Goal: Contribute content: Contribute content

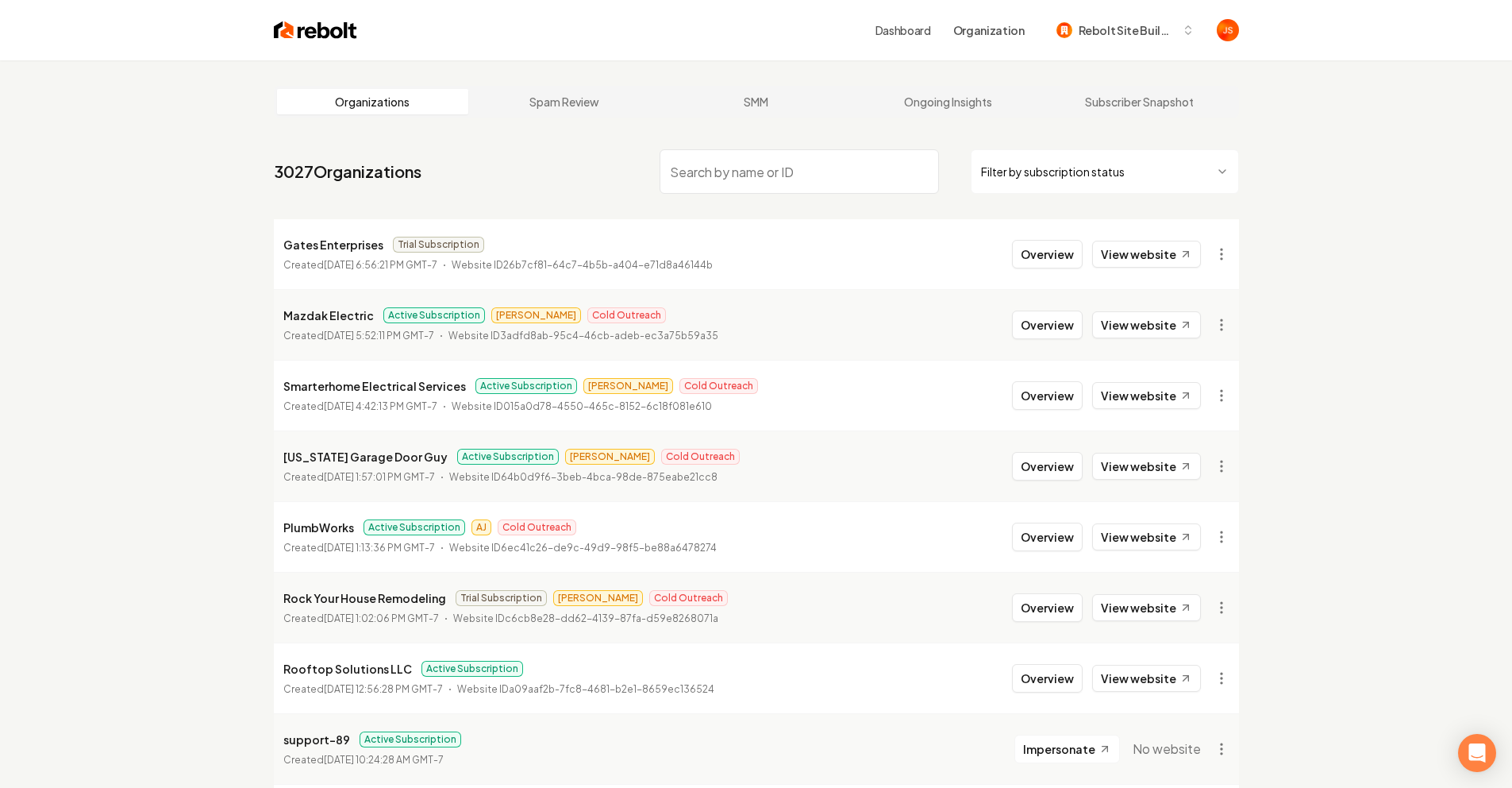
click at [823, 179] on input "search" at bounding box center [800, 172] width 280 height 44
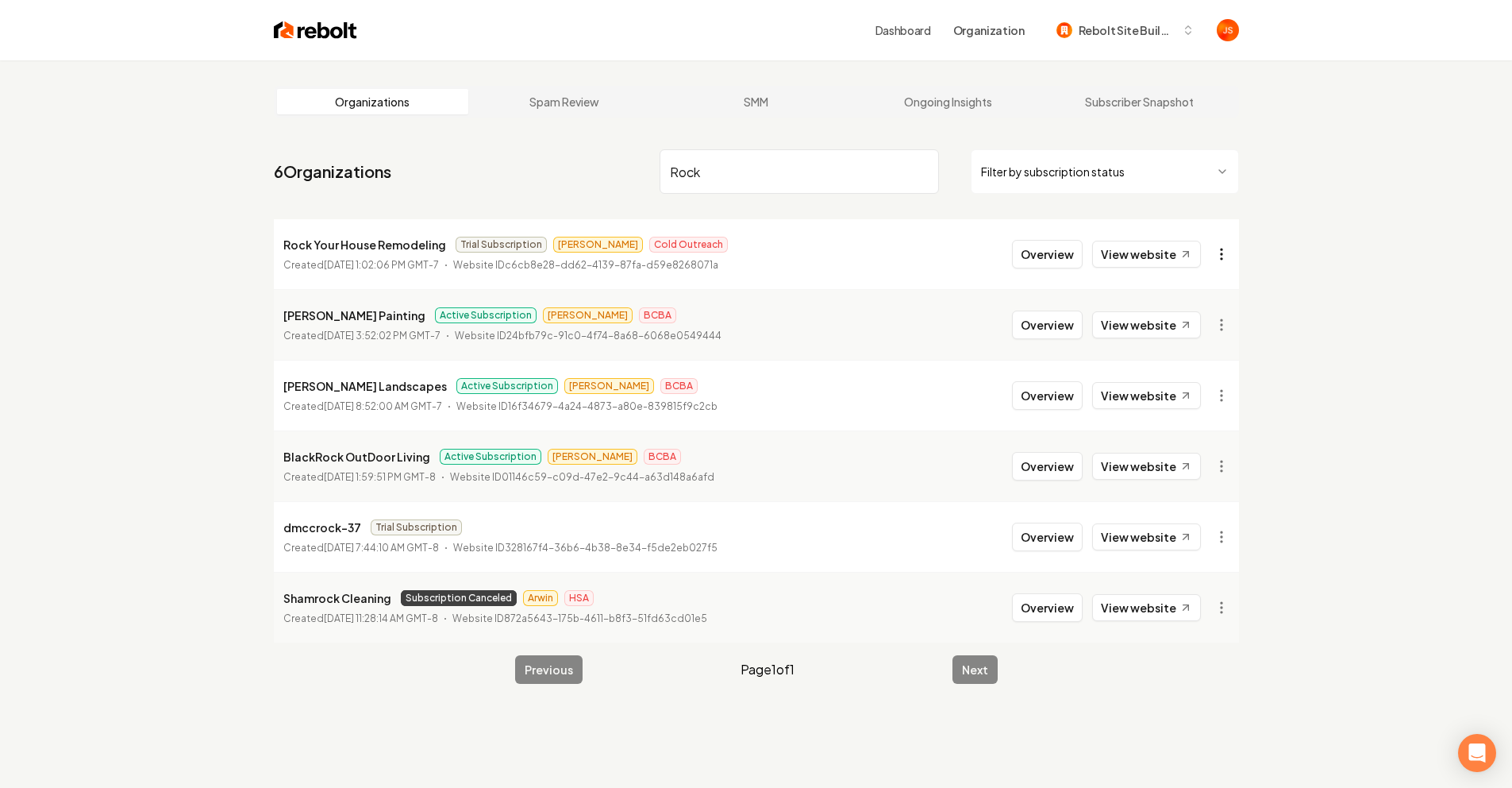
type input "Rock"
click at [1224, 245] on html "Dashboard Organization Rebolt Site Builder Organizations Spam Review SMM Ongoin…" at bounding box center [756, 394] width 1512 height 788
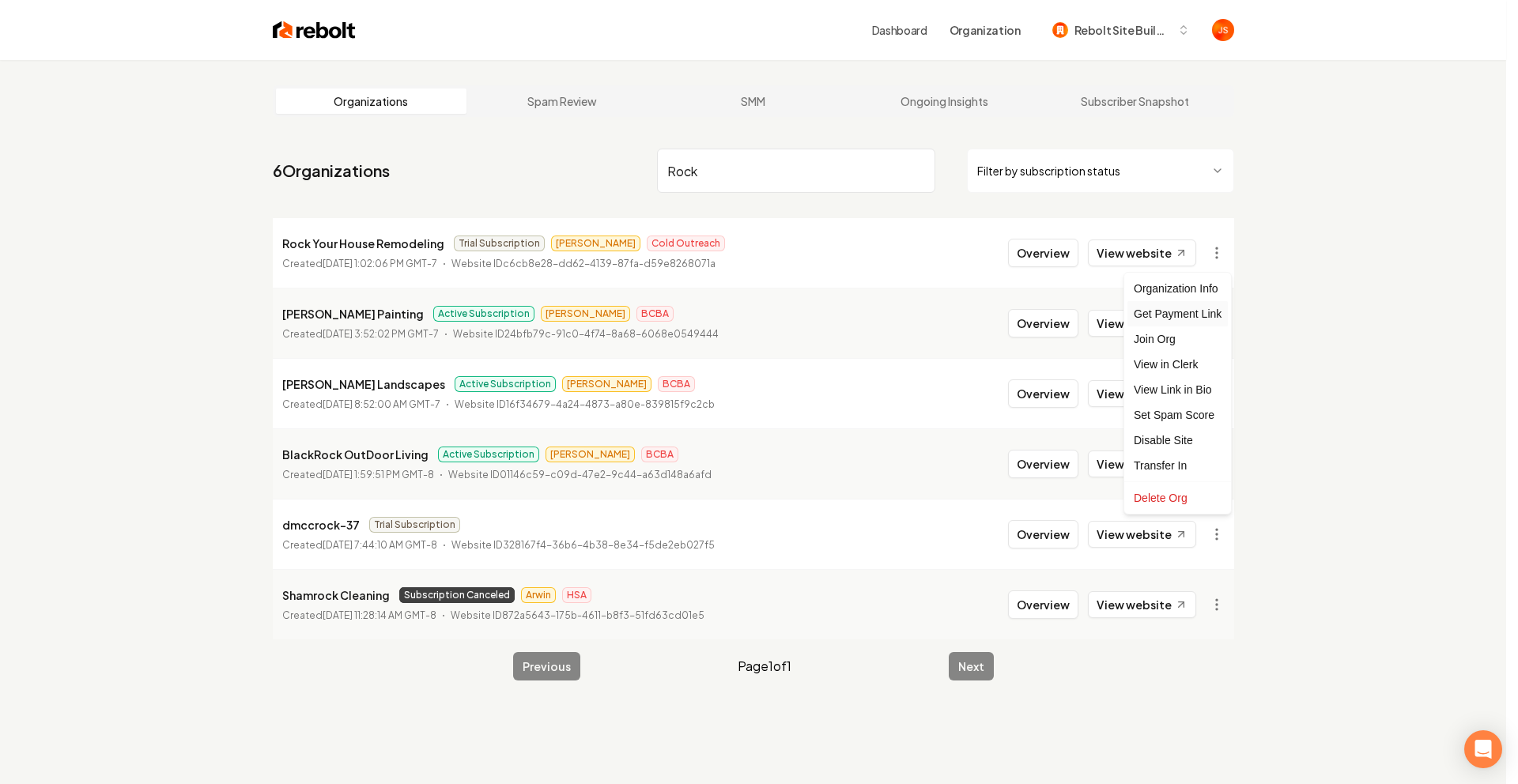
click at [1154, 312] on div "Get Payment Link" at bounding box center [1178, 313] width 100 height 25
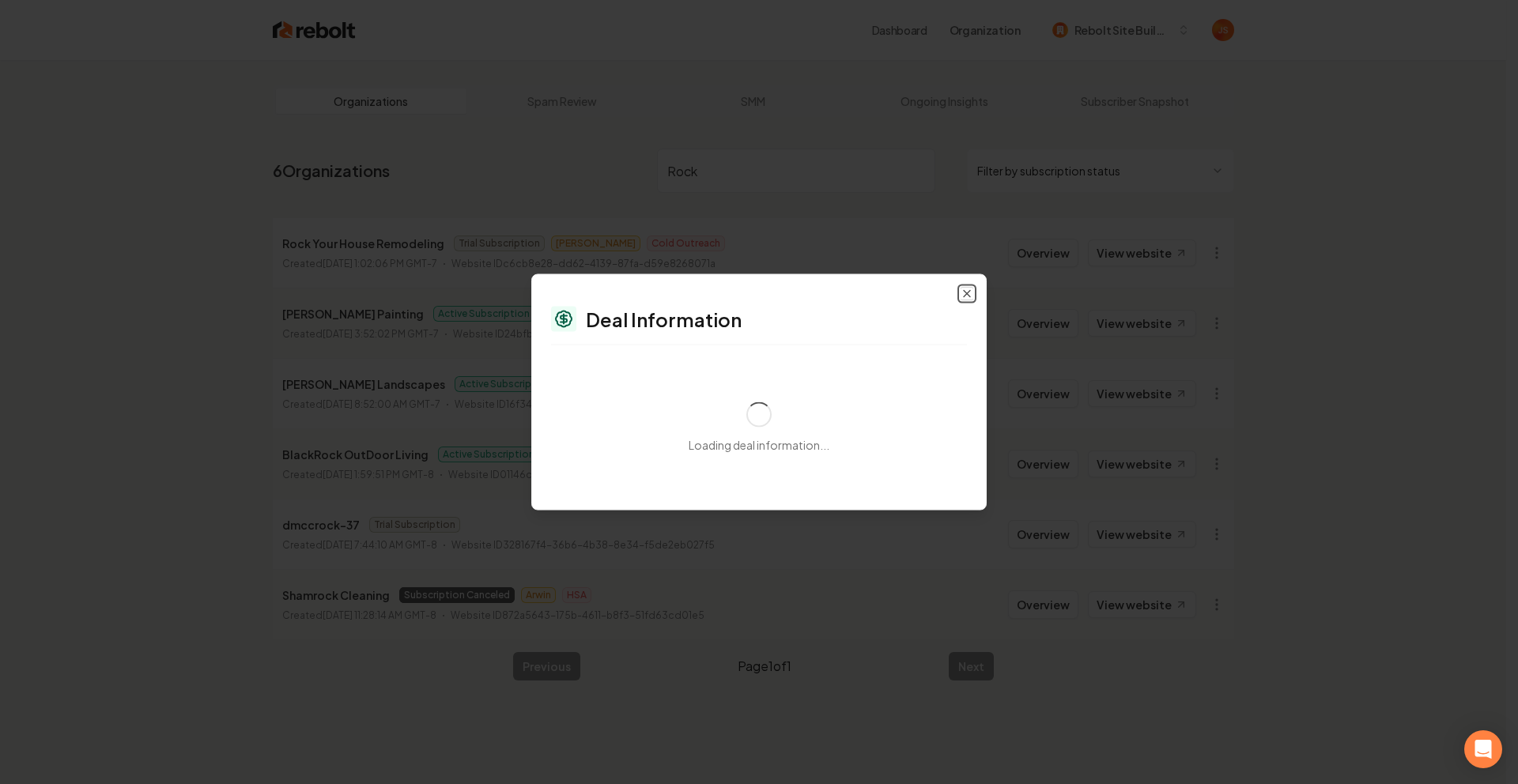
select select "**********"
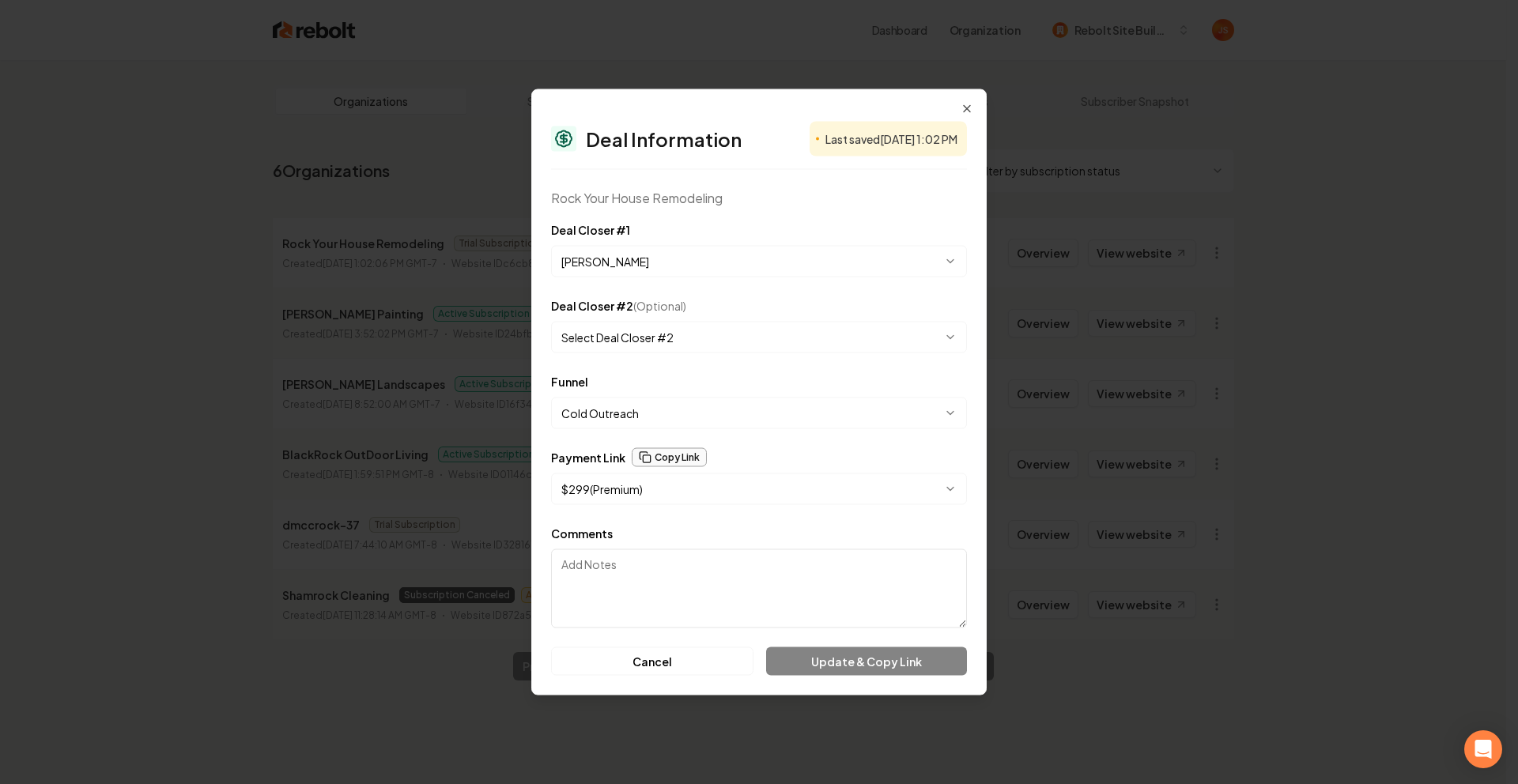
click at [675, 464] on button "Copy Link" at bounding box center [669, 458] width 75 height 19
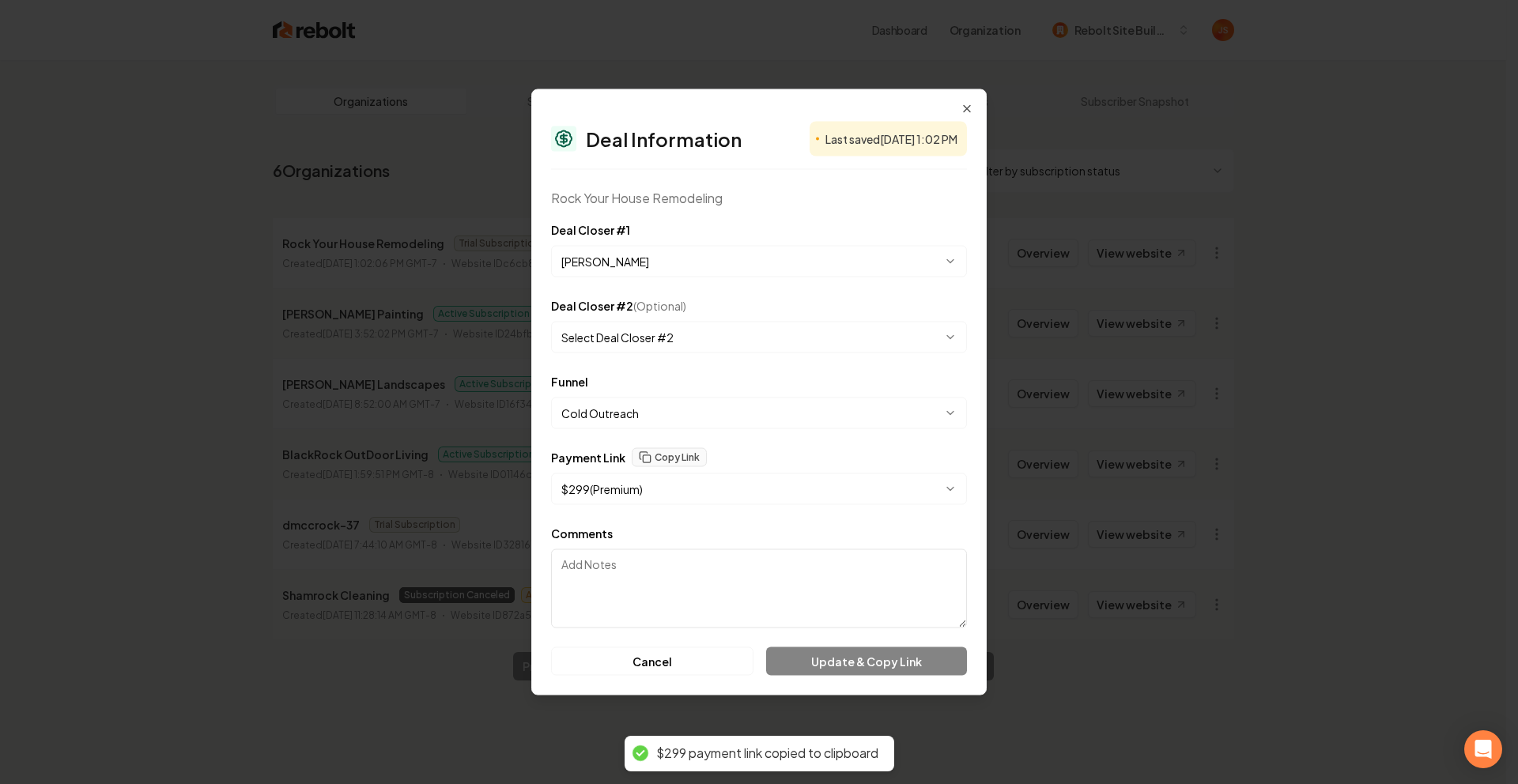
click at [633, 676] on div "**********" at bounding box center [759, 392] width 456 height 606
click at [640, 663] on button "Cancel" at bounding box center [653, 661] width 202 height 28
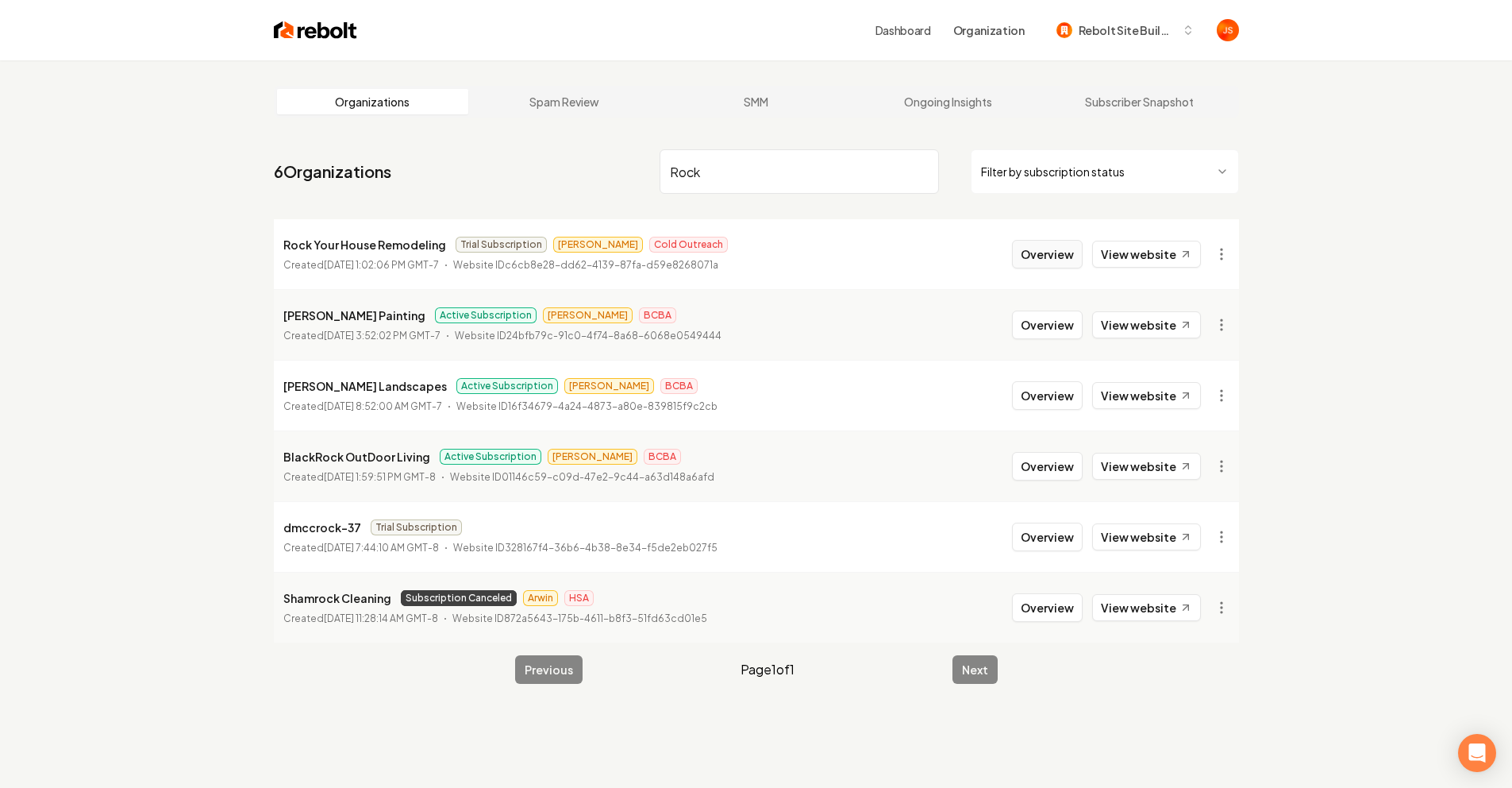
click at [1060, 252] on button "Overview" at bounding box center [1047, 254] width 71 height 28
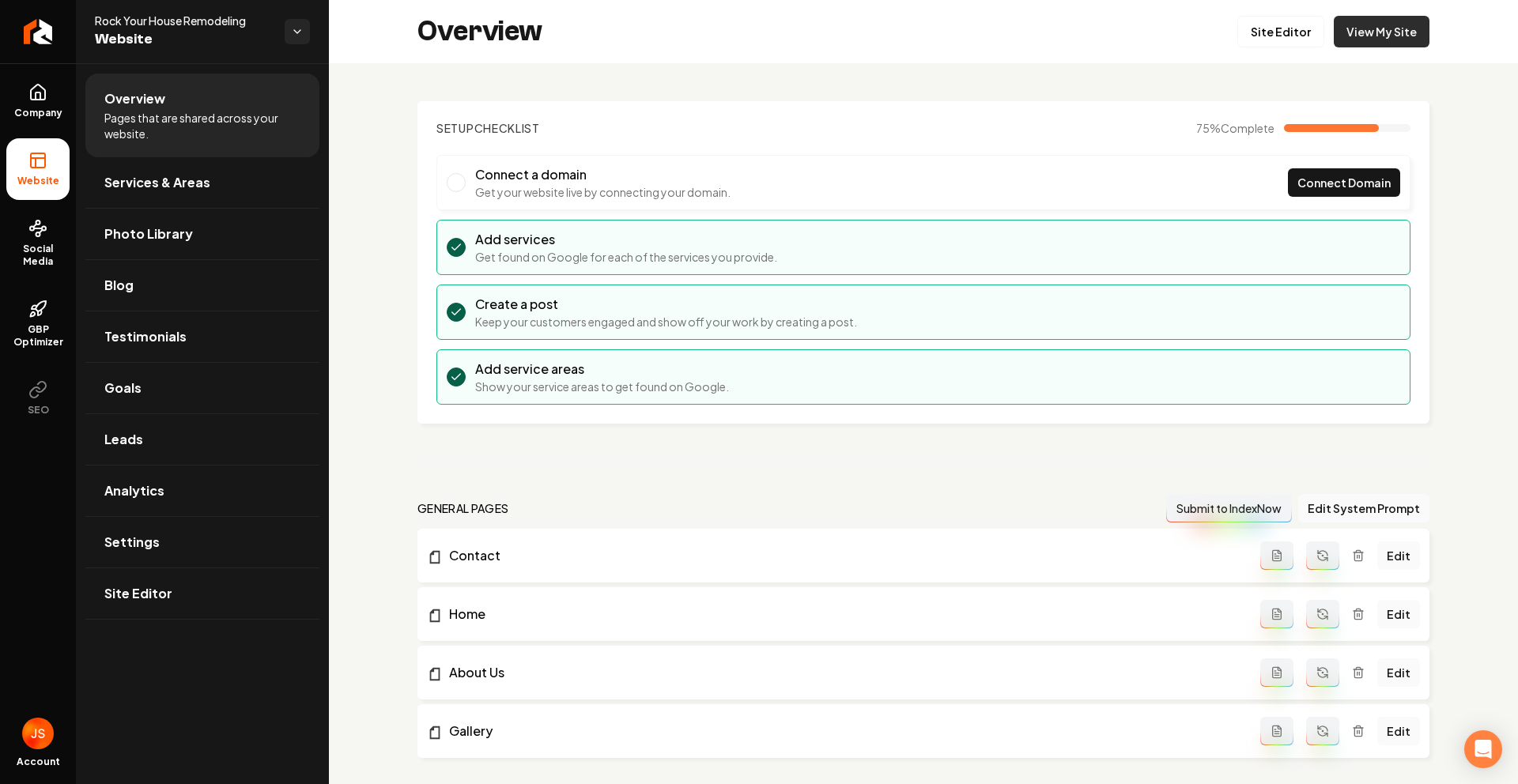
click at [1381, 42] on link "View My Site" at bounding box center [1382, 31] width 96 height 31
click at [131, 289] on span "Blog" at bounding box center [119, 285] width 29 height 19
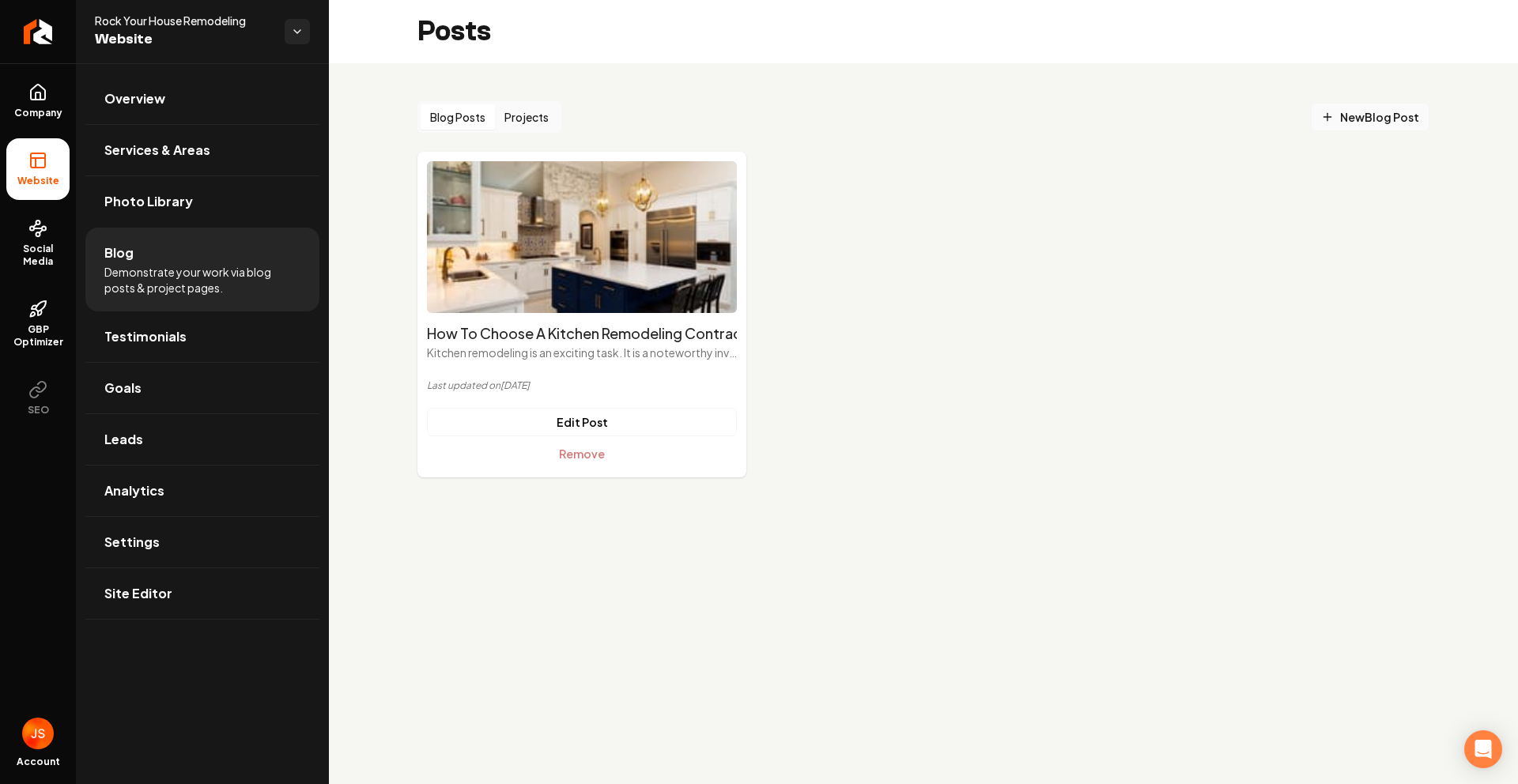
click at [1387, 110] on span "New Blog Post" at bounding box center [1370, 117] width 98 height 17
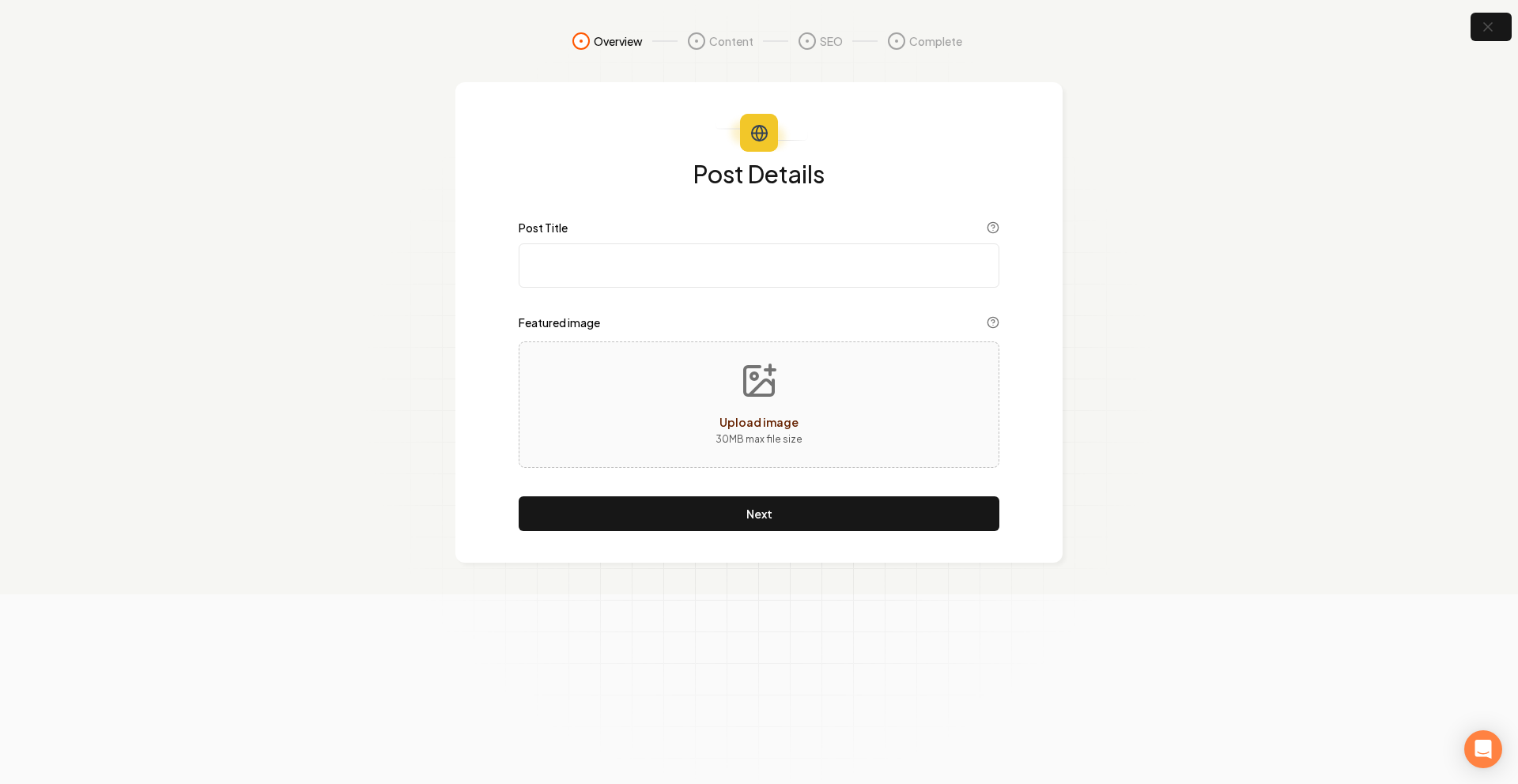
click at [734, 275] on input "Post Title" at bounding box center [759, 266] width 481 height 44
click at [664, 277] on input "Post Title" at bounding box center [759, 266] width 481 height 44
click at [660, 274] on input "Post Title" at bounding box center [759, 266] width 481 height 44
click at [682, 249] on input "Post Title" at bounding box center [759, 266] width 481 height 44
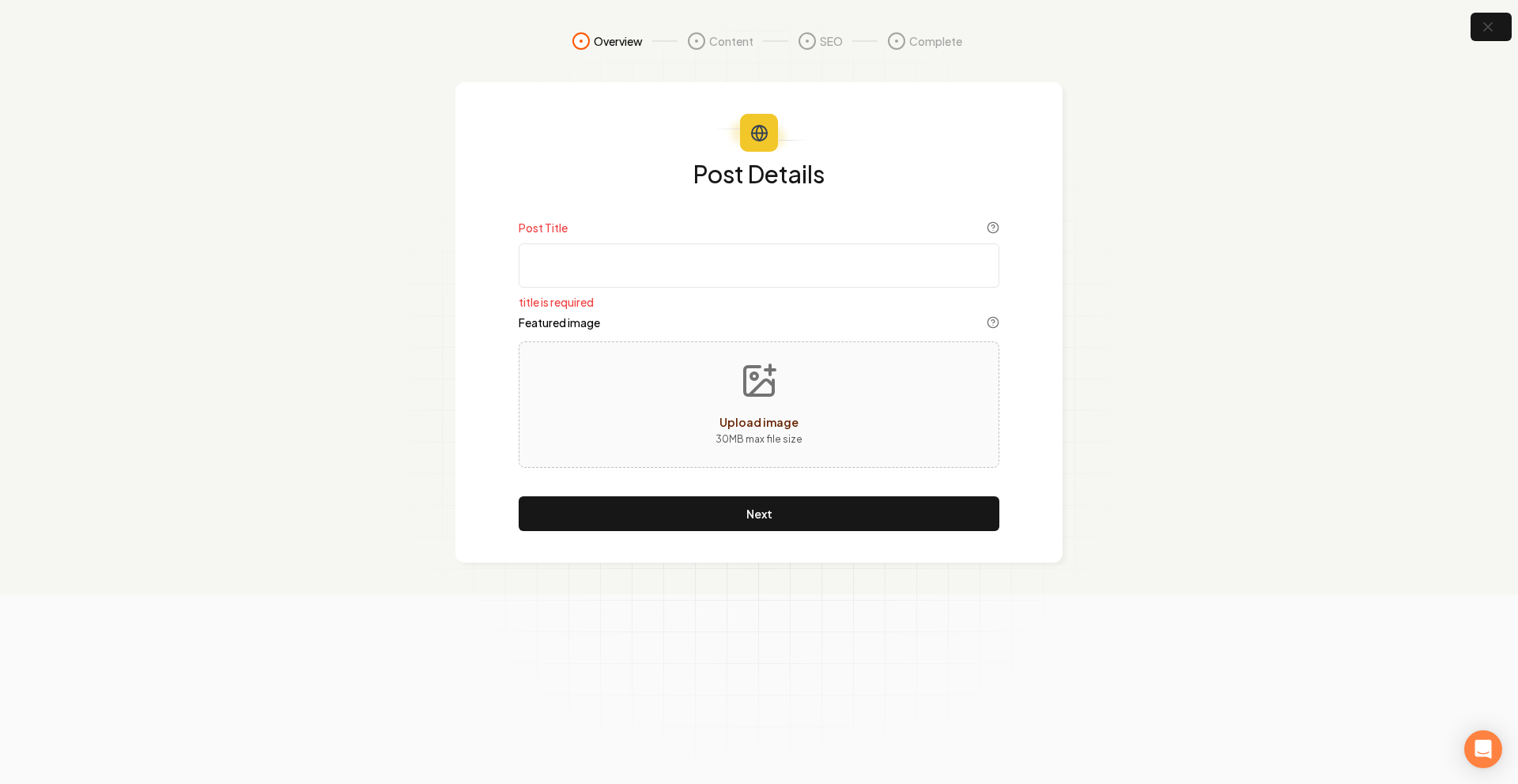
paste input "Choosing the Best Flooring for Your Bathroom"
type input "Choosing the Best Flooring for Your Bathroom"
click at [444, 209] on section "Overview Content SEO Complete Post Details Post Title Choosing the Best Floorin…" at bounding box center [759, 297] width 1518 height 595
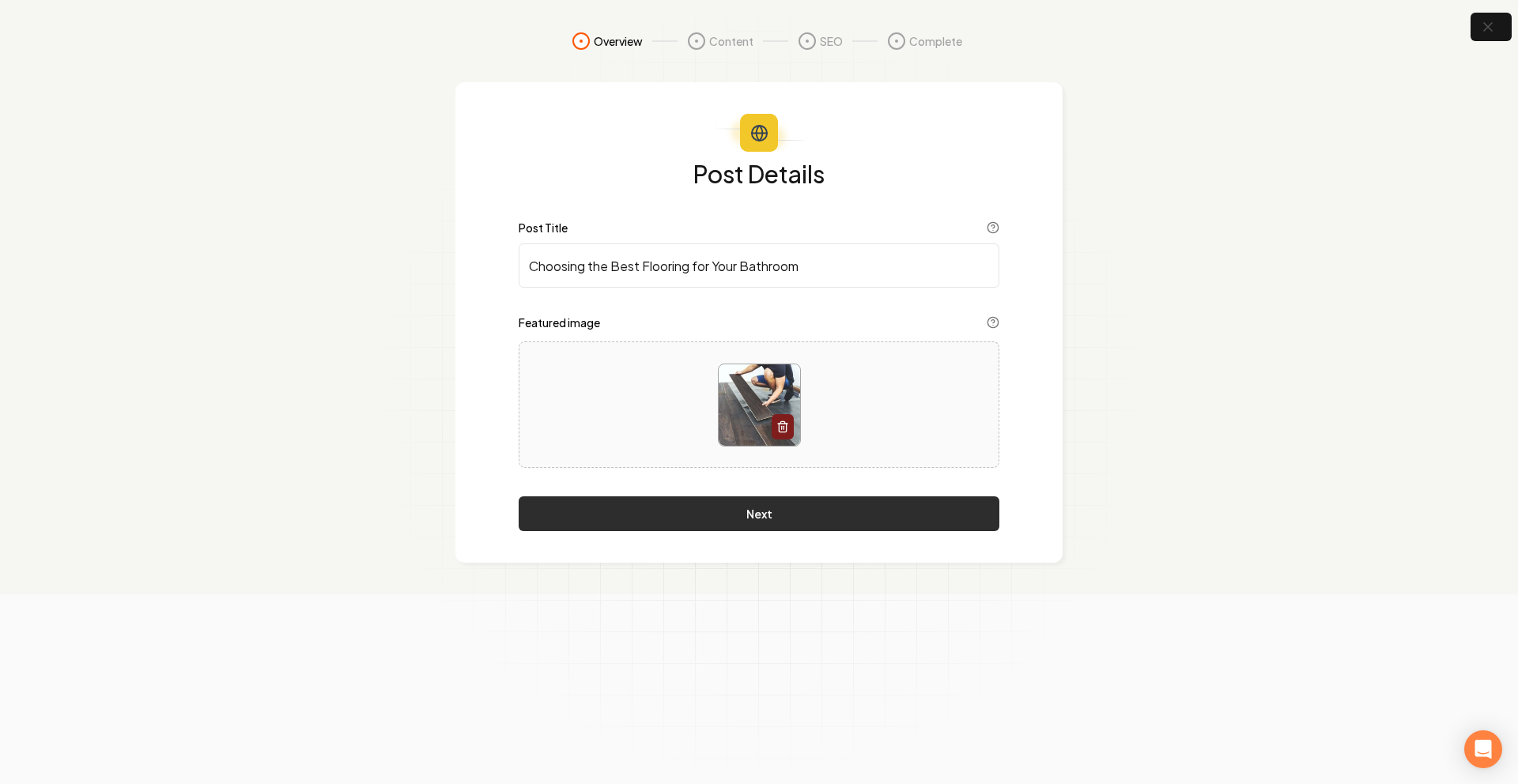
click at [731, 519] on button "Next" at bounding box center [759, 513] width 481 height 35
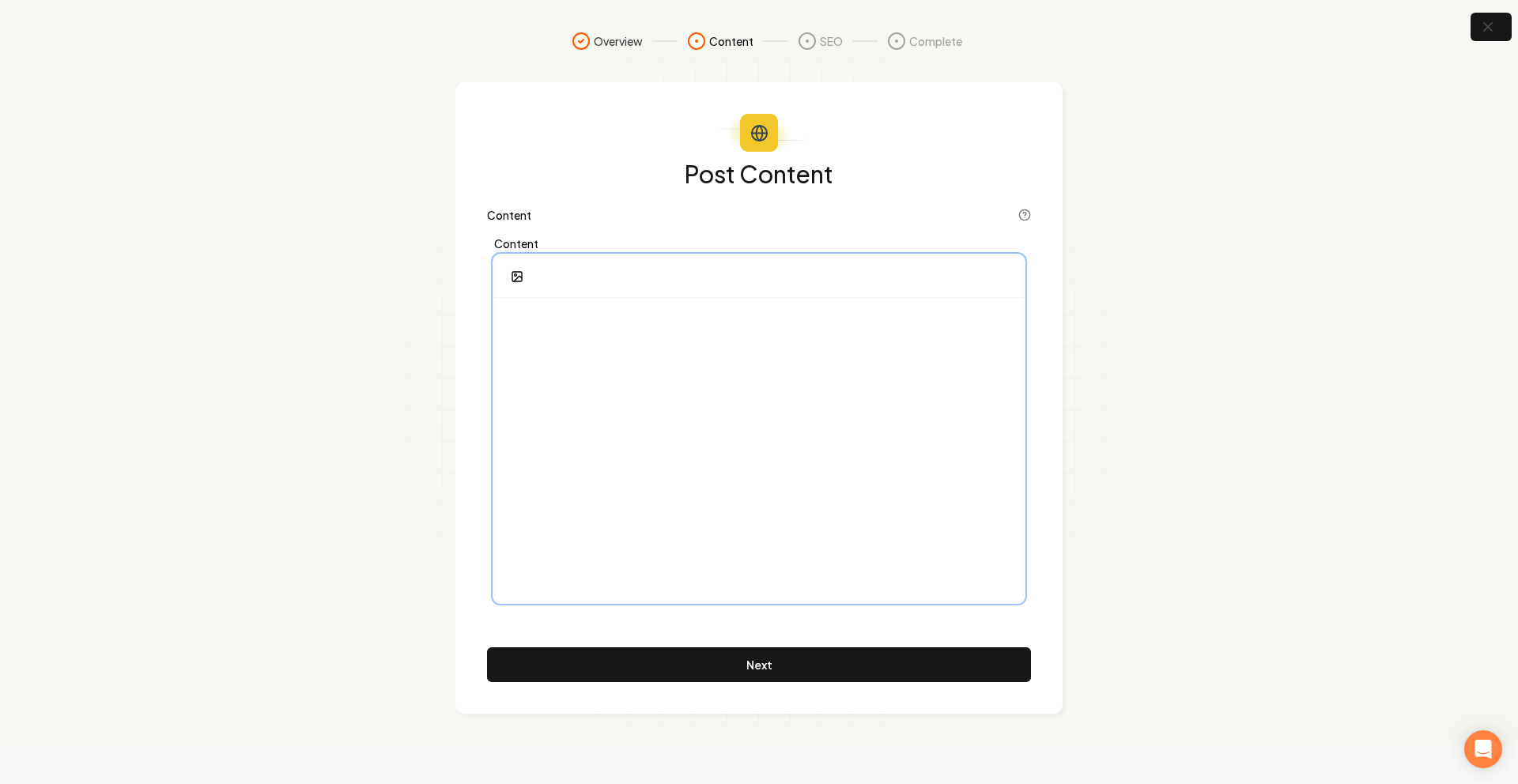
click at [815, 381] on div at bounding box center [759, 449] width 529 height 303
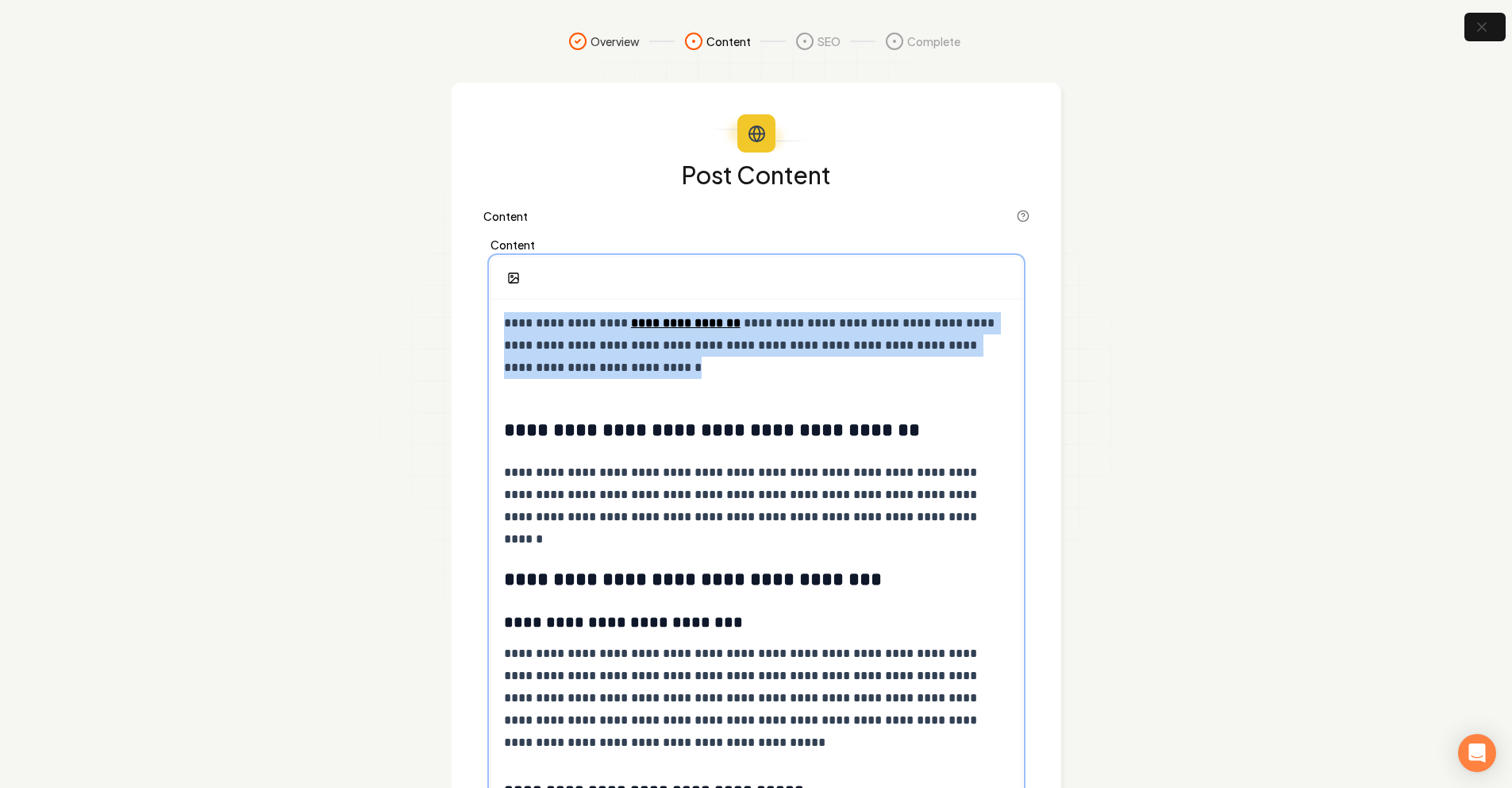
drag, startPoint x: 617, startPoint y: 369, endPoint x: 425, endPoint y: 284, distance: 210.0
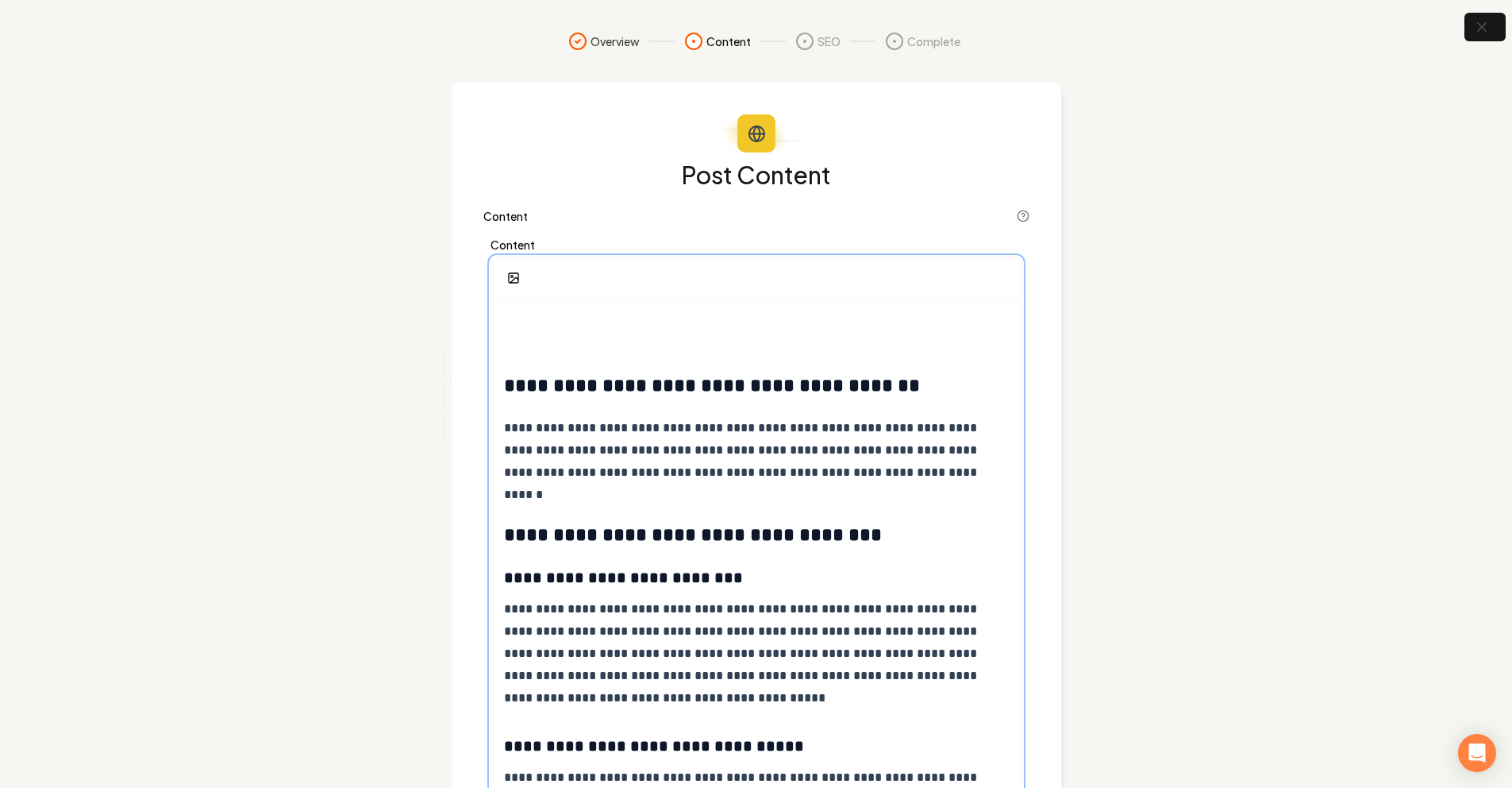
click at [507, 388] on strong "**********" at bounding box center [712, 385] width 416 height 19
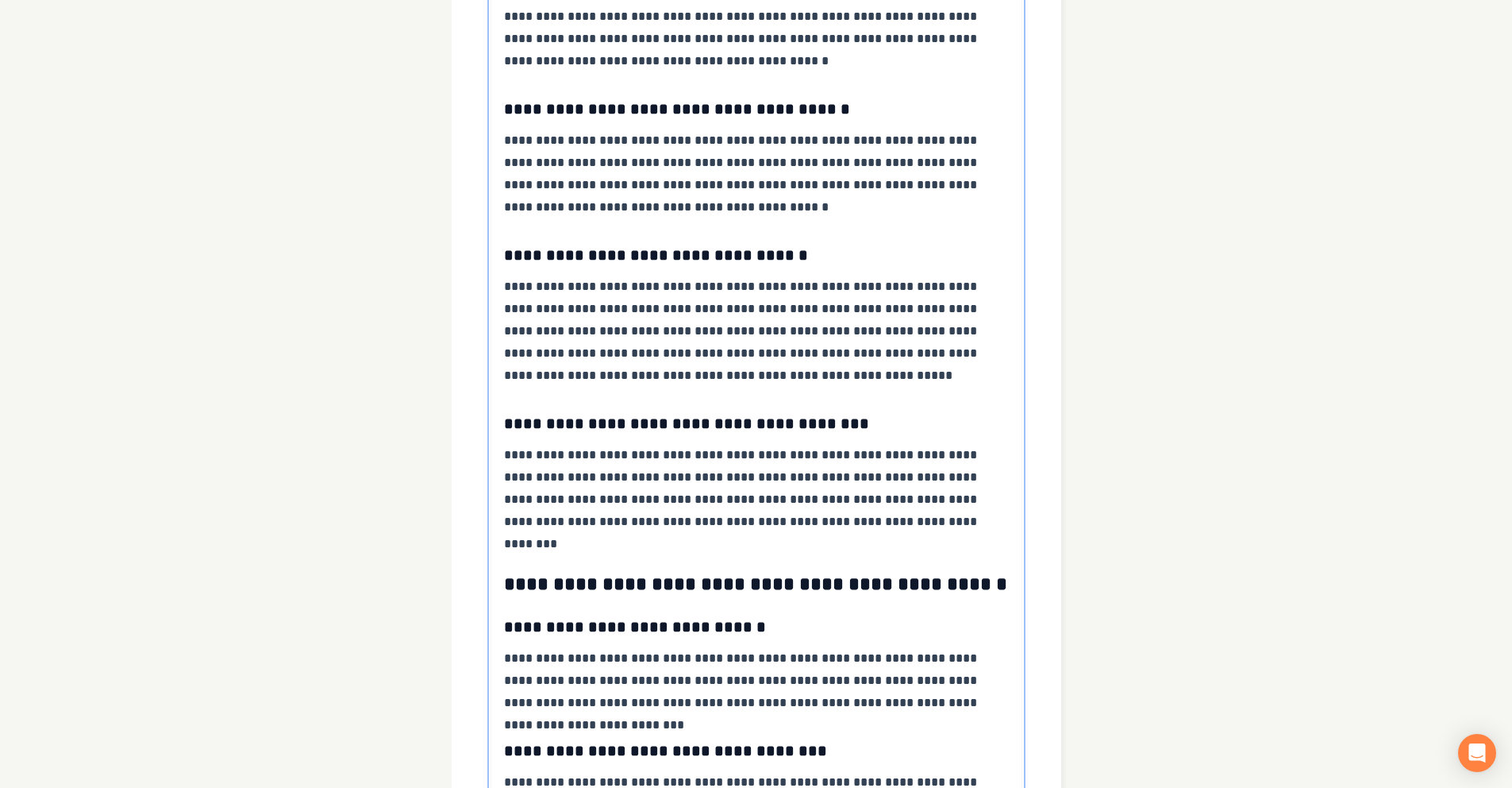
scroll to position [1816, 0]
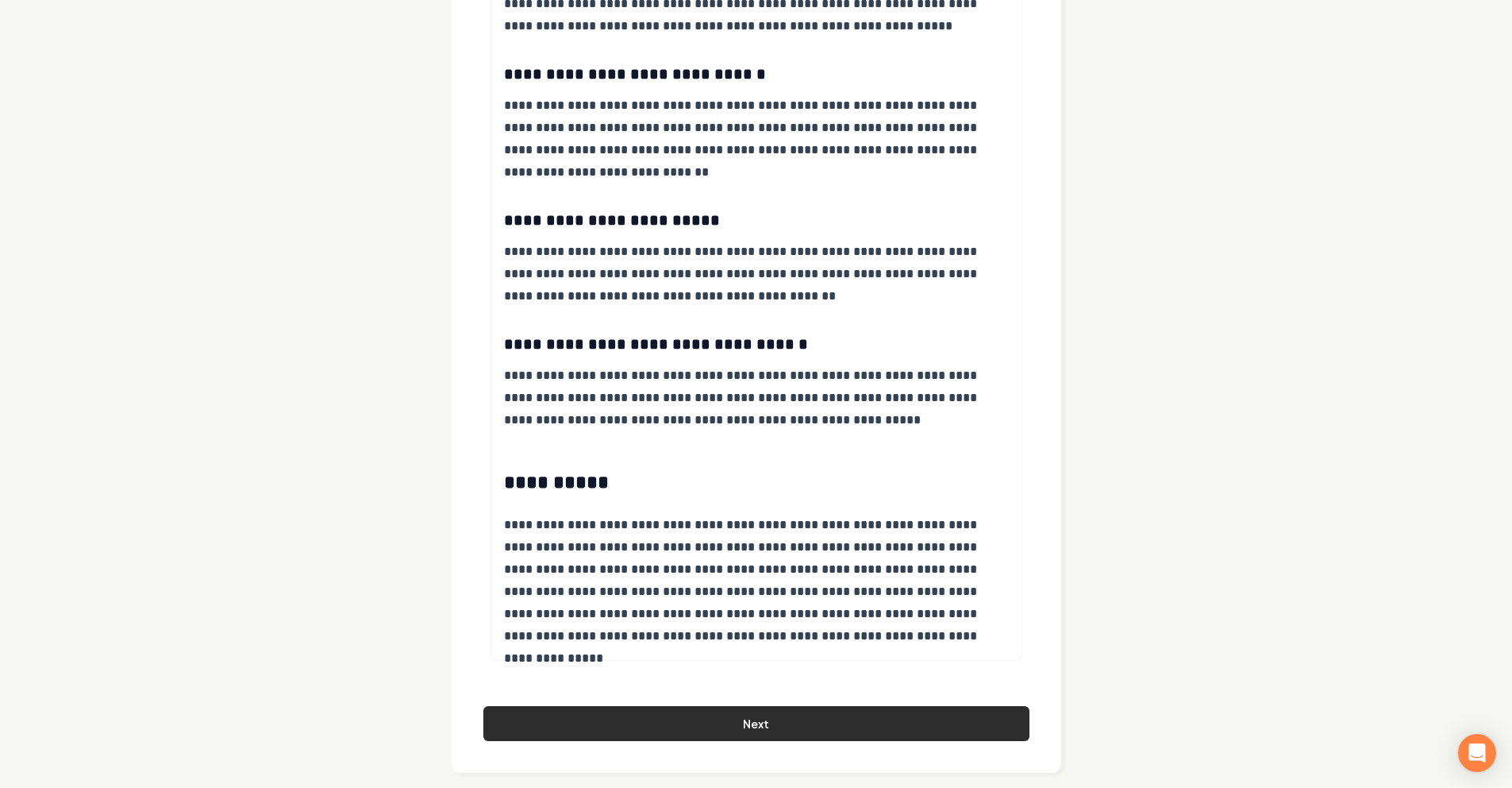
click at [778, 741] on button "Next" at bounding box center [757, 723] width 546 height 35
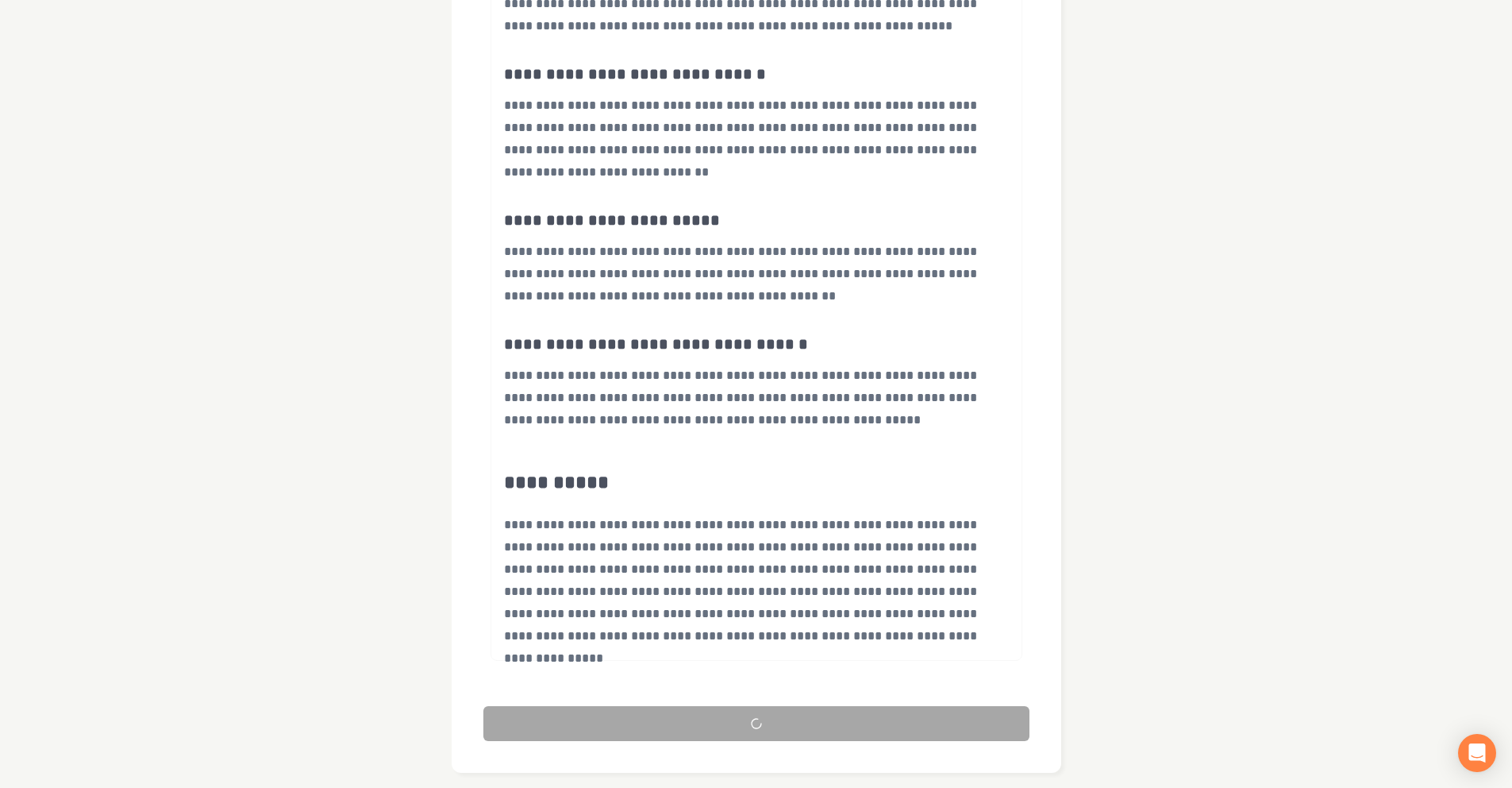
scroll to position [0, 0]
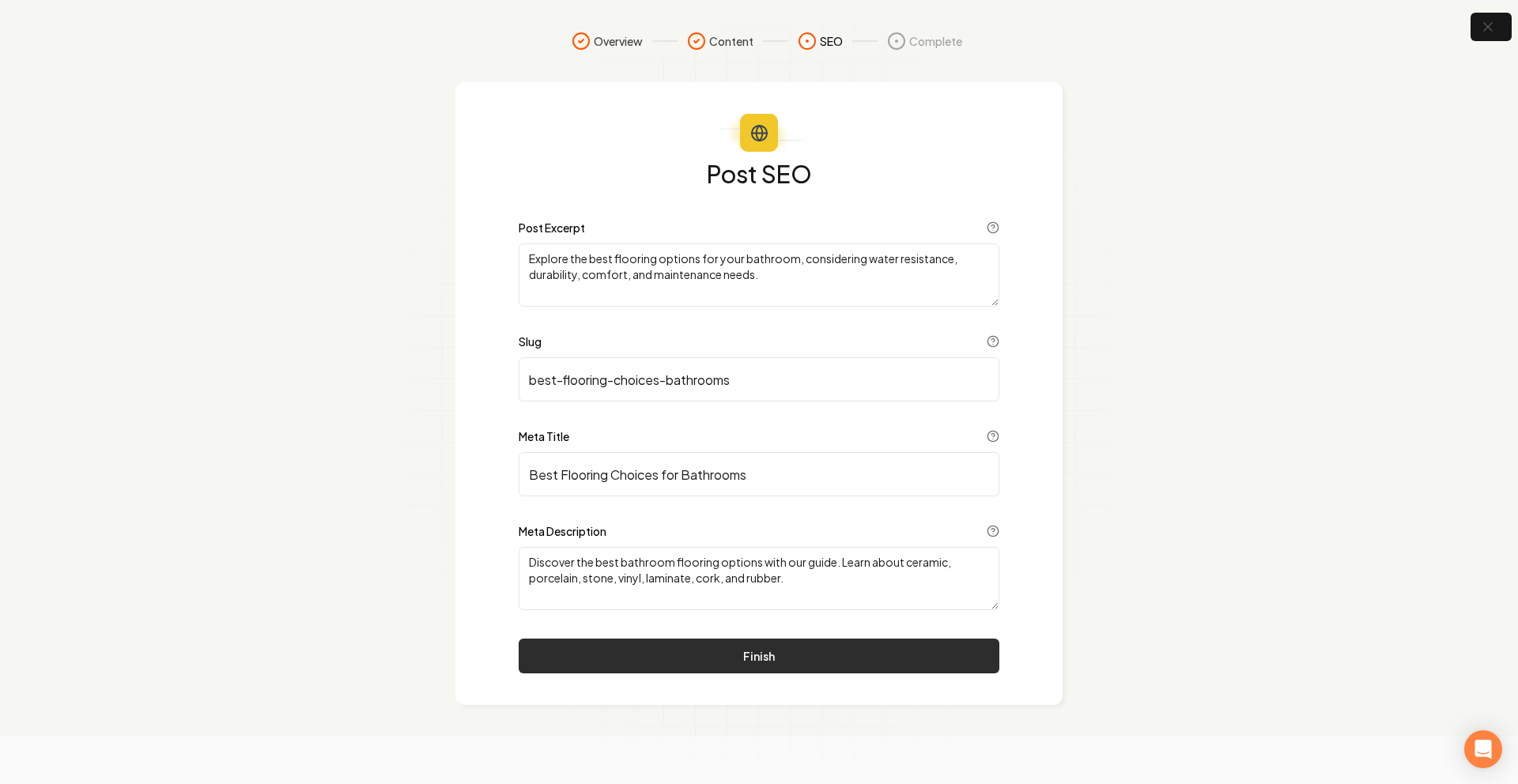
click at [832, 653] on button "Finish" at bounding box center [759, 656] width 481 height 35
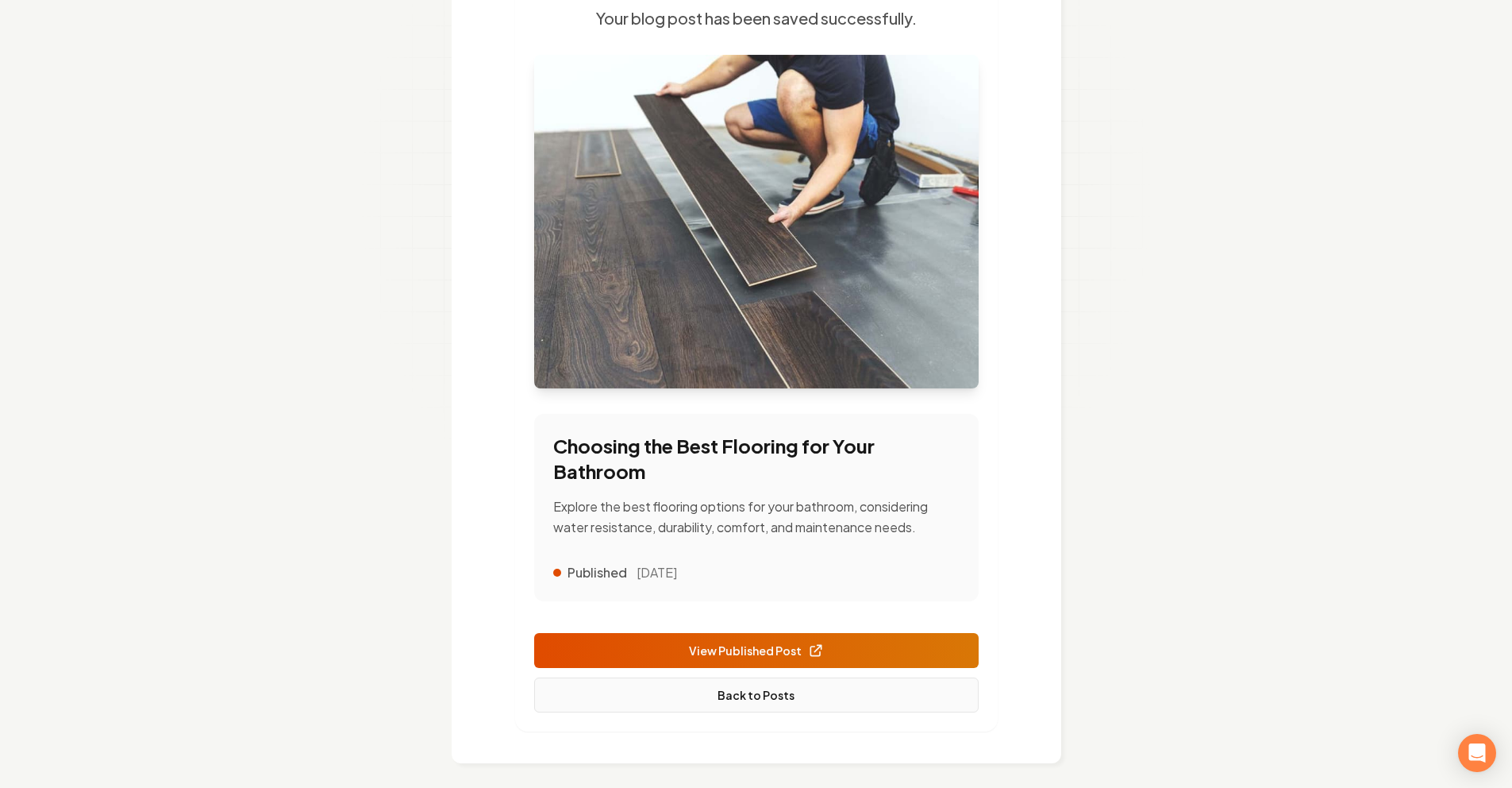
scroll to position [203, 0]
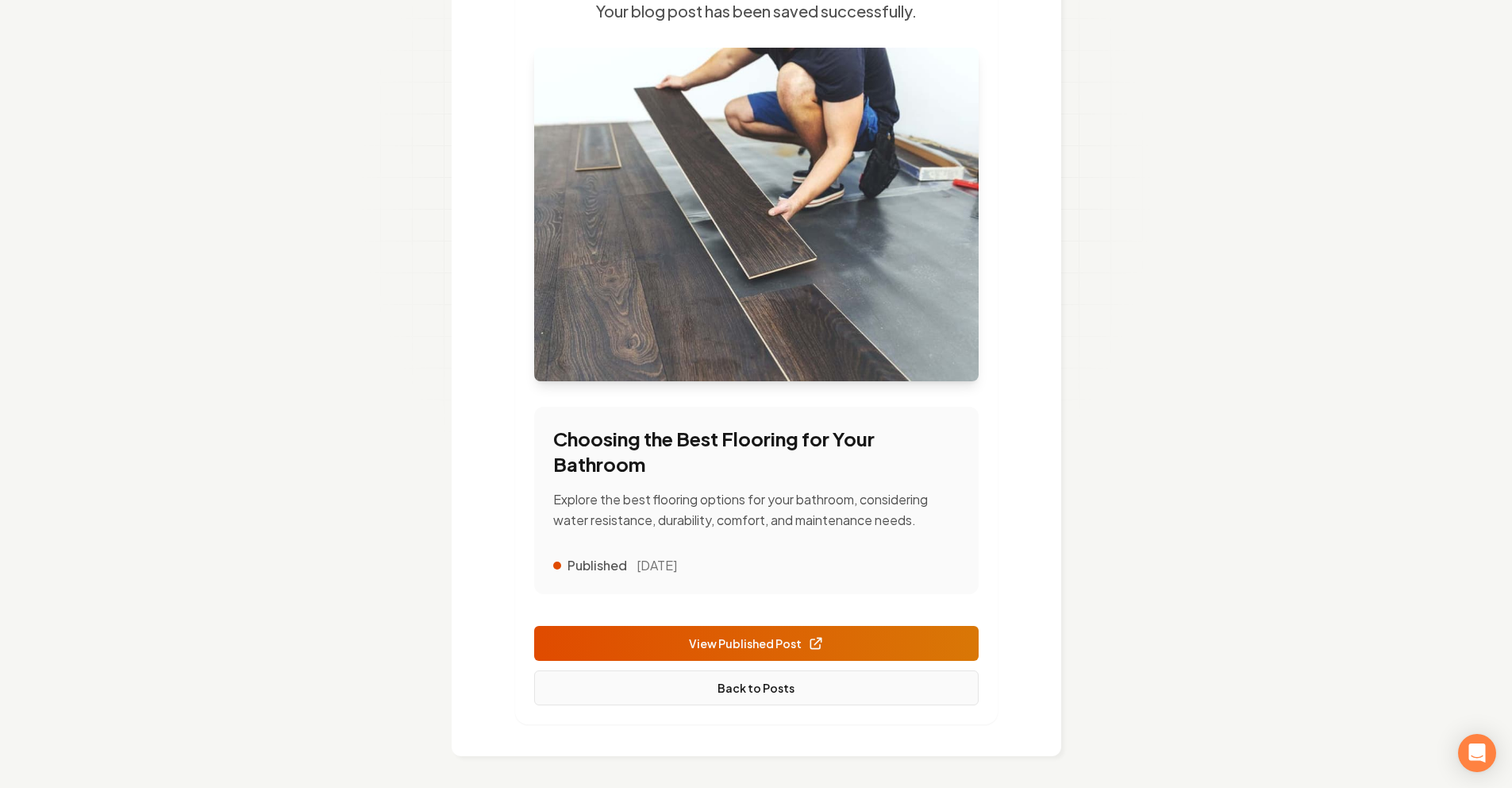
click at [753, 686] on link "Back to Posts" at bounding box center [756, 687] width 445 height 35
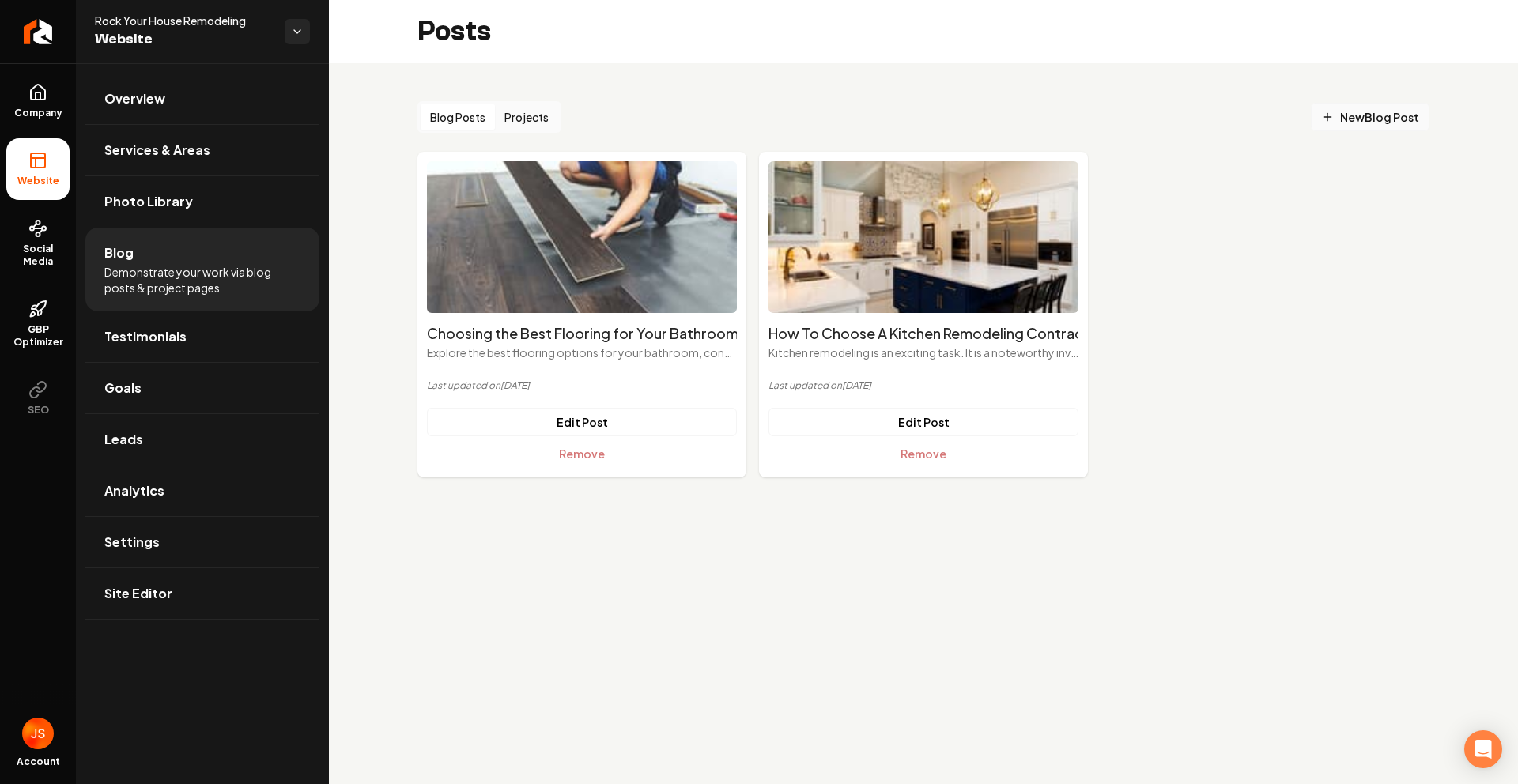
click at [1340, 116] on span "New Blog Post" at bounding box center [1370, 117] width 98 height 17
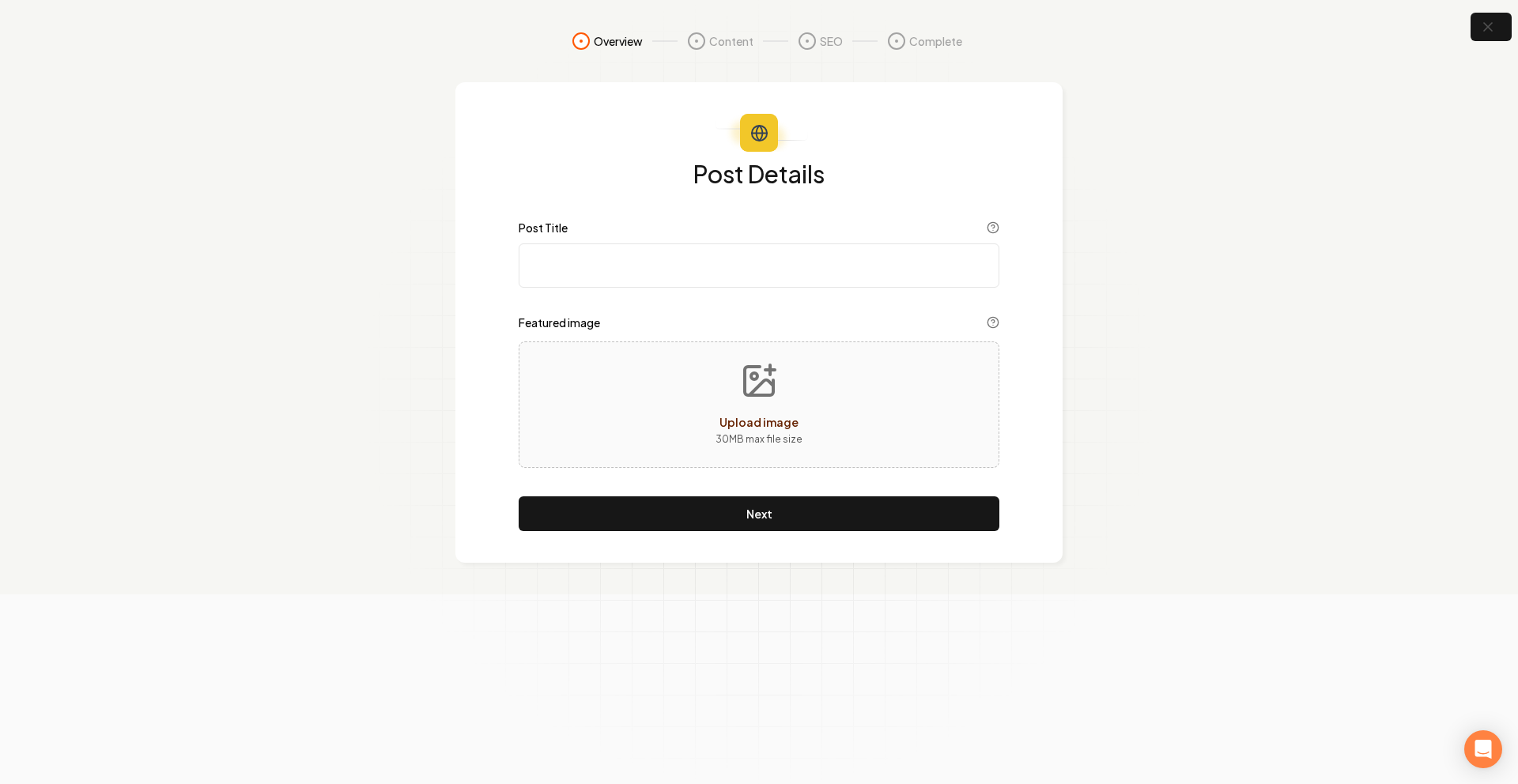
click at [790, 255] on input "Post Title" at bounding box center [759, 266] width 481 height 44
paste input "Choosing the Right Cabinets for Your Kitchen"
type input "Choosing the Right Cabinets for Your Kitchen"
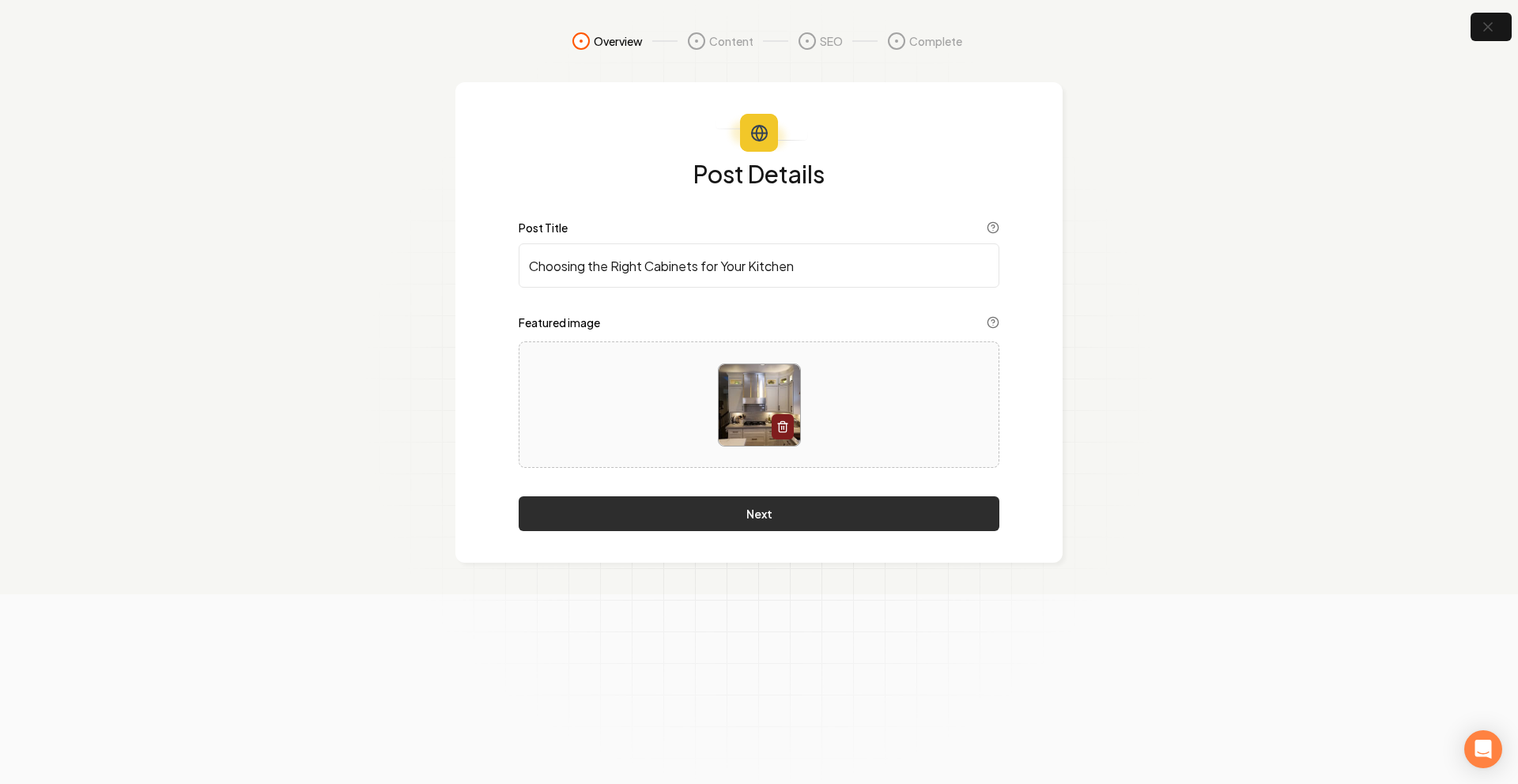
click at [687, 516] on button "Next" at bounding box center [759, 513] width 481 height 35
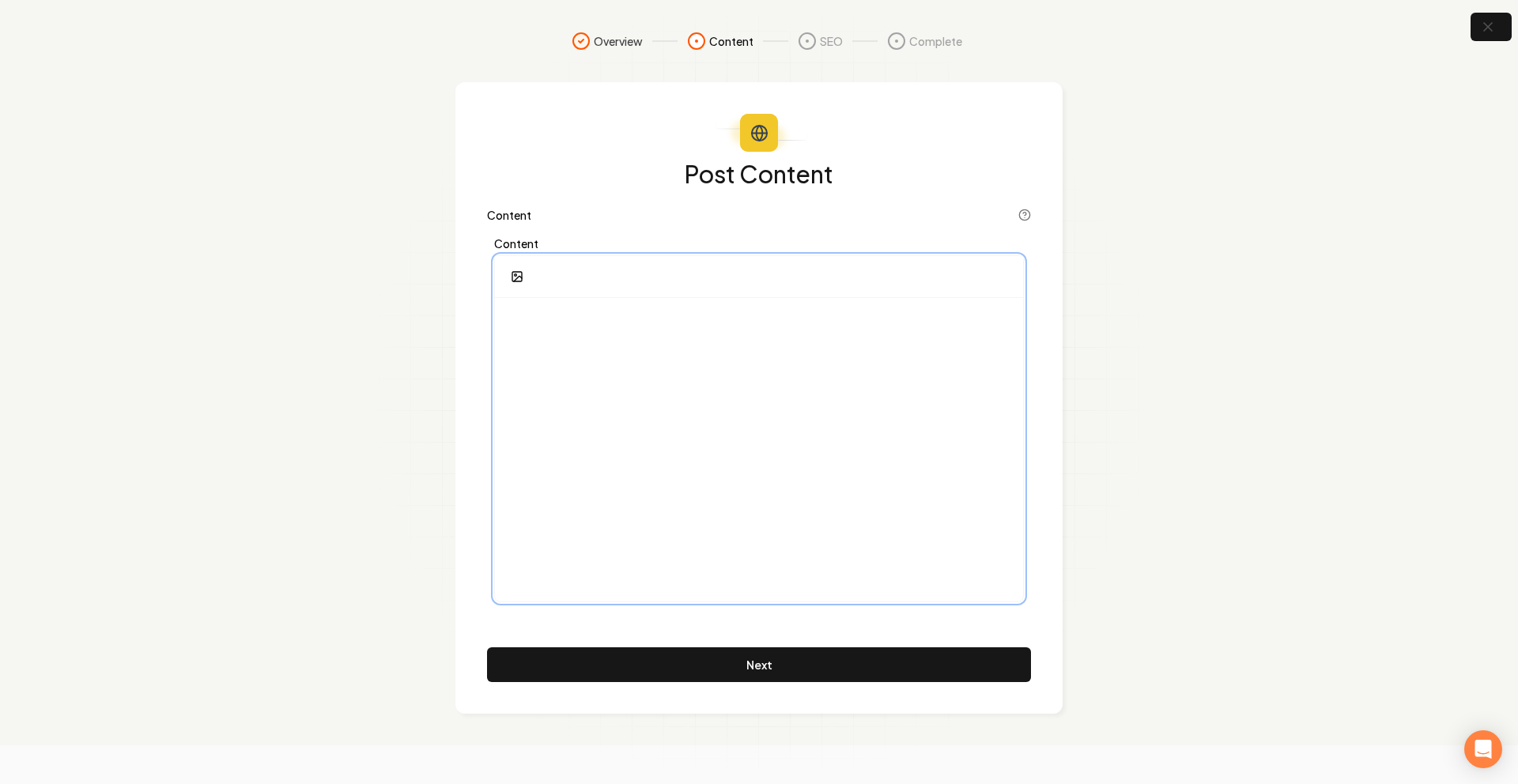
click at [659, 337] on div at bounding box center [759, 449] width 529 height 303
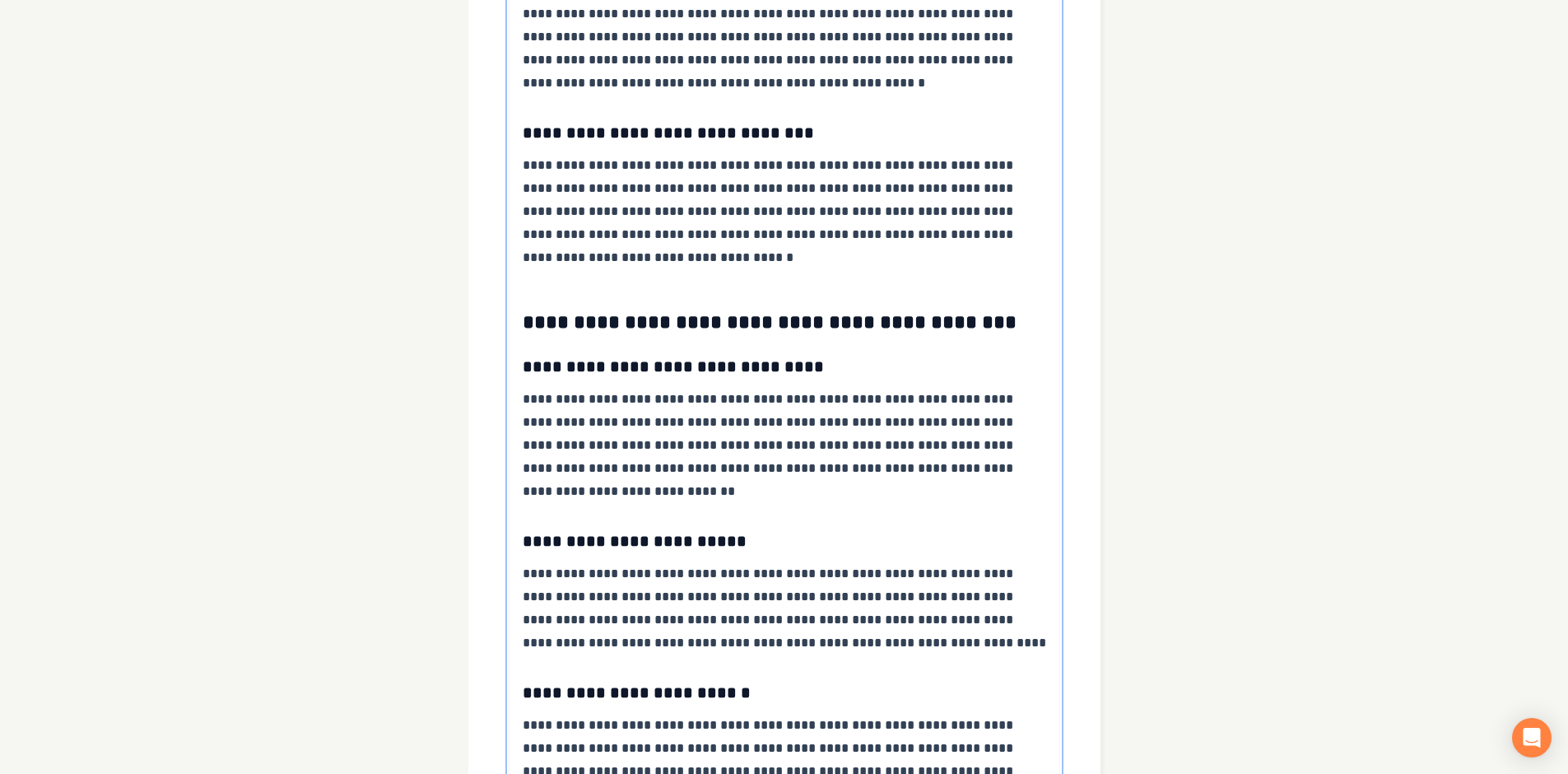
scroll to position [2465, 0]
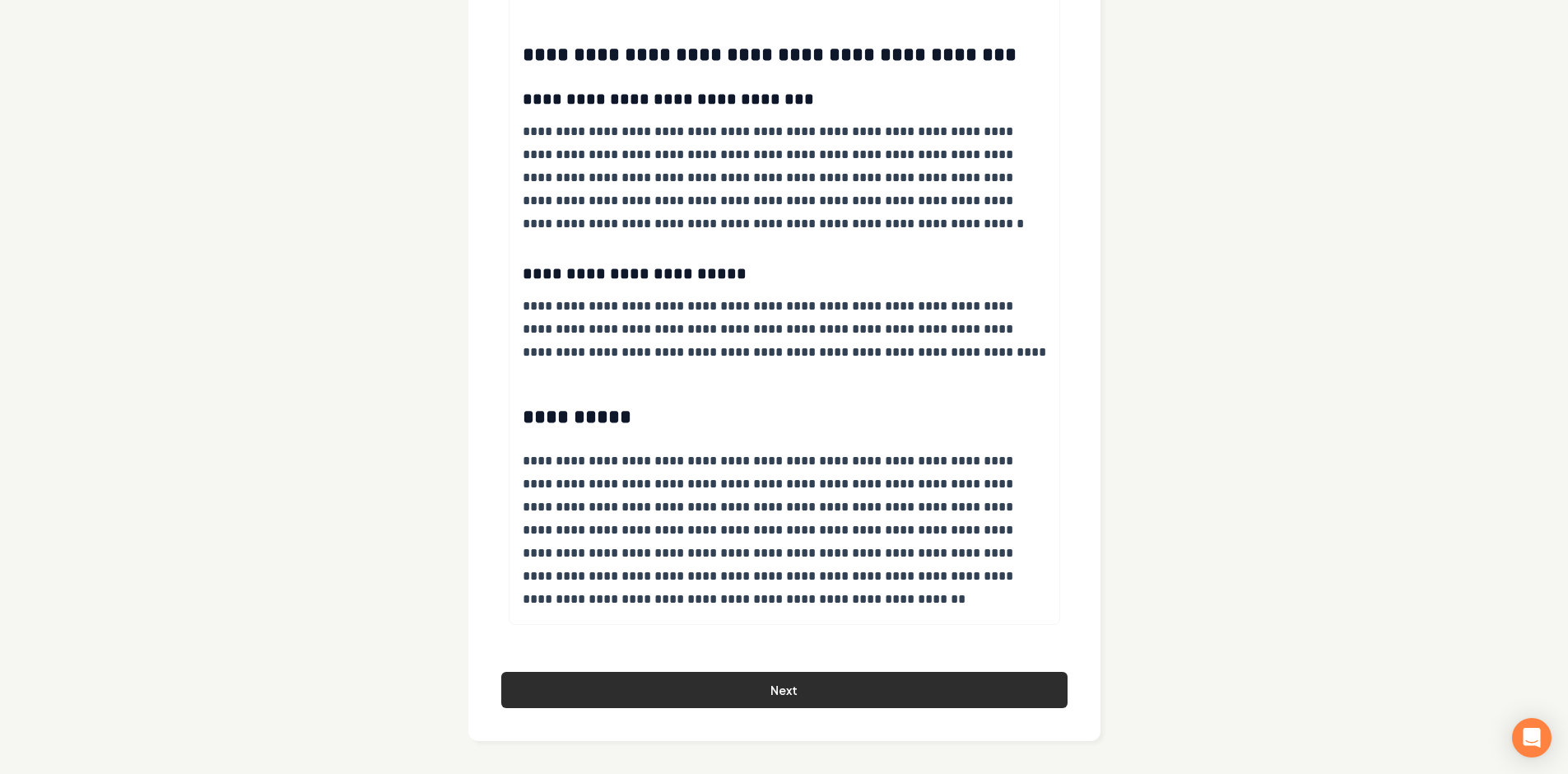
click at [811, 694] on button "Next" at bounding box center [785, 689] width 566 height 36
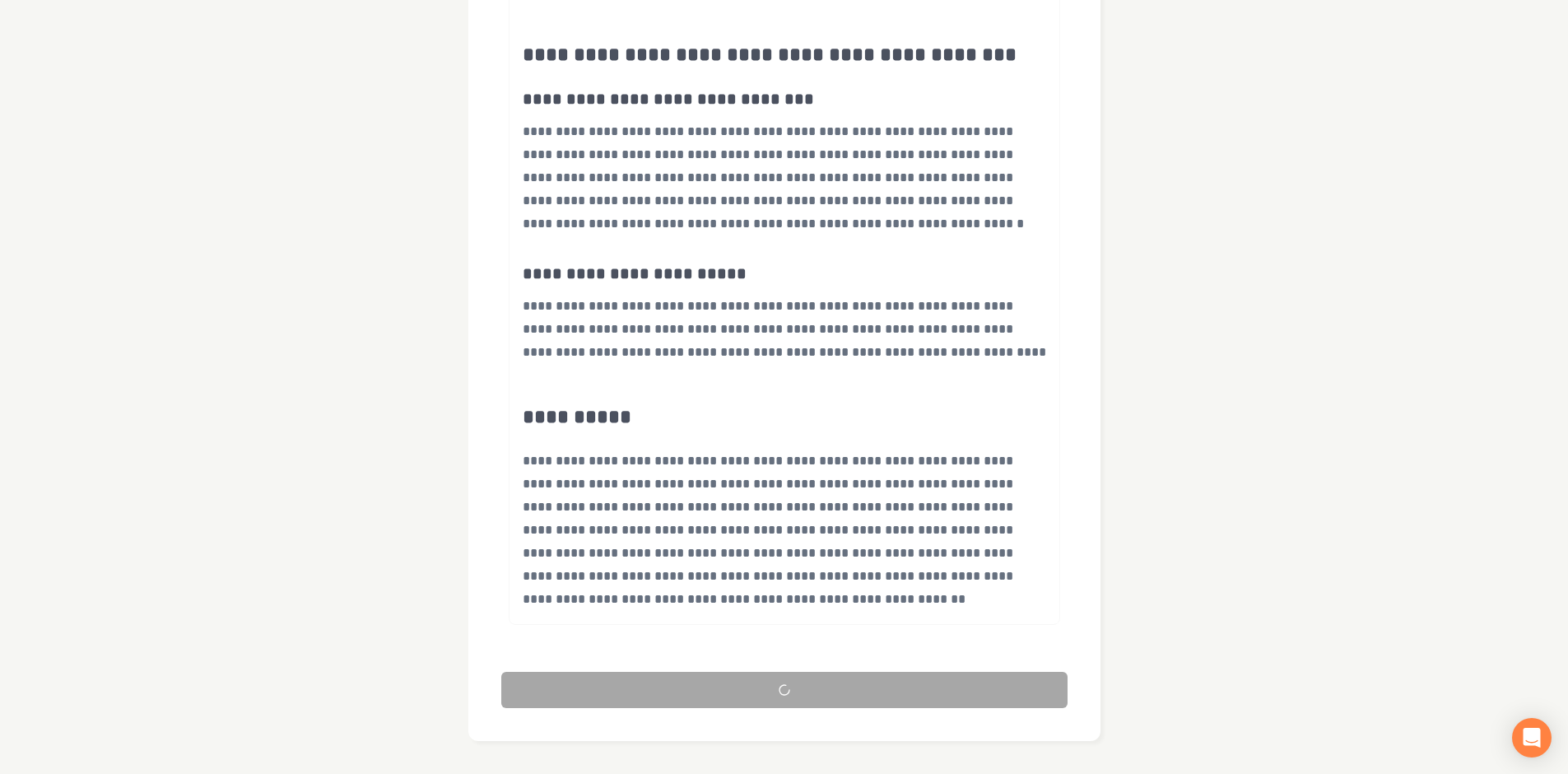
scroll to position [0, 0]
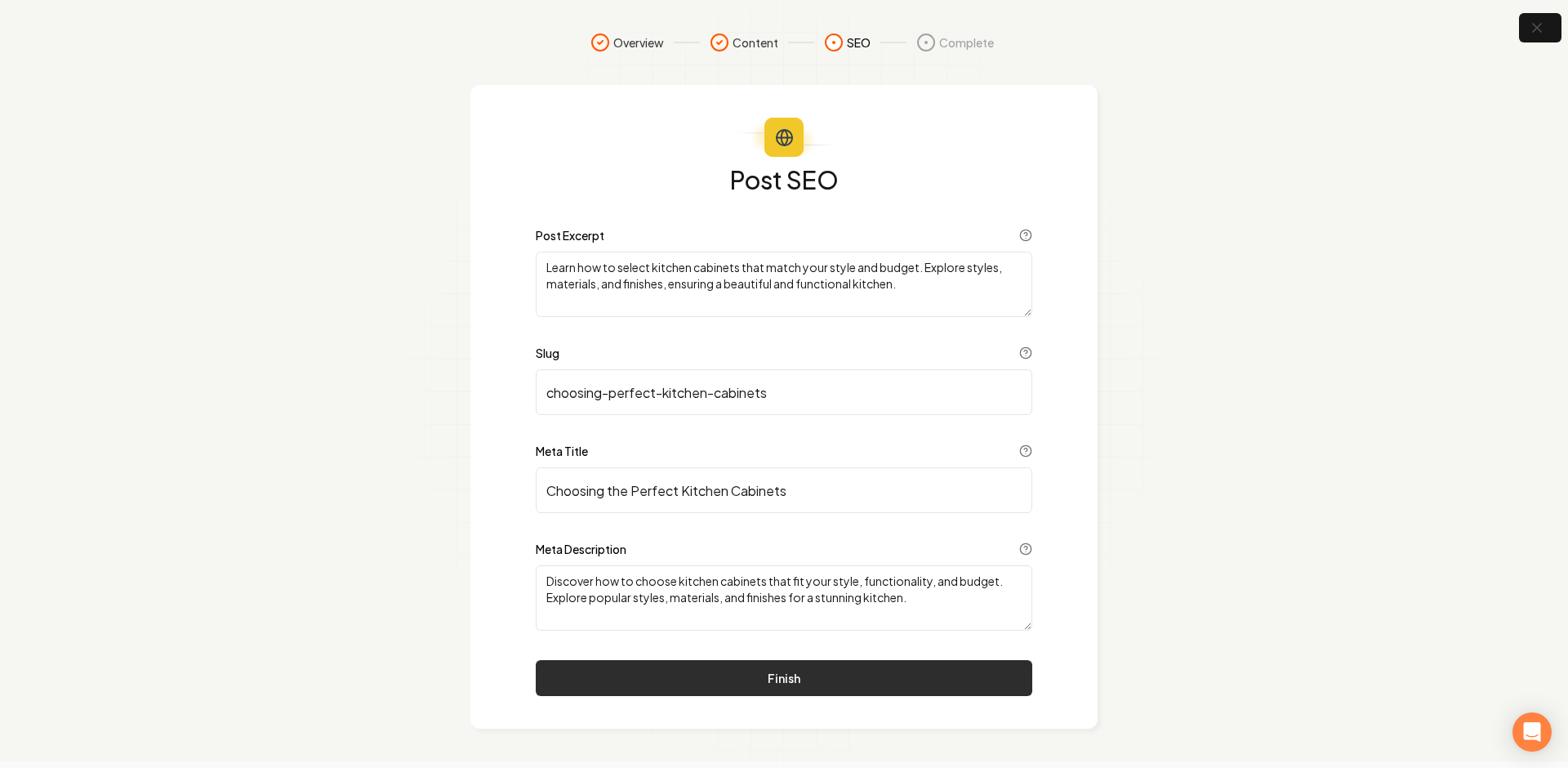
click at [843, 669] on button "Finish" at bounding box center [784, 678] width 497 height 36
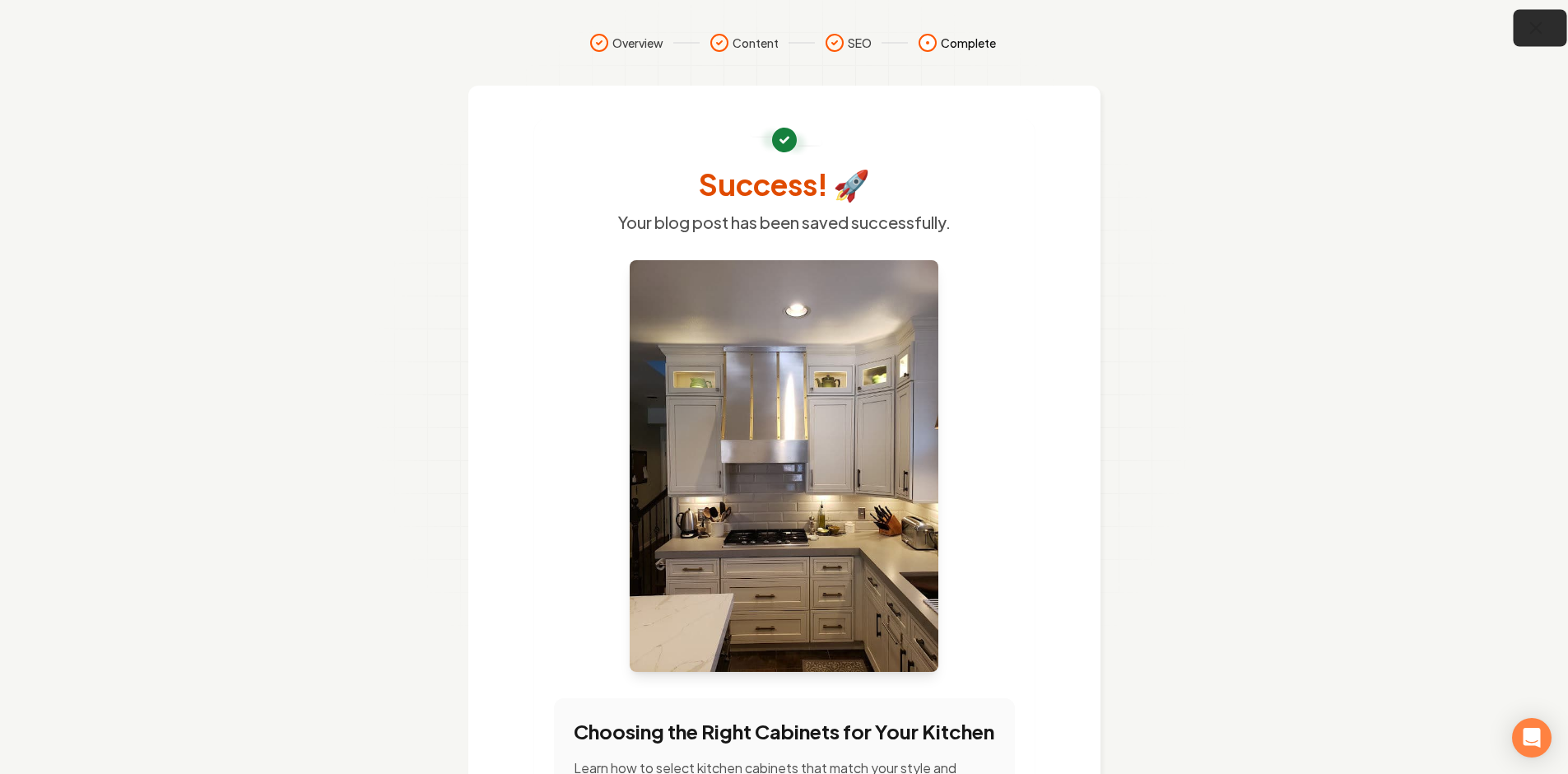
click at [1549, 25] on button "button" at bounding box center [1541, 28] width 53 height 37
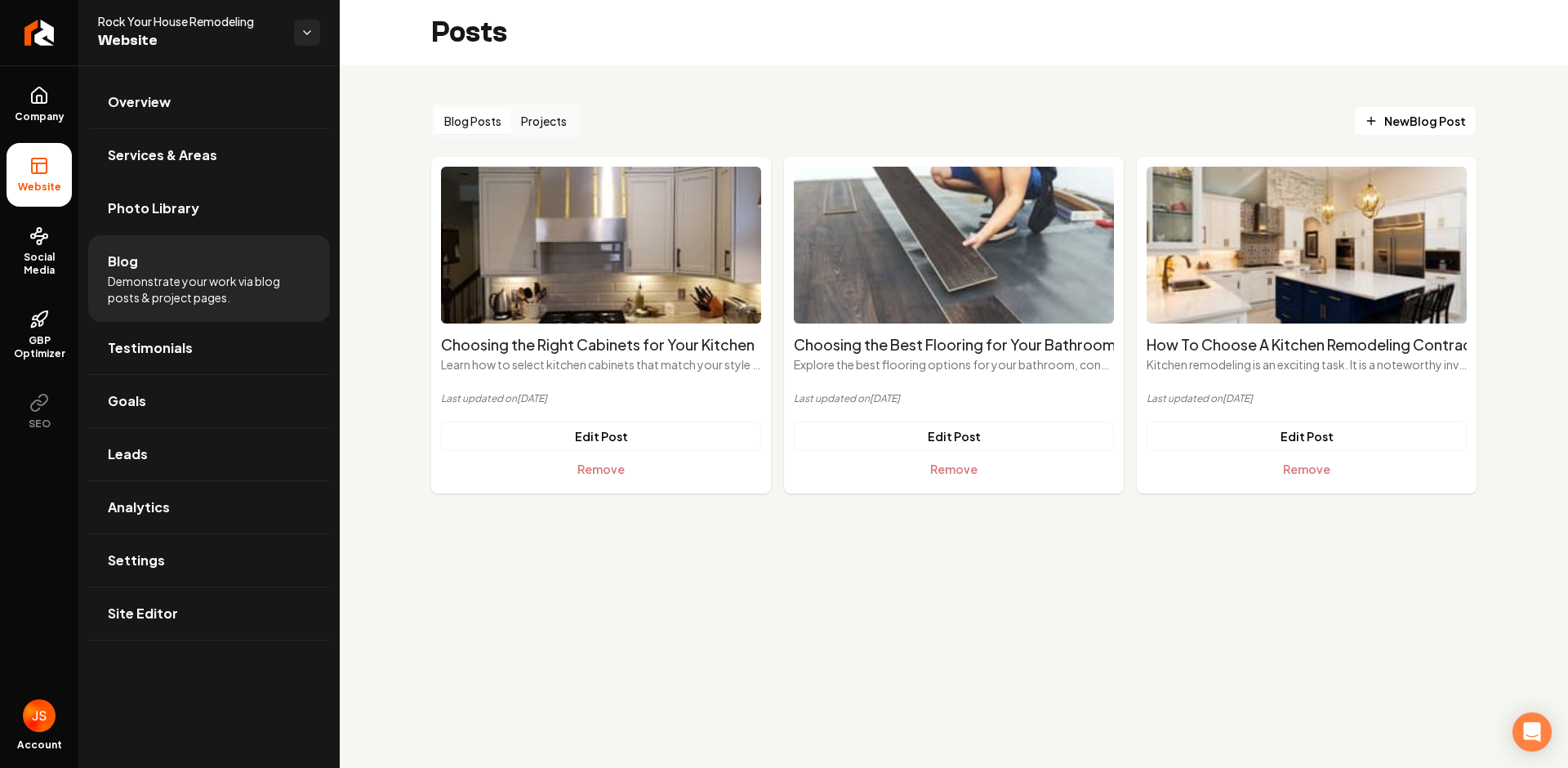
click at [51, 154] on li "Website" at bounding box center [39, 175] width 65 height 64
click at [52, 123] on span "Company" at bounding box center [40, 117] width 63 height 13
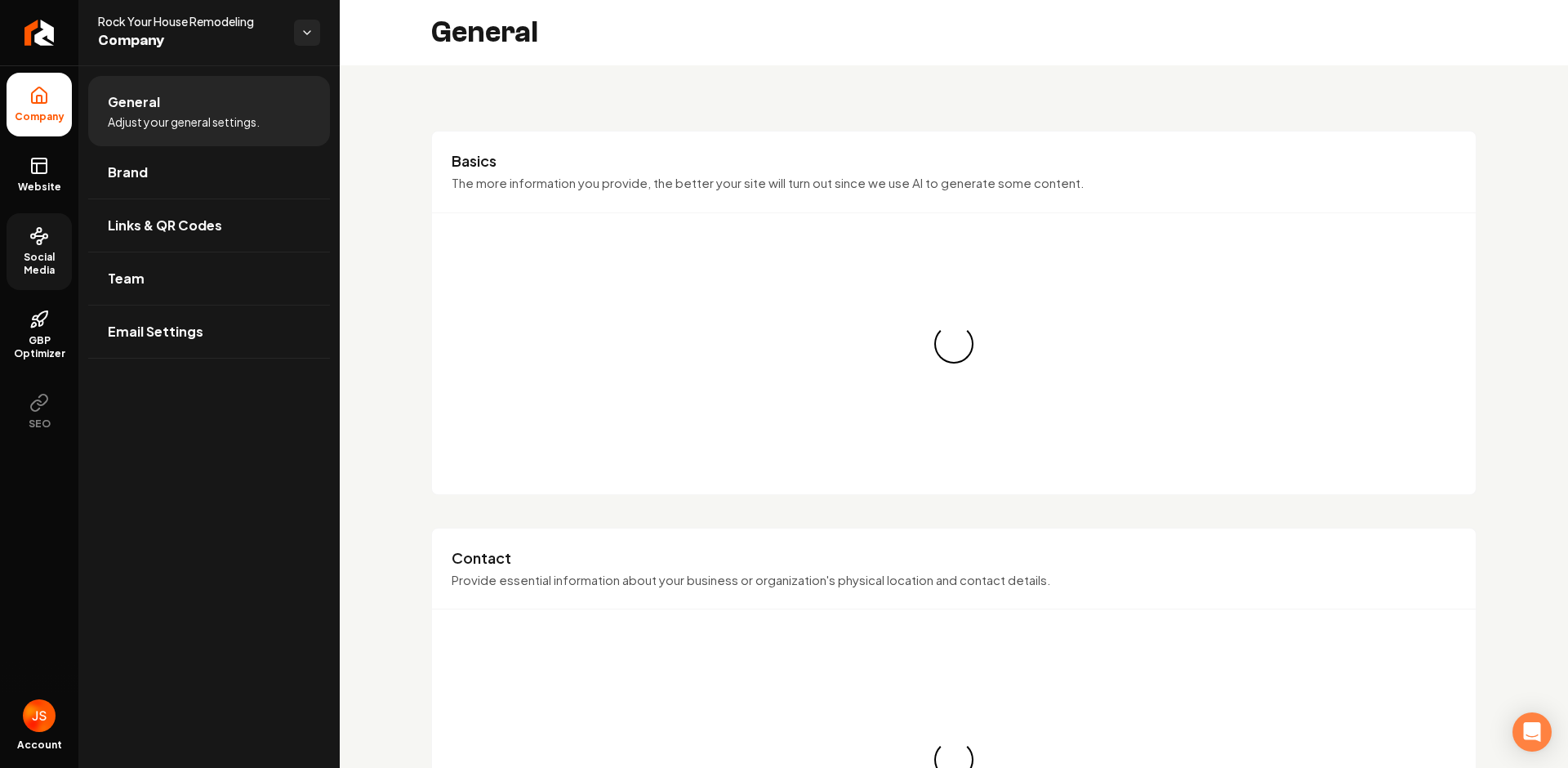
click at [41, 231] on icon at bounding box center [39, 236] width 19 height 19
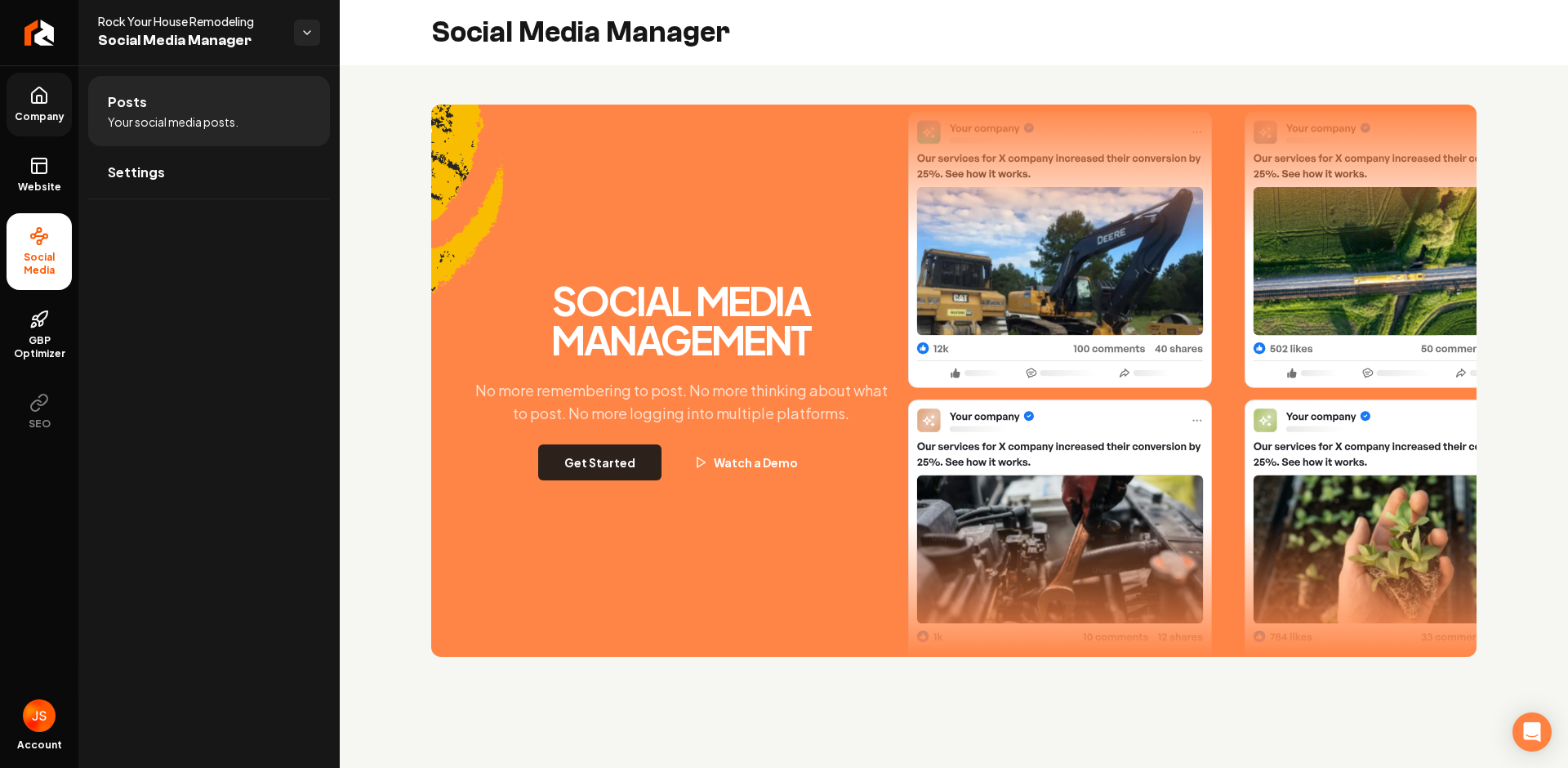
click at [605, 454] on button "Get Started" at bounding box center [600, 462] width 123 height 36
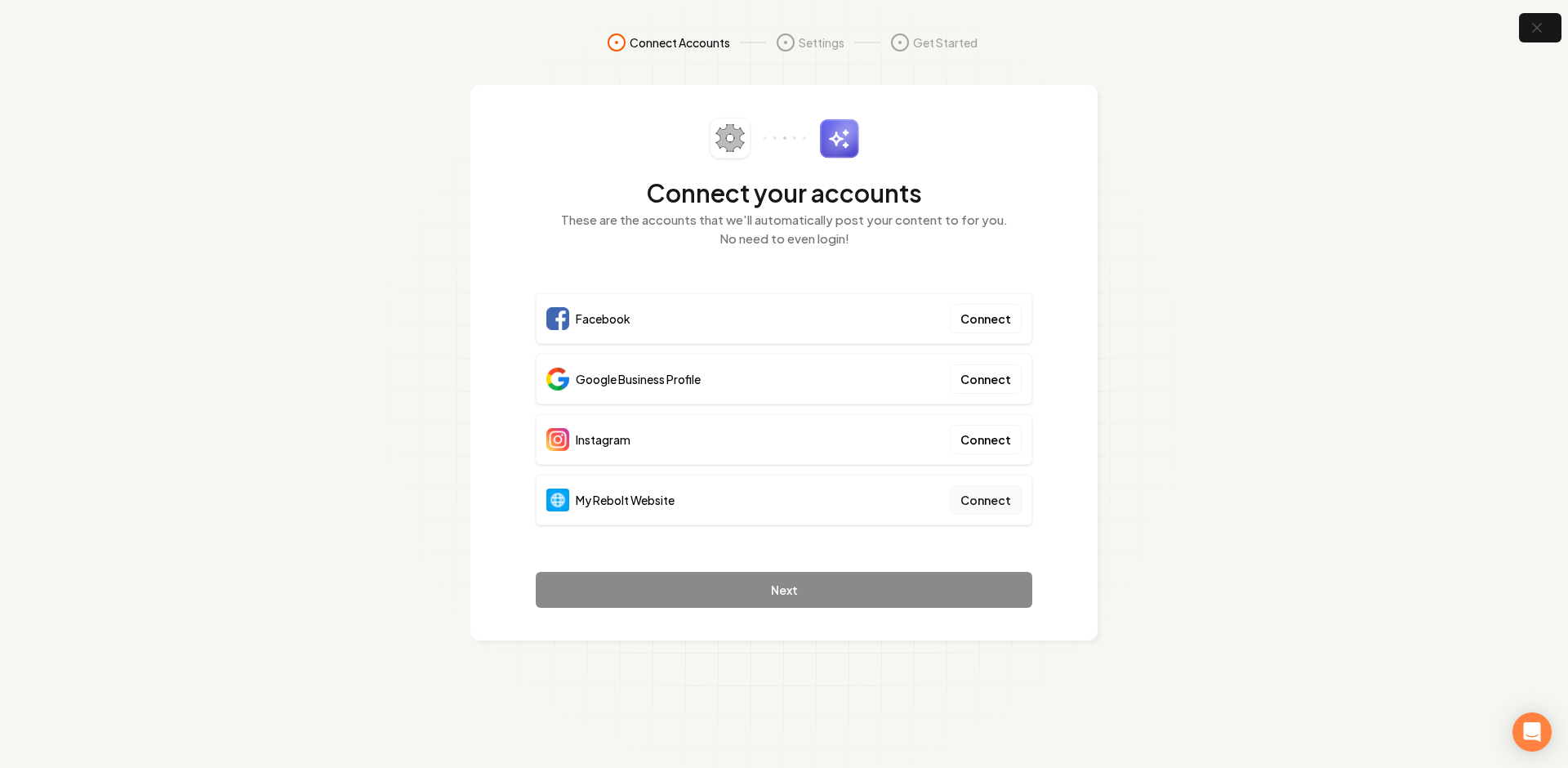
click at [1004, 494] on button "Connect" at bounding box center [986, 499] width 72 height 29
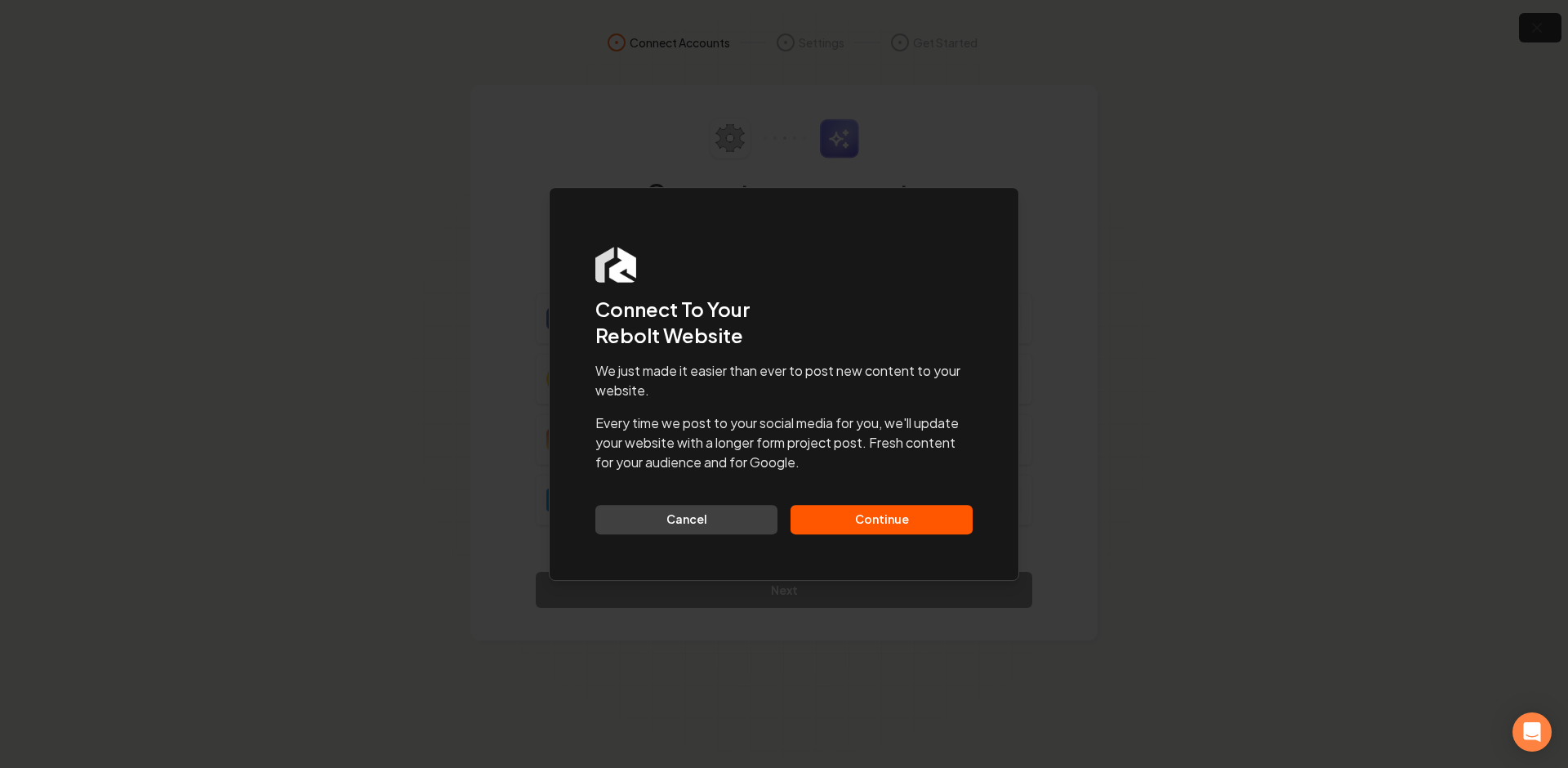
click at [875, 508] on button "Continue" at bounding box center [881, 519] width 182 height 29
click at [864, 526] on div "Cancel Continue" at bounding box center [784, 519] width 378 height 29
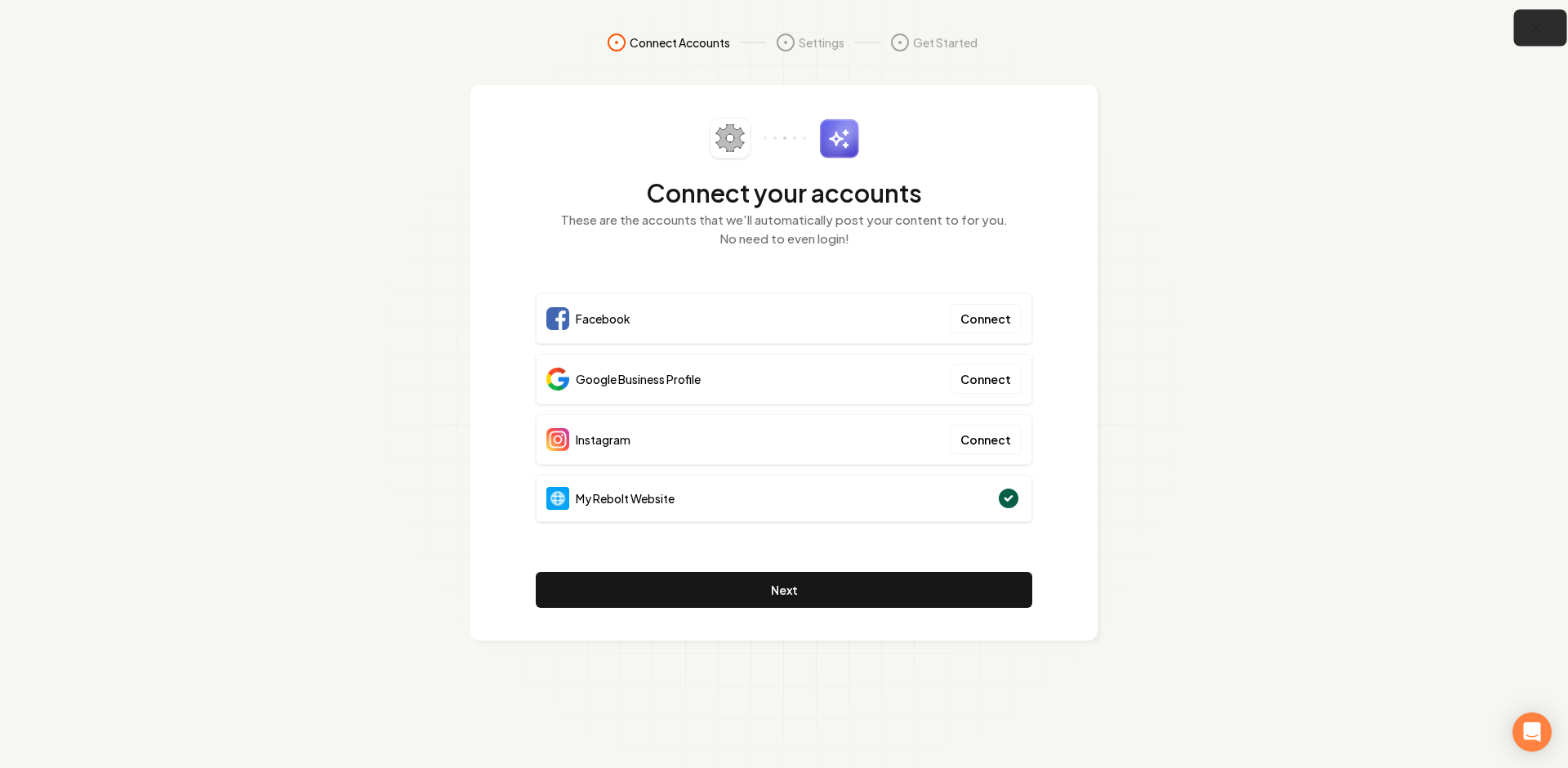
click at [1525, 29] on button "button" at bounding box center [1541, 28] width 53 height 37
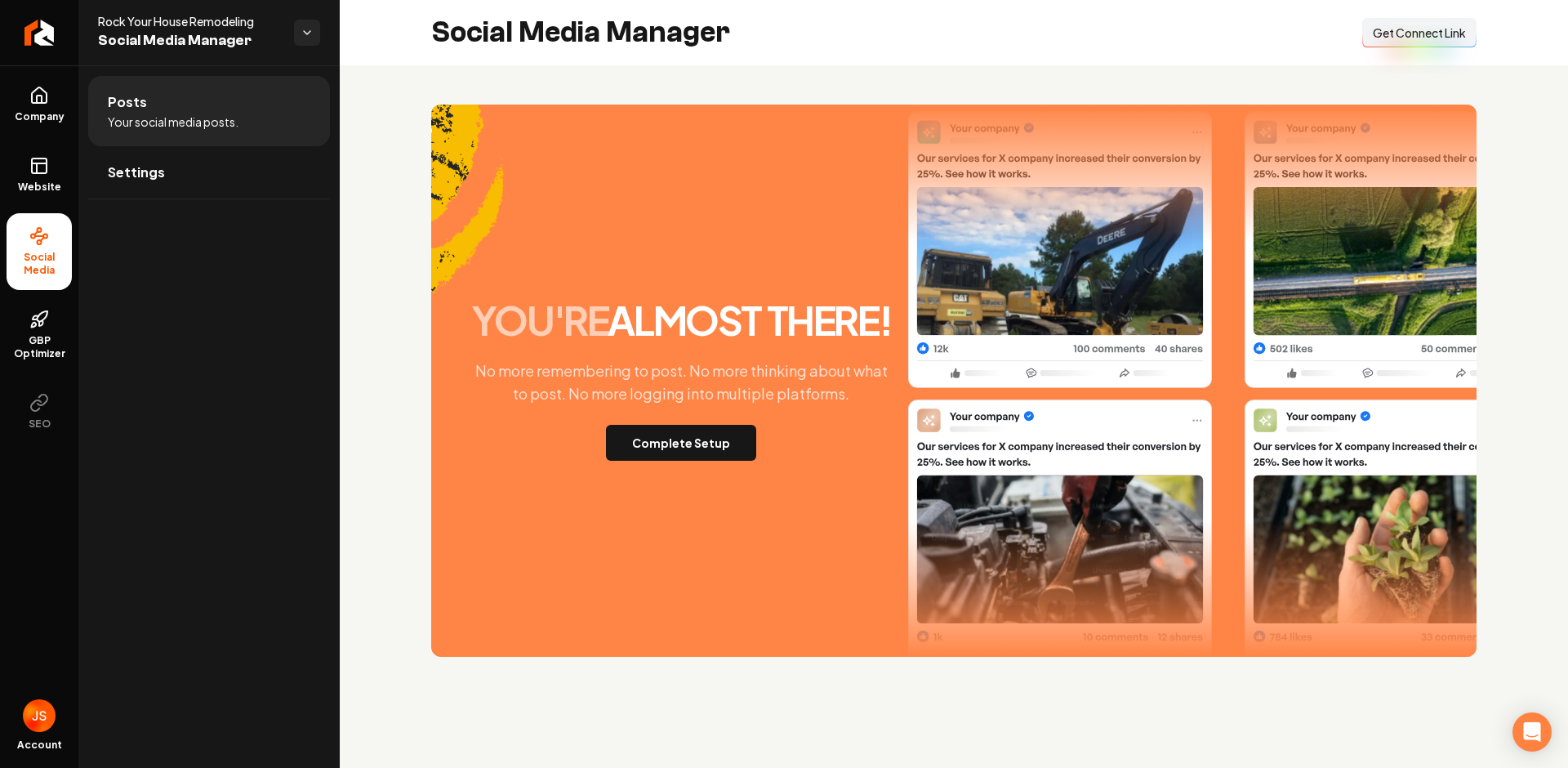
click at [1399, 32] on span "Get Connect Link" at bounding box center [1420, 32] width 93 height 17
click at [687, 441] on button "Complete Setup" at bounding box center [680, 442] width 150 height 36
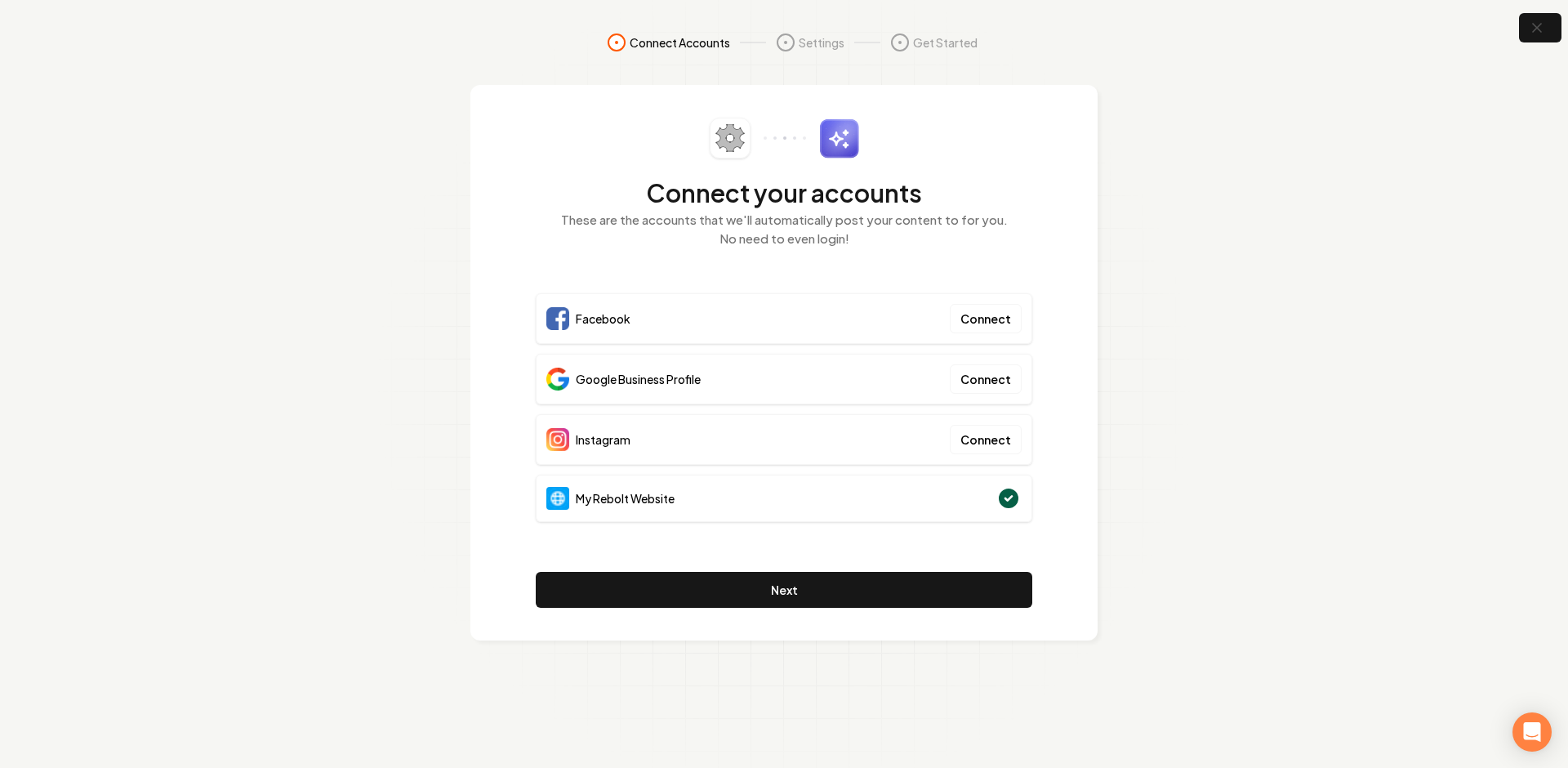
click at [1232, 372] on section "Connect Accounts Settings Get Started Connect your accounts These are the accou…" at bounding box center [784, 384] width 1568 height 768
drag, startPoint x: 1223, startPoint y: 379, endPoint x: 1083, endPoint y: 526, distance: 203.0
click at [1193, 403] on section "Connect Accounts Settings Get Started Connect your accounts These are the accou…" at bounding box center [784, 384] width 1568 height 768
click at [862, 594] on button "Next" at bounding box center [784, 589] width 497 height 36
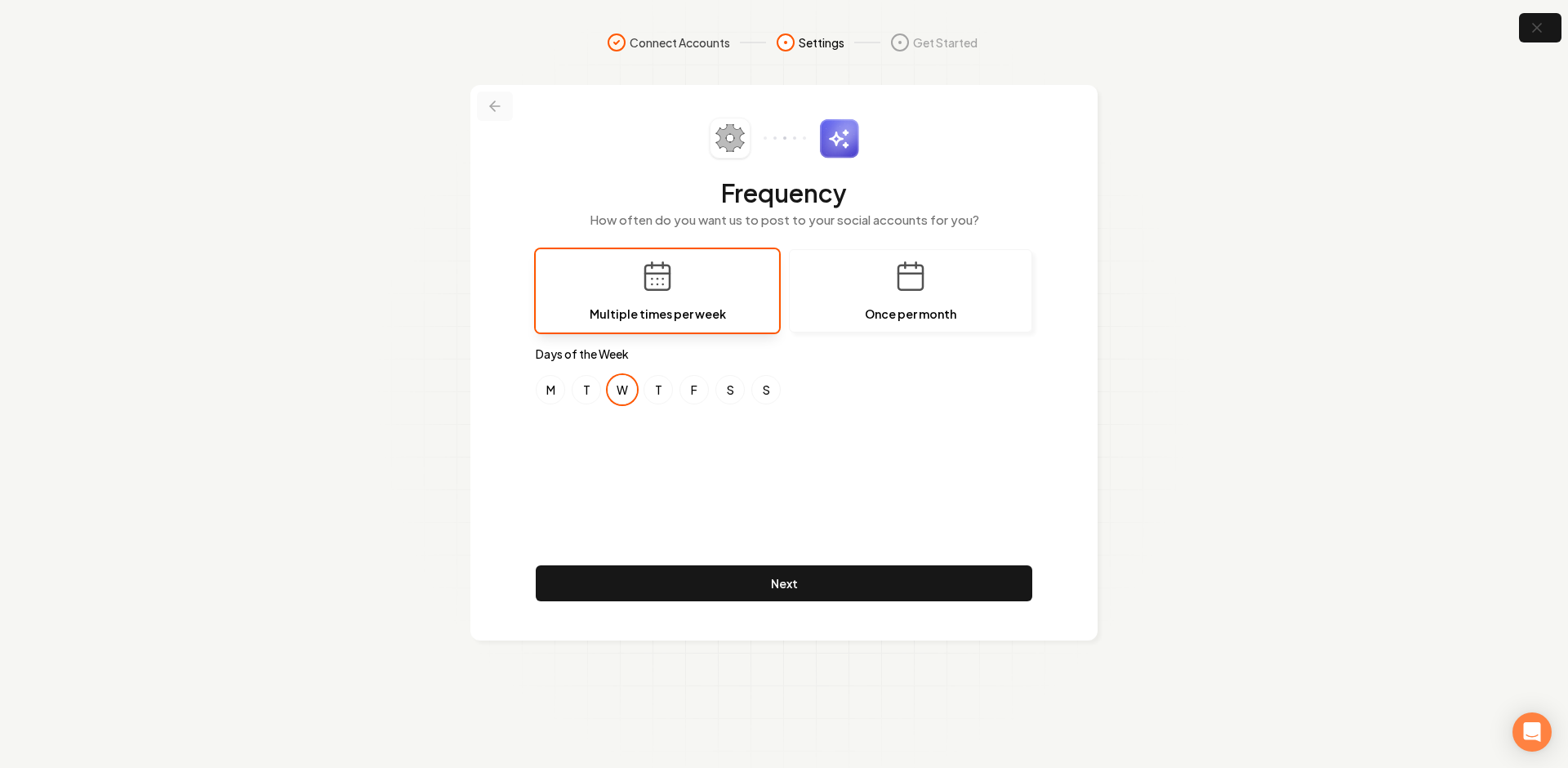
click at [490, 101] on icon at bounding box center [495, 106] width 17 height 17
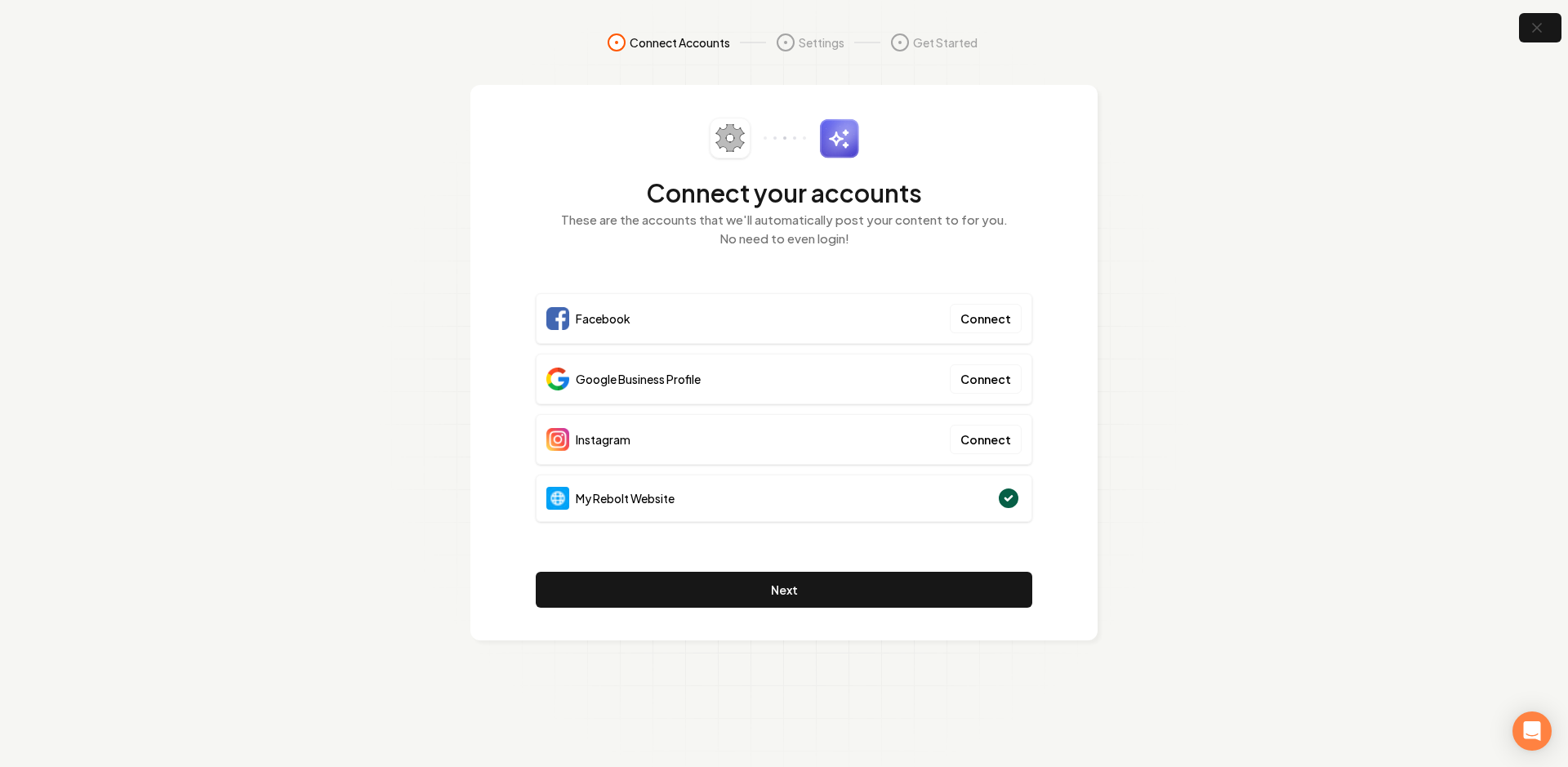
drag, startPoint x: 1287, startPoint y: 327, endPoint x: 1240, endPoint y: 352, distance: 53.2
click at [1287, 327] on section "Connect Accounts Settings Get Started Connect your accounts These are the accou…" at bounding box center [784, 384] width 1568 height 767
drag, startPoint x: 707, startPoint y: 505, endPoint x: 501, endPoint y: 507, distance: 206.0
click at [501, 507] on div "Connect your accounts These are the accounts that we'll automatically post your…" at bounding box center [784, 362] width 628 height 556
click at [696, 547] on div "Connect your accounts These are the accounts that we'll automatically post your…" at bounding box center [784, 362] width 497 height 490
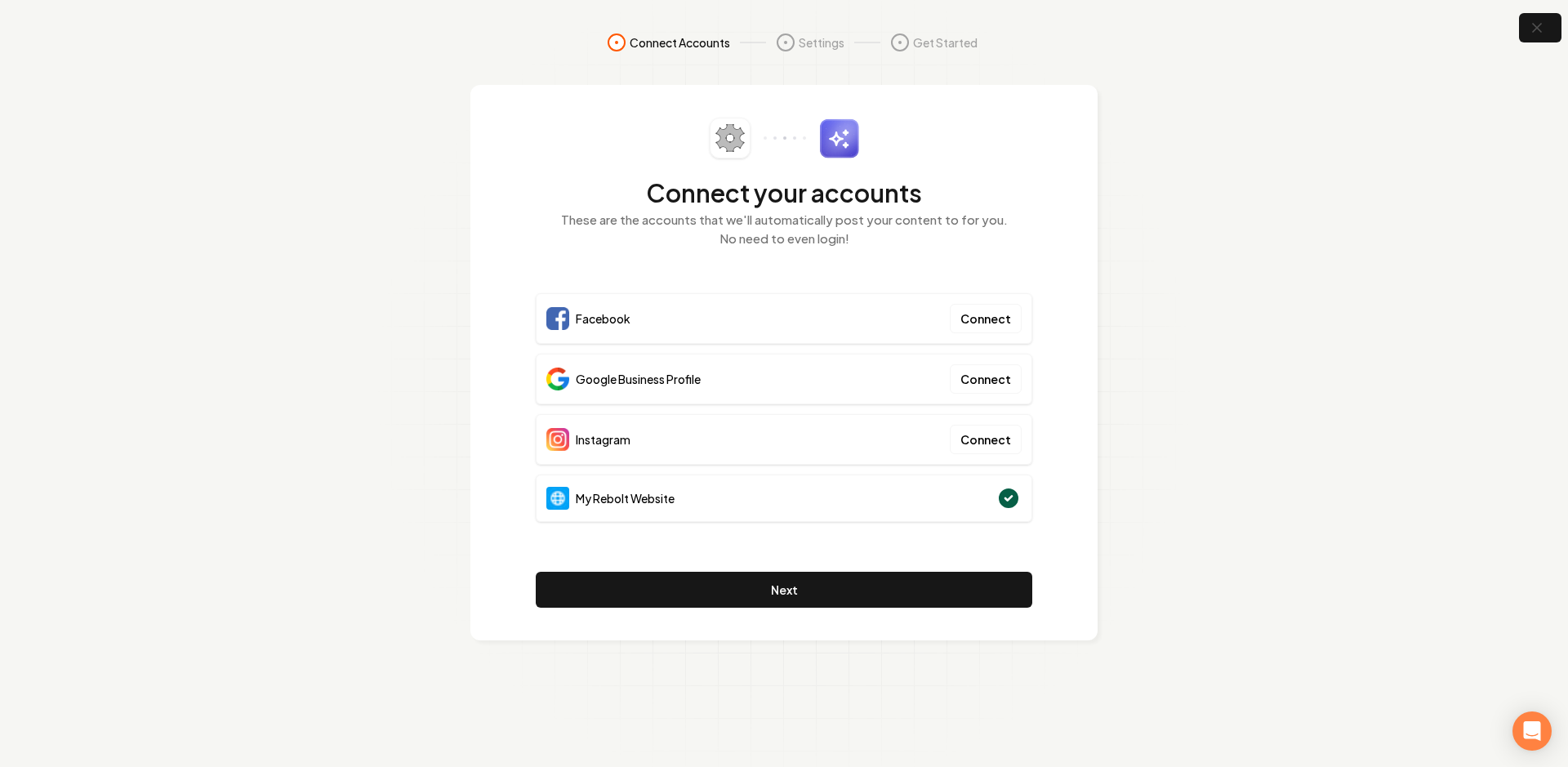
drag, startPoint x: 996, startPoint y: 503, endPoint x: 1024, endPoint y: 496, distance: 28.9
click at [1024, 496] on div "My Rebolt Website" at bounding box center [784, 498] width 497 height 47
click at [897, 577] on button "Next" at bounding box center [784, 589] width 497 height 36
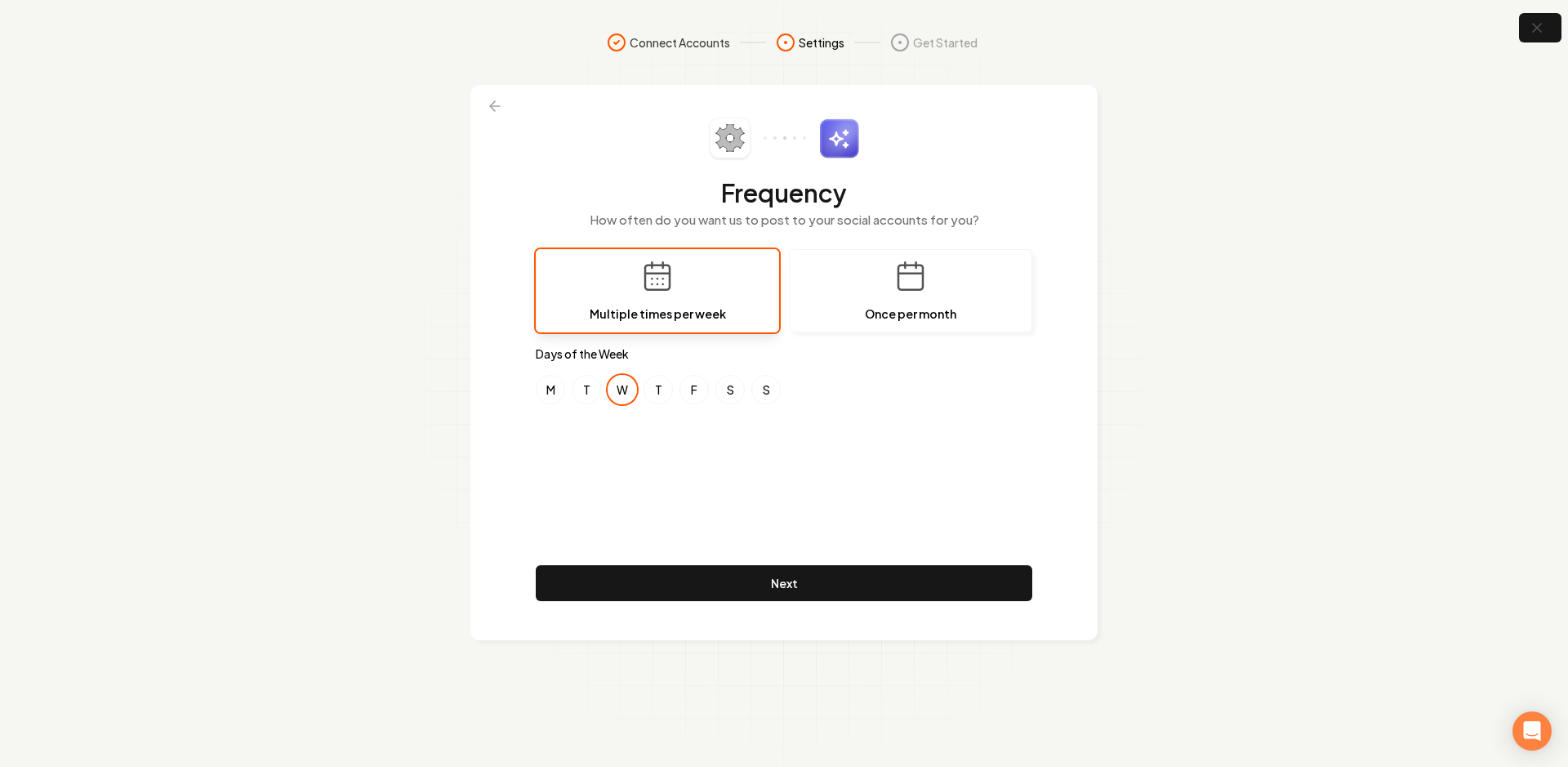
click at [707, 461] on div "Frequency How often do you want us to post to your social accounts for you? Mul…" at bounding box center [784, 362] width 497 height 490
click at [579, 429] on div "Frequency How often do you want us to post to your social accounts for you? Mul…" at bounding box center [784, 362] width 497 height 490
drag, startPoint x: 613, startPoint y: 439, endPoint x: 616, endPoint y: 404, distance: 35.1
click at [613, 439] on div "Frequency How often do you want us to post to your social accounts for you? Mul…" at bounding box center [784, 362] width 497 height 490
click at [550, 388] on button "M" at bounding box center [550, 389] width 29 height 29
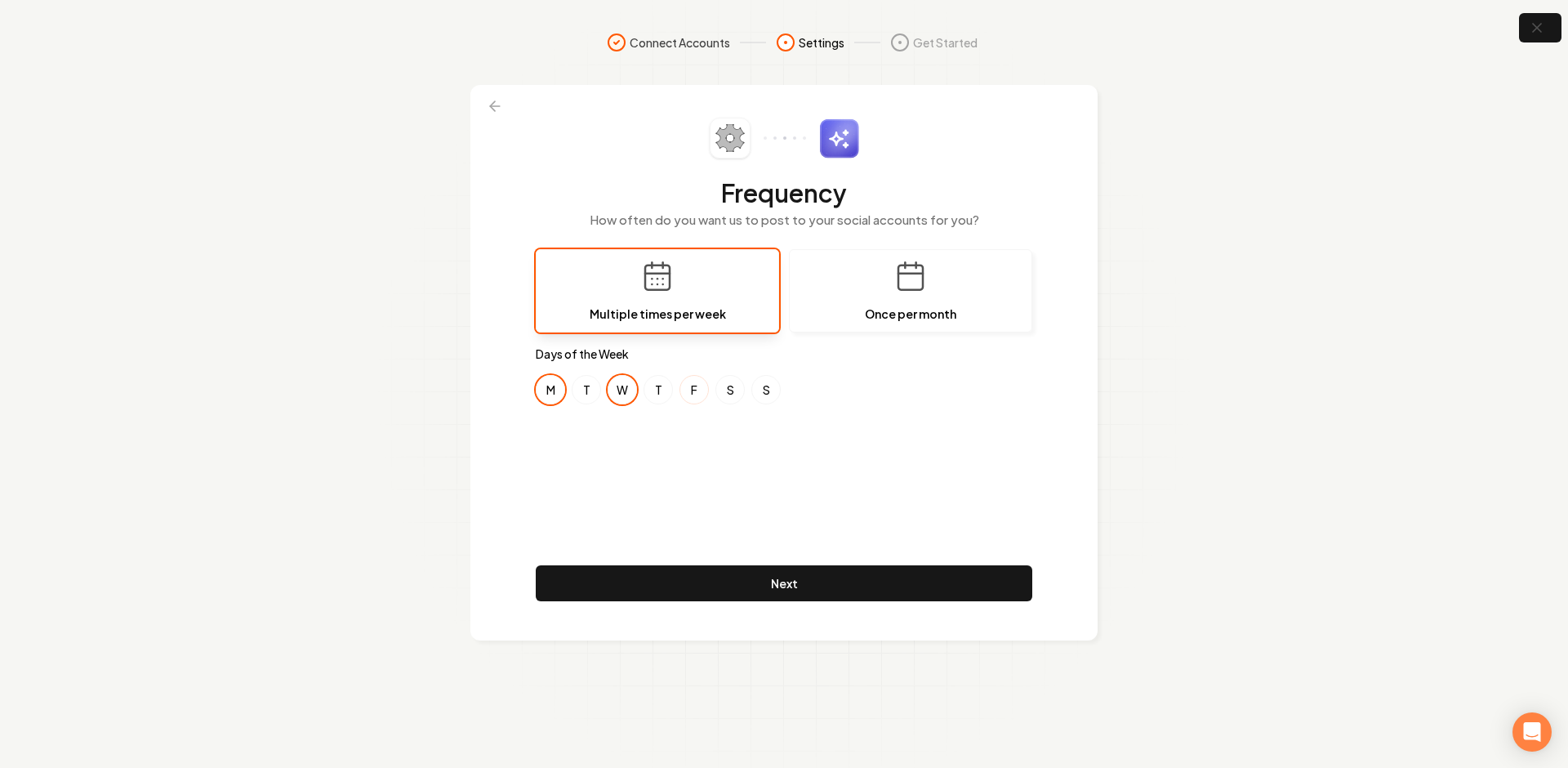
click at [684, 391] on button "F" at bounding box center [694, 389] width 29 height 29
click at [647, 449] on div "Frequency How often do you want us to post to your social accounts for you? Mul…" at bounding box center [784, 362] width 497 height 490
click at [552, 393] on button "M" at bounding box center [550, 389] width 29 height 29
click at [616, 391] on button "W" at bounding box center [622, 389] width 29 height 29
click at [681, 392] on button "F" at bounding box center [694, 389] width 29 height 29
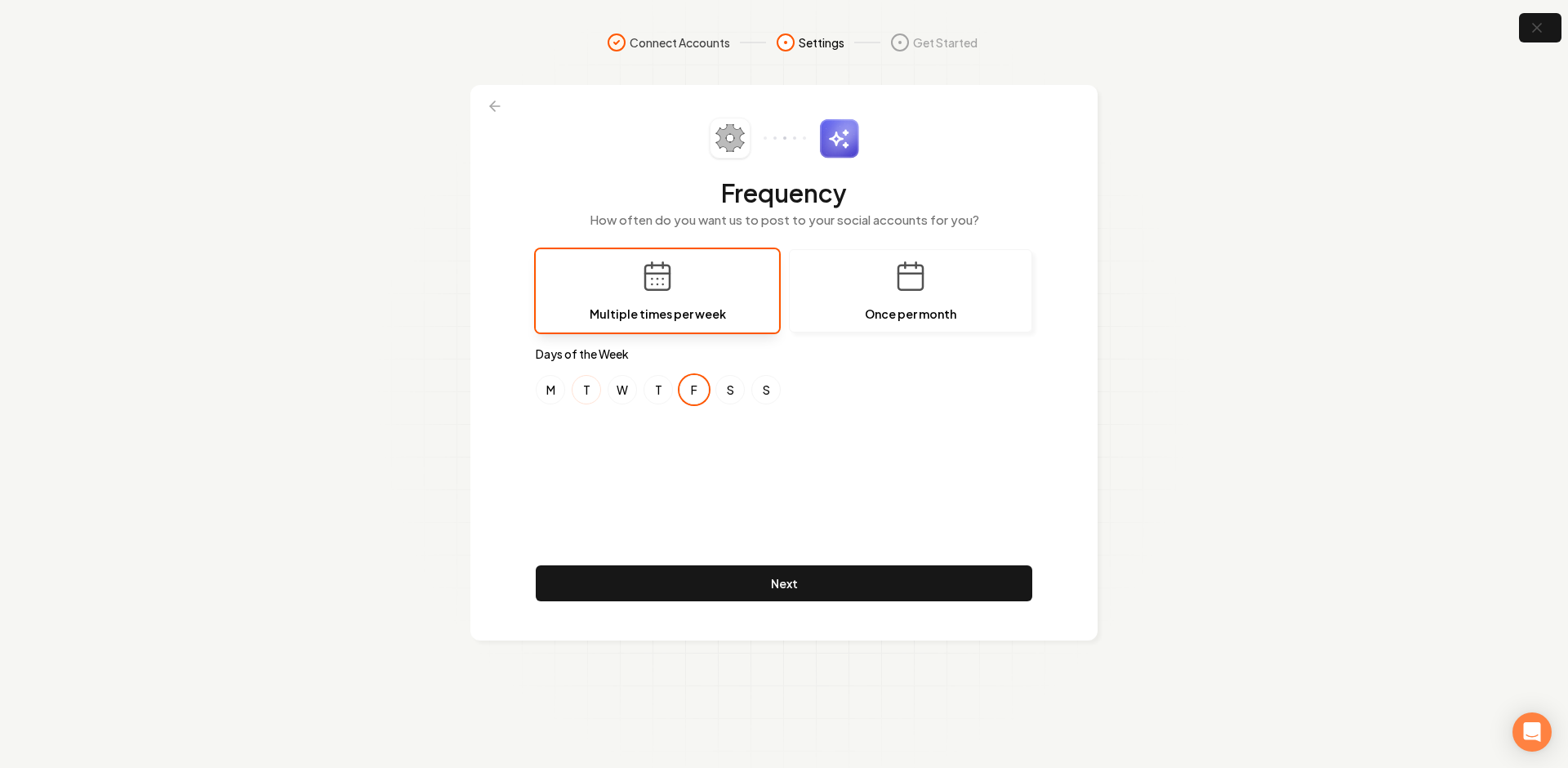
click at [588, 393] on button "T" at bounding box center [586, 389] width 29 height 29
click at [680, 390] on button "F" at bounding box center [694, 389] width 29 height 29
click at [654, 389] on button "T" at bounding box center [658, 389] width 29 height 29
click at [651, 467] on div "Frequency How often do you want us to post to your social accounts for you? Mul…" at bounding box center [784, 362] width 497 height 490
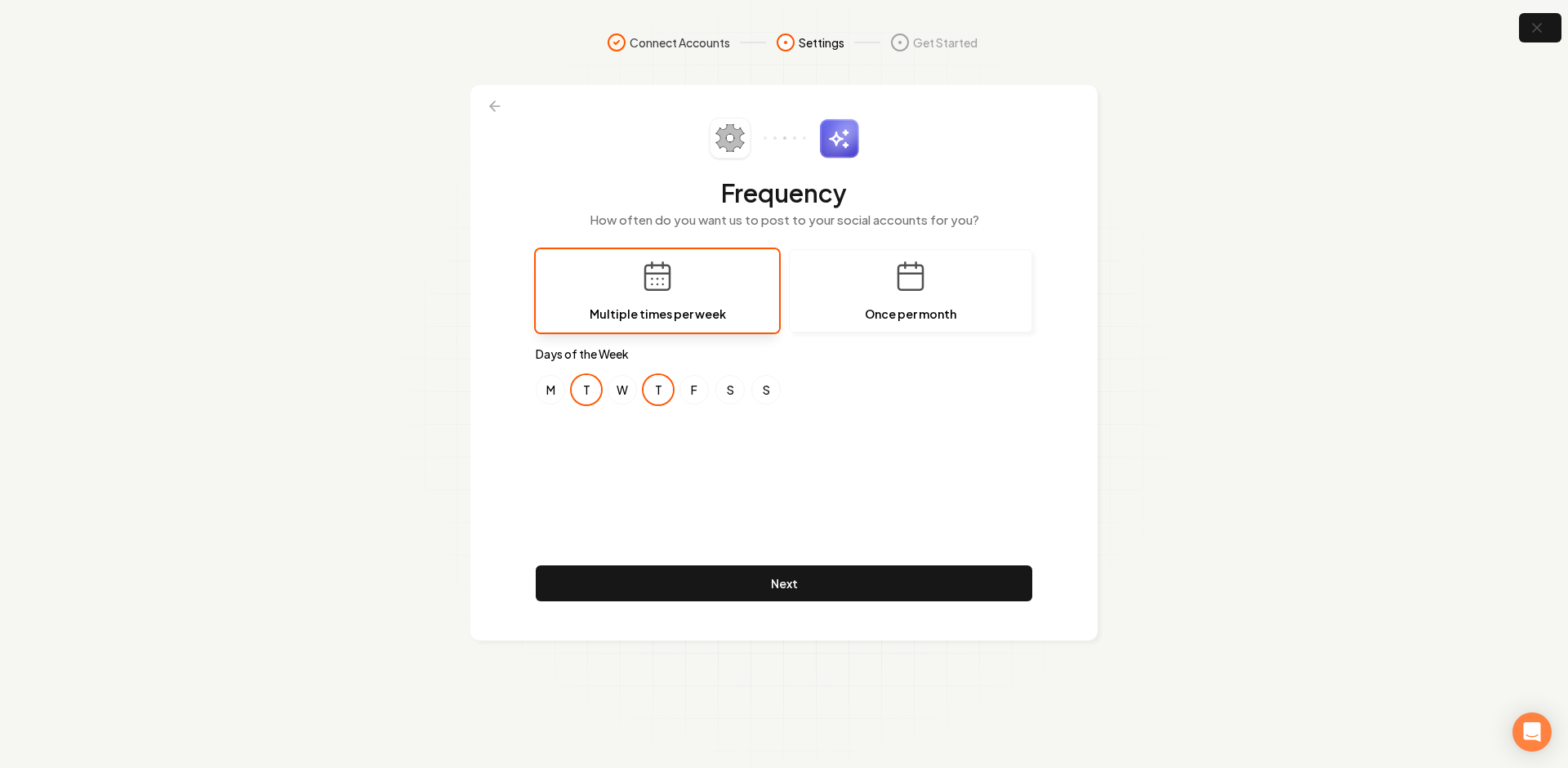
click at [673, 427] on div "Frequency How often do you want us to post to your social accounts for you? Mul…" at bounding box center [784, 362] width 497 height 490
click at [644, 463] on div "Frequency How often do you want us to post to your social accounts for you? Mul…" at bounding box center [784, 362] width 497 height 490
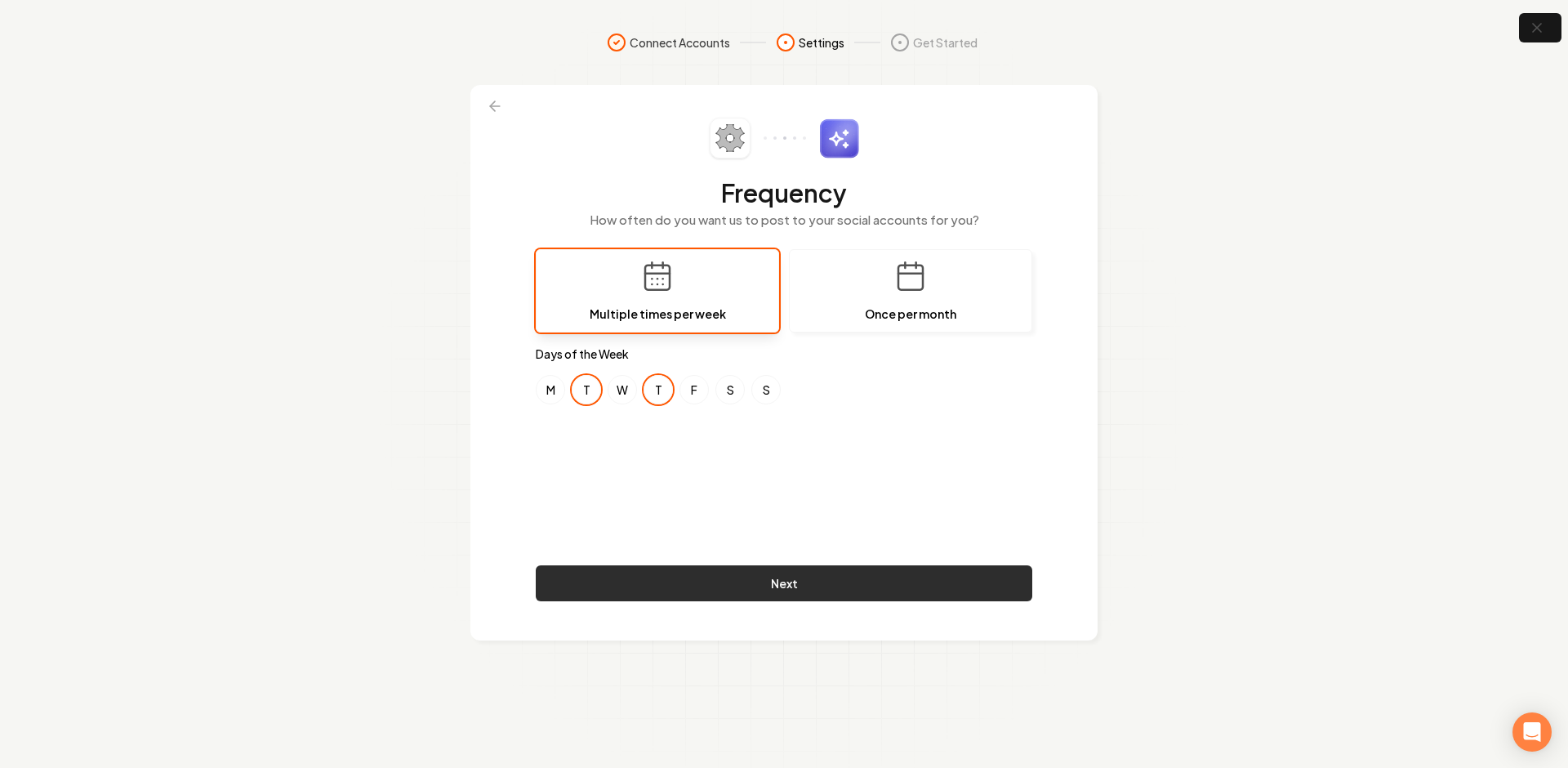
click at [738, 578] on button "Next" at bounding box center [784, 583] width 497 height 36
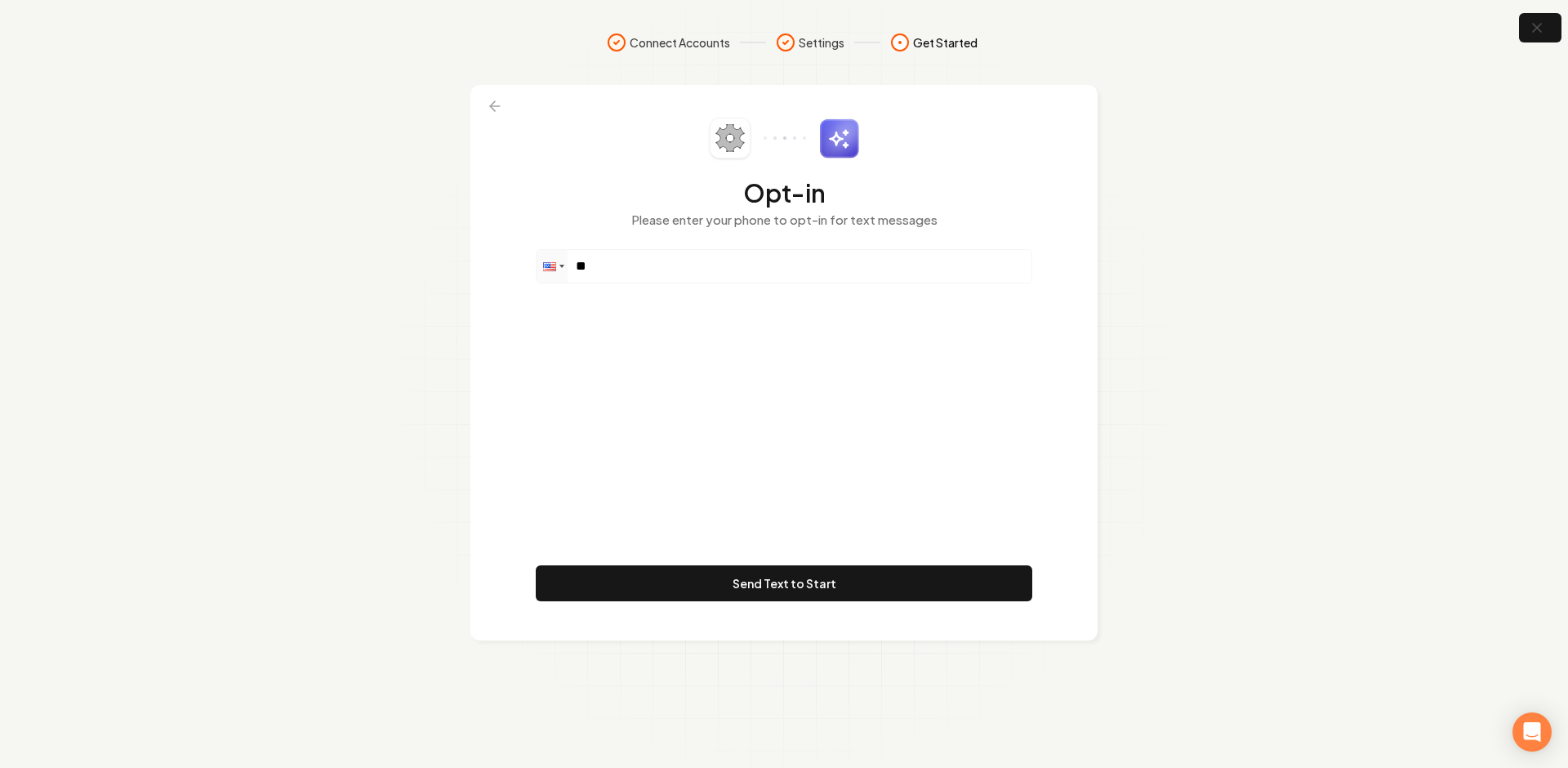
click at [636, 249] on div "Phone **" at bounding box center [784, 266] width 497 height 34
click at [636, 258] on input "**" at bounding box center [784, 266] width 495 height 32
click at [652, 235] on div "Opt-in Please enter your phone to opt-in for text messages" at bounding box center [784, 183] width 497 height 132
click at [651, 258] on input "**" at bounding box center [784, 266] width 495 height 32
paste input "**********"
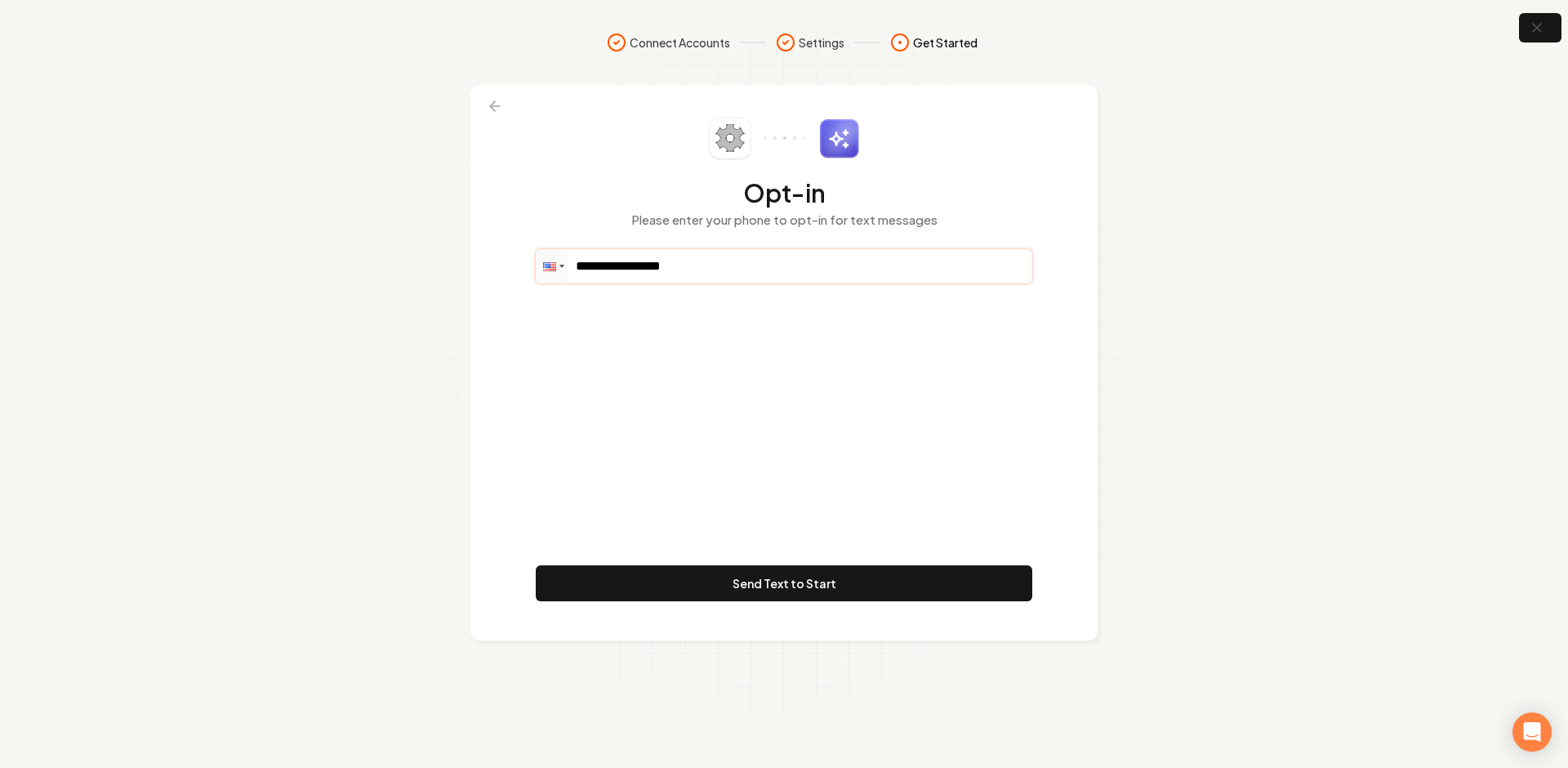
type input "**********"
click at [728, 374] on div "**********" at bounding box center [784, 362] width 497 height 490
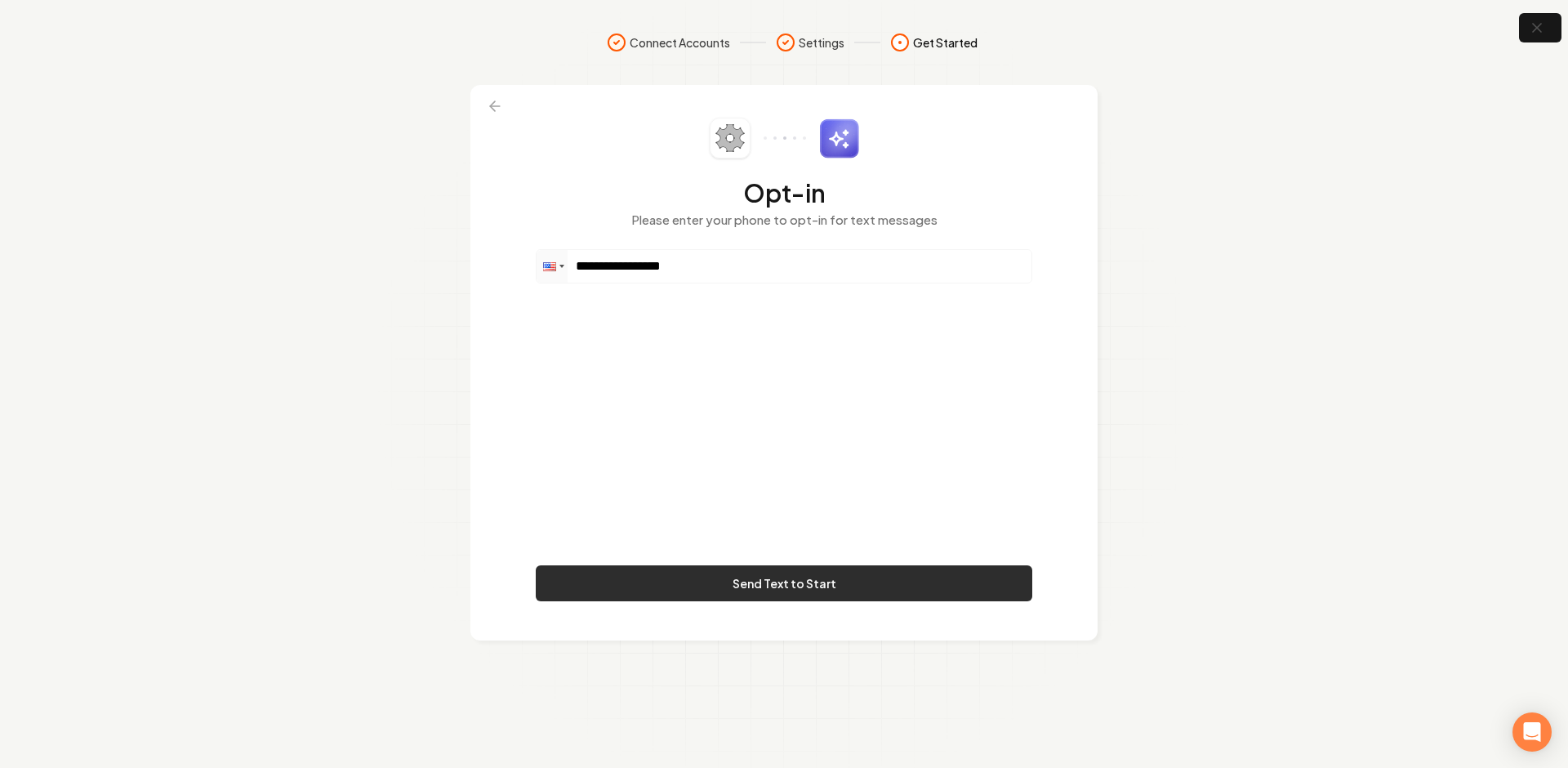
click at [726, 579] on button "Send Text to Start" at bounding box center [784, 583] width 497 height 36
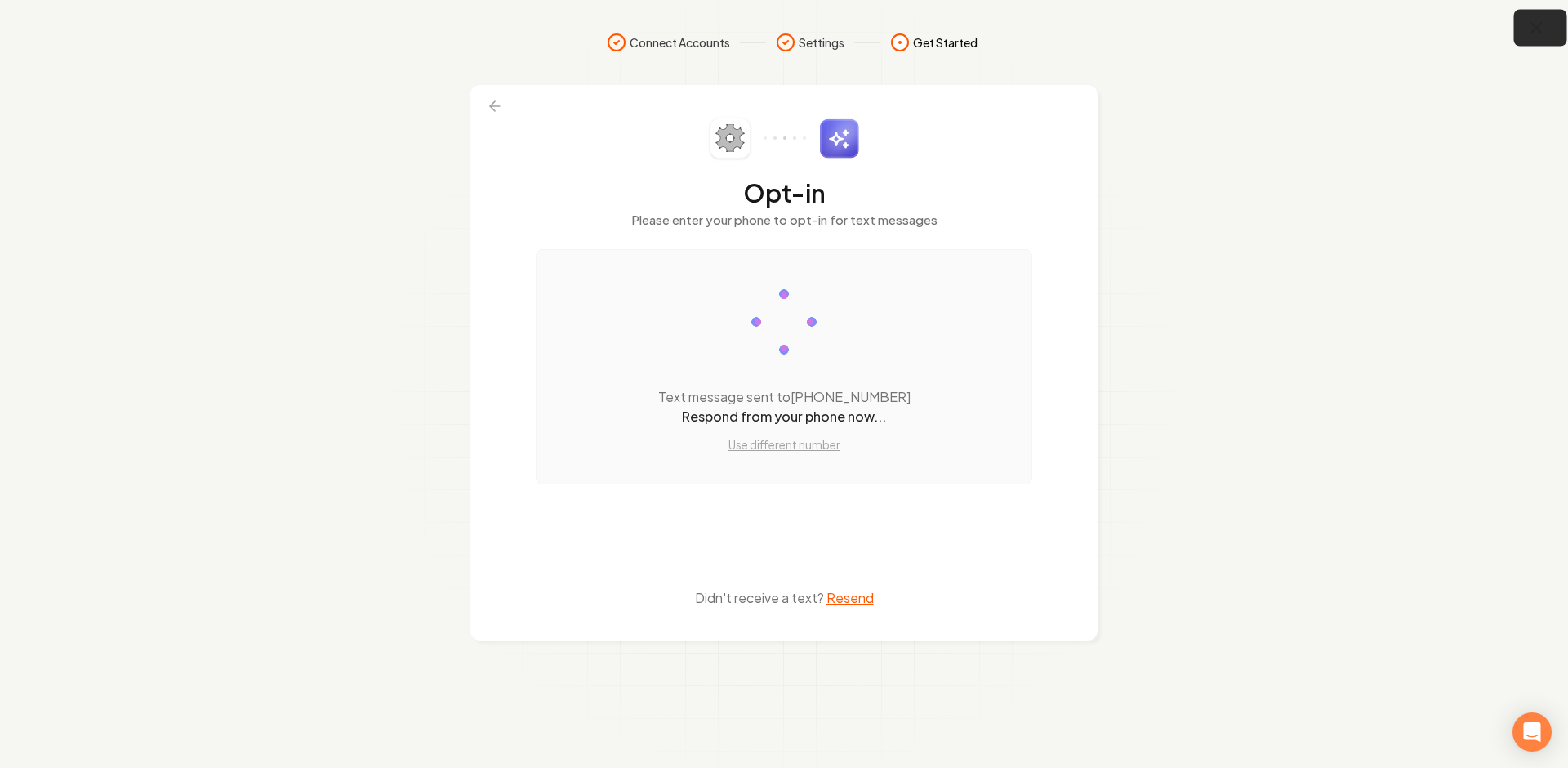
click at [1545, 29] on icon "button" at bounding box center [1536, 27] width 20 height 20
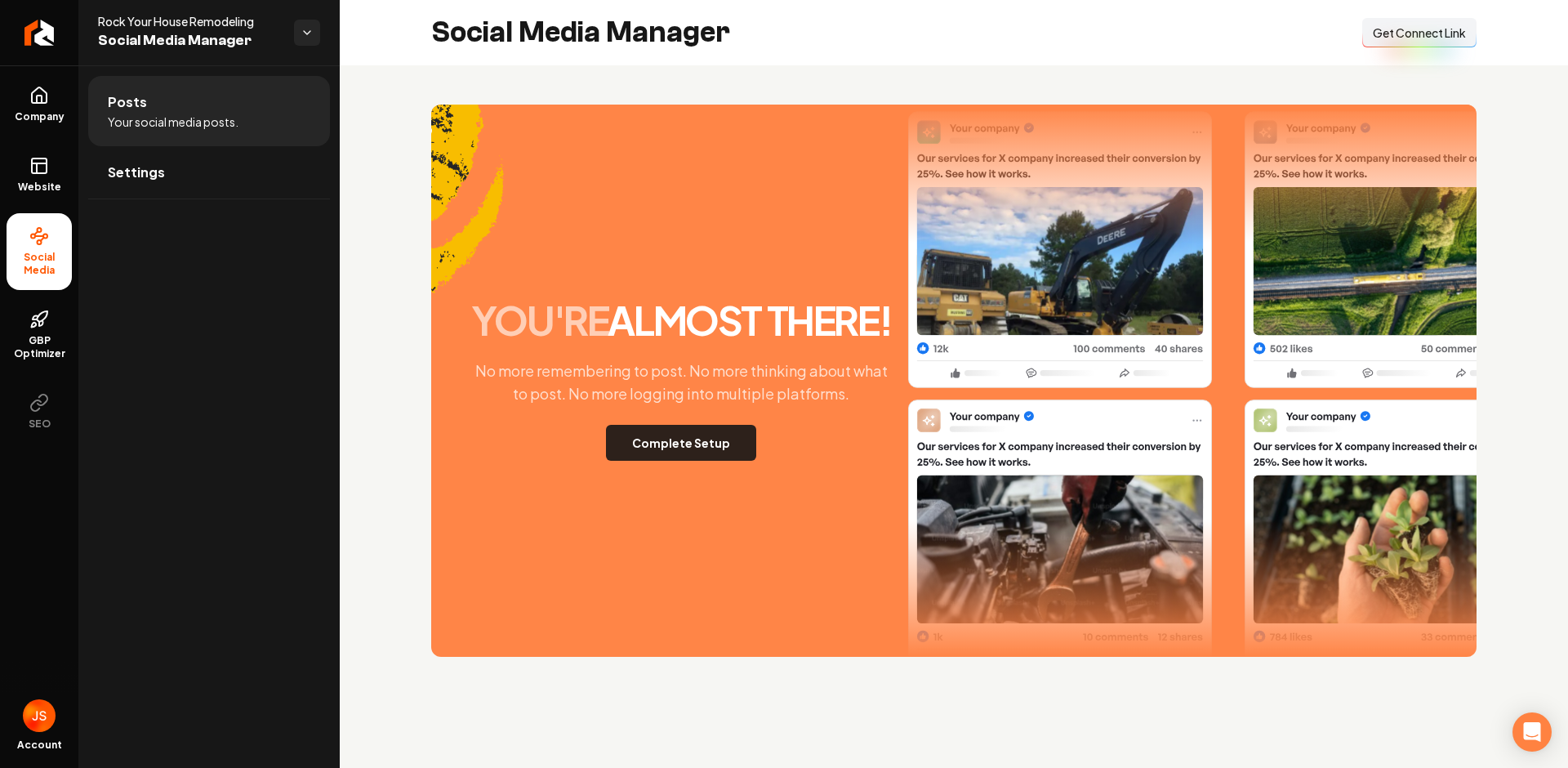
click at [725, 433] on button "Complete Setup" at bounding box center [680, 442] width 150 height 36
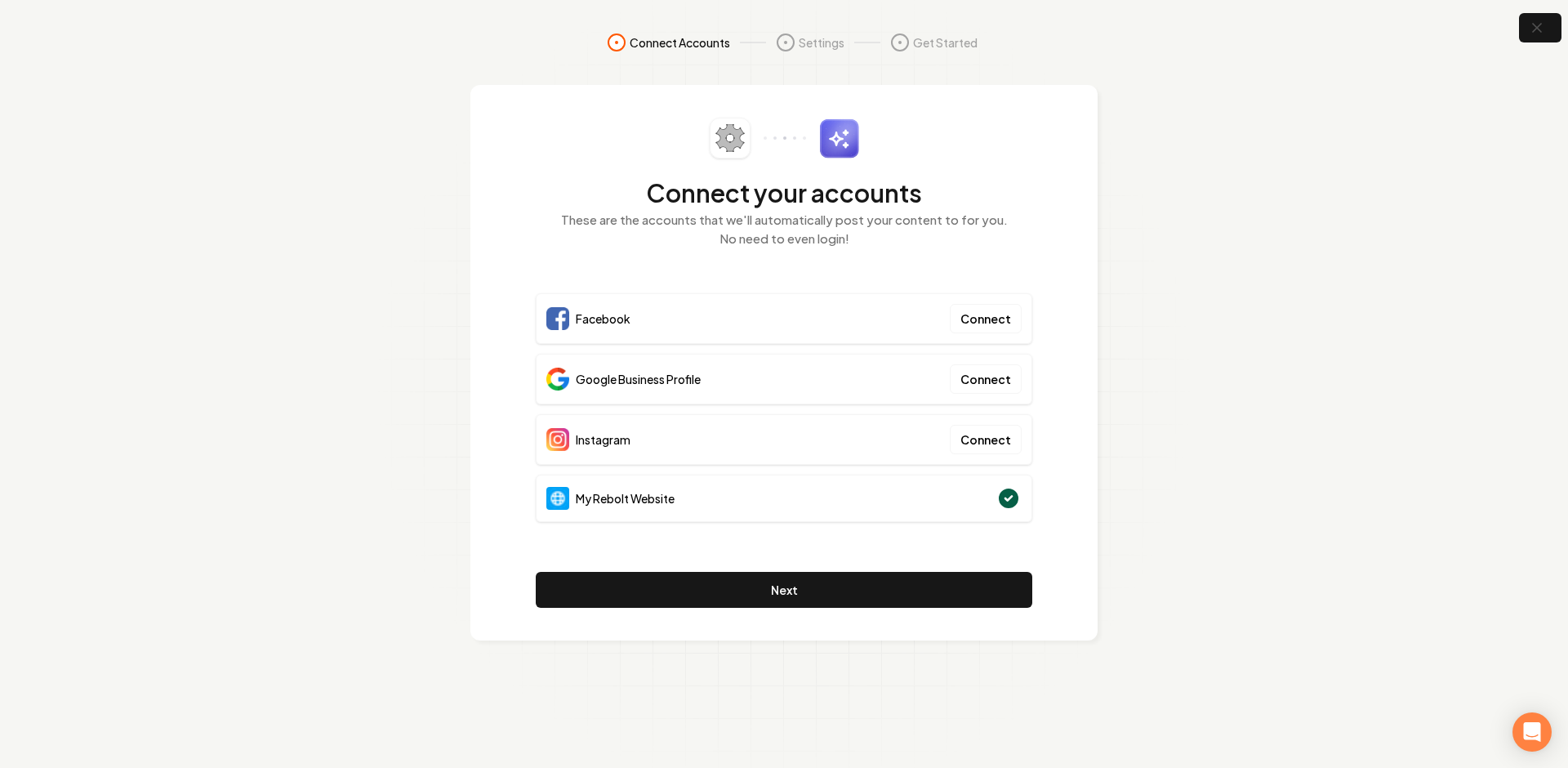
click at [1293, 251] on section "Connect Accounts Settings Get Started Connect your accounts These are the accou…" at bounding box center [784, 384] width 1568 height 768
click at [1241, 227] on section "Connect Accounts Settings Get Started Connect your accounts These are the accou…" at bounding box center [784, 384] width 1568 height 768
click at [1550, 35] on button "button" at bounding box center [1541, 28] width 53 height 37
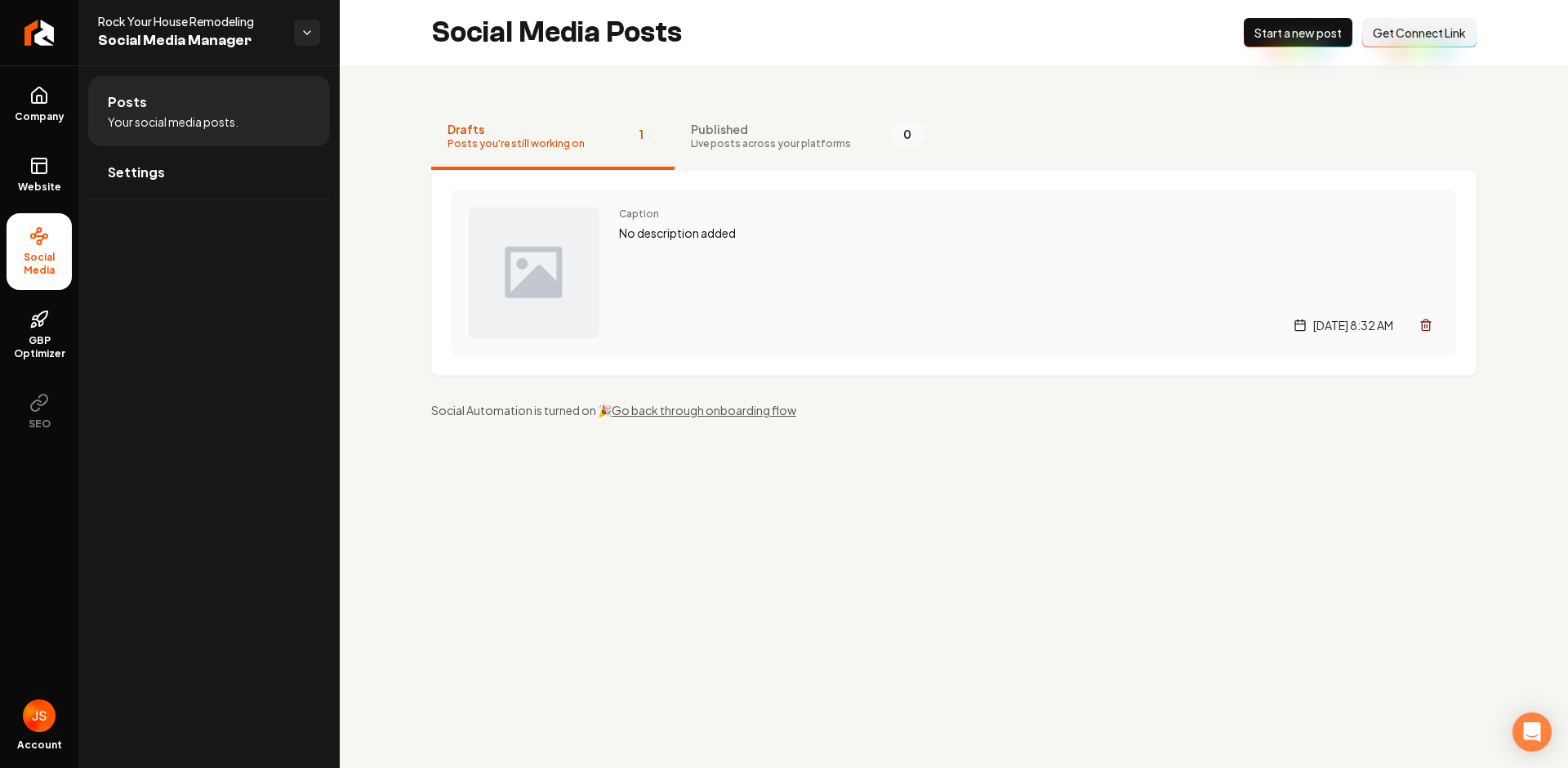
click at [662, 236] on p "No description added" at bounding box center [1029, 233] width 820 height 18
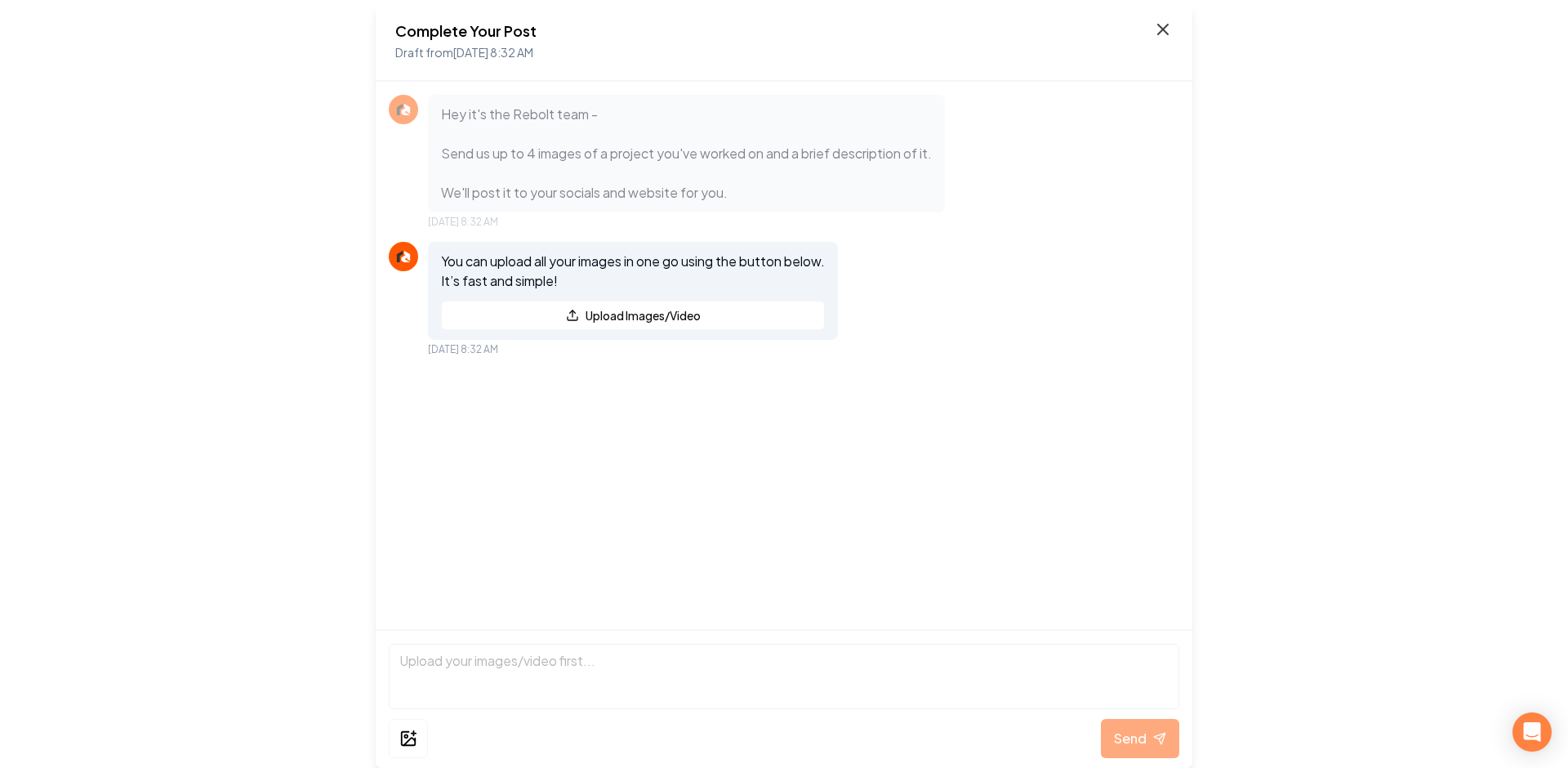
click at [1167, 26] on icon at bounding box center [1162, 29] width 10 height 10
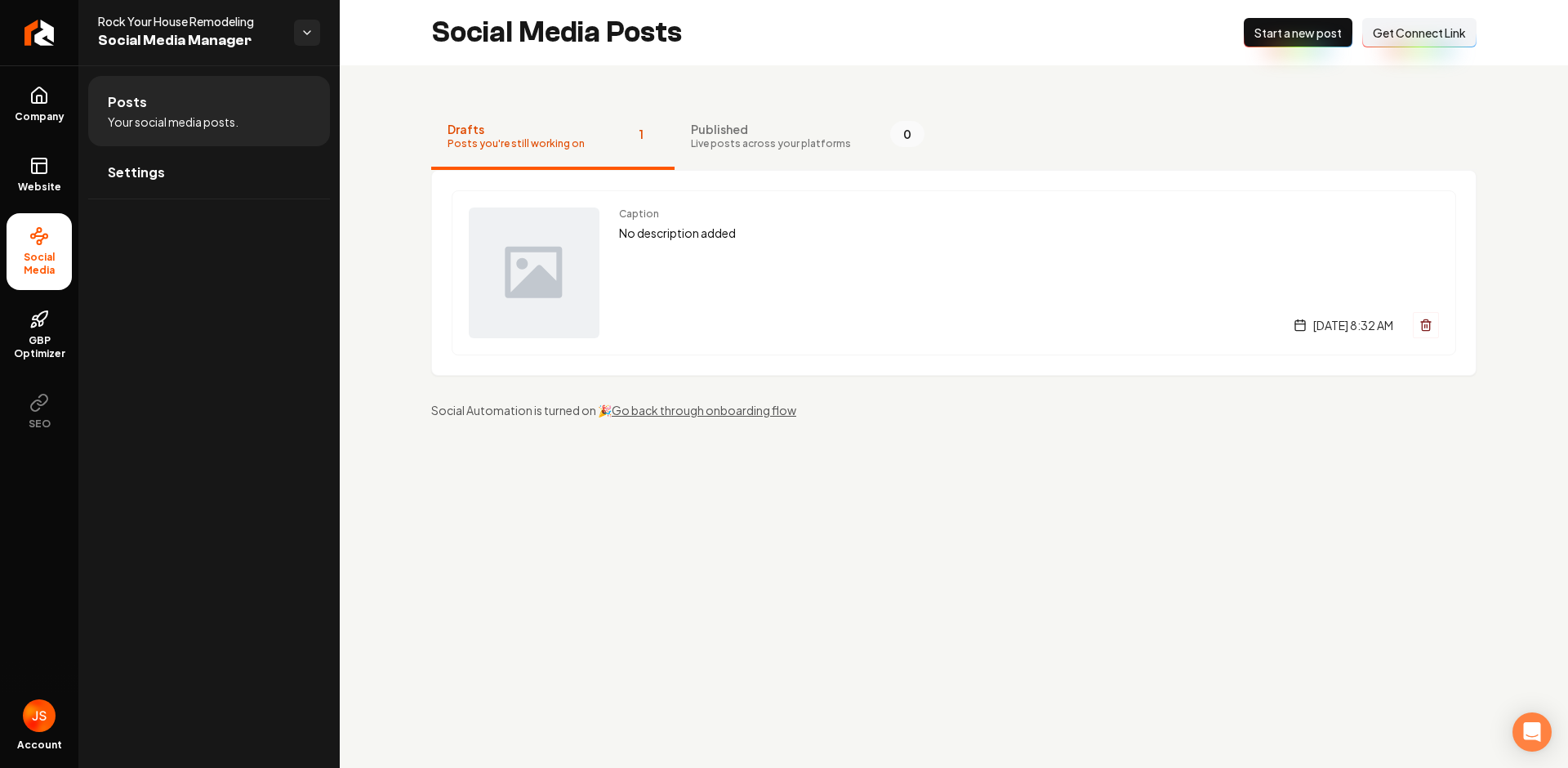
drag, startPoint x: 1046, startPoint y: 45, endPoint x: 1052, endPoint y: 1, distance: 44.4
click at [1047, 41] on div "Social Media Posts New Post Start a new post Connect Link Get Connect Link" at bounding box center [953, 32] width 1228 height 65
click at [641, 246] on div "Caption No description added Wednesday, August 27, 2025 | 8:32 AM" at bounding box center [1029, 272] width 820 height 131
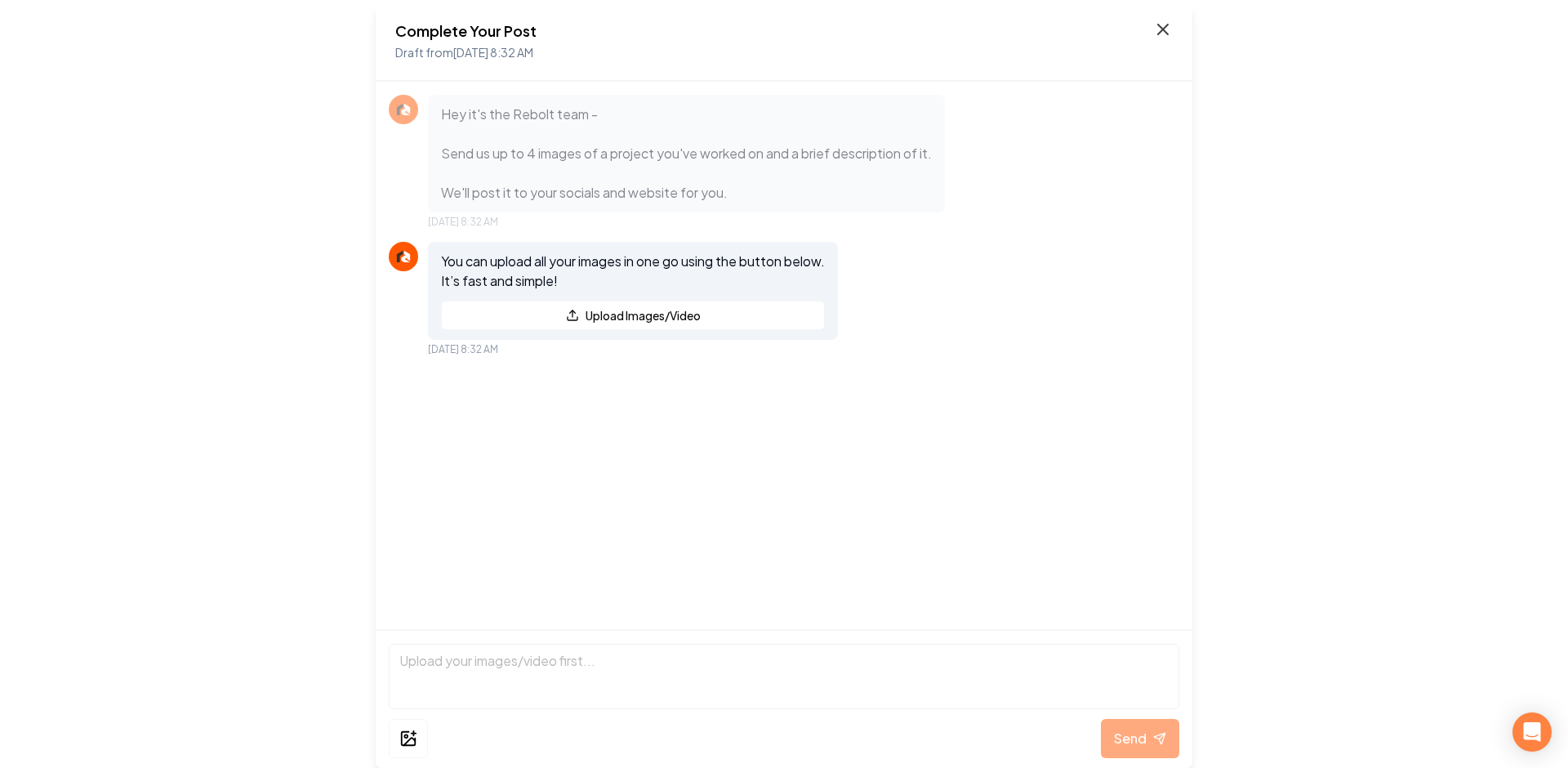
click at [1161, 24] on icon at bounding box center [1163, 29] width 19 height 19
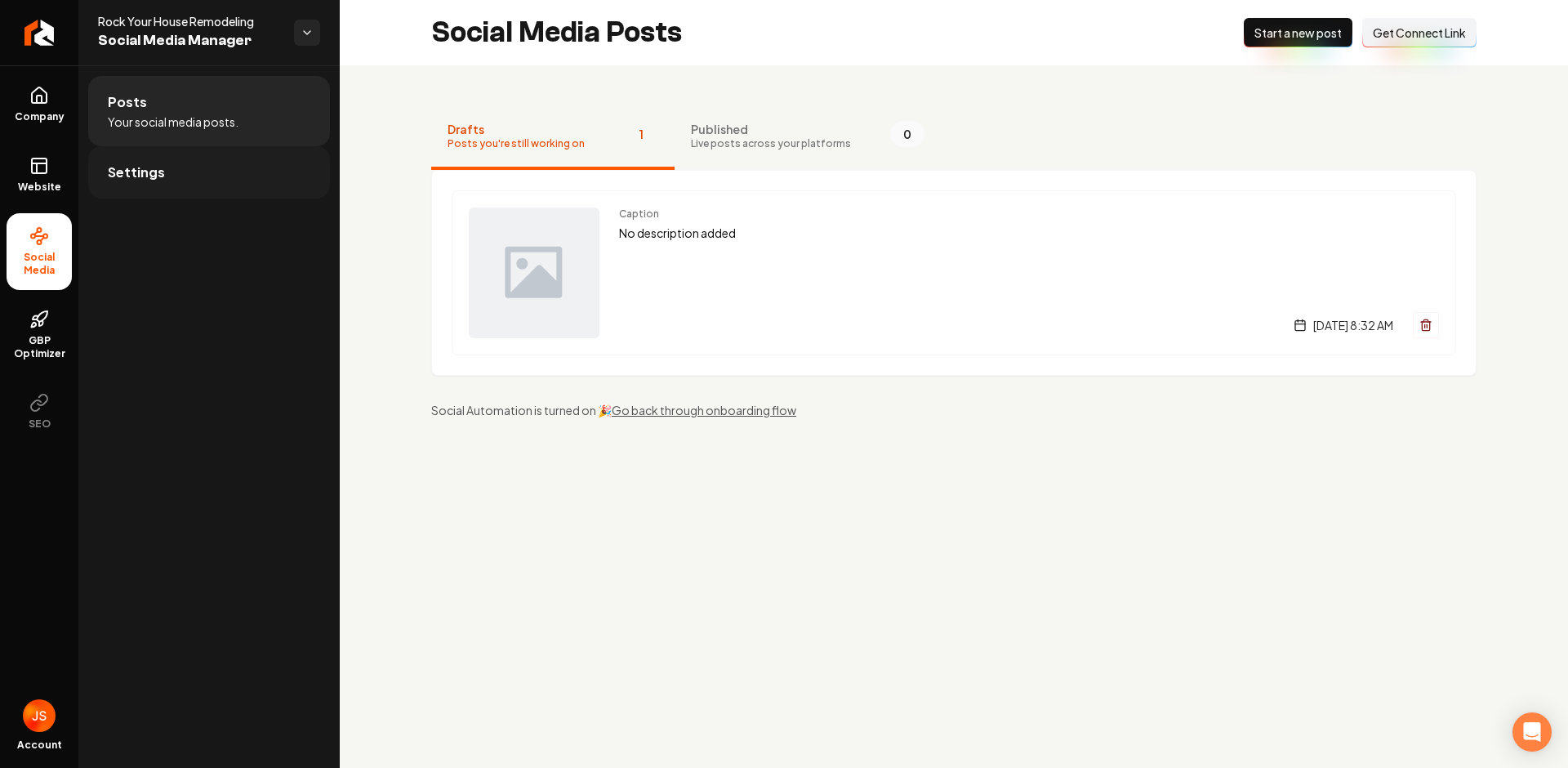
click at [157, 169] on span "Settings" at bounding box center [136, 172] width 57 height 19
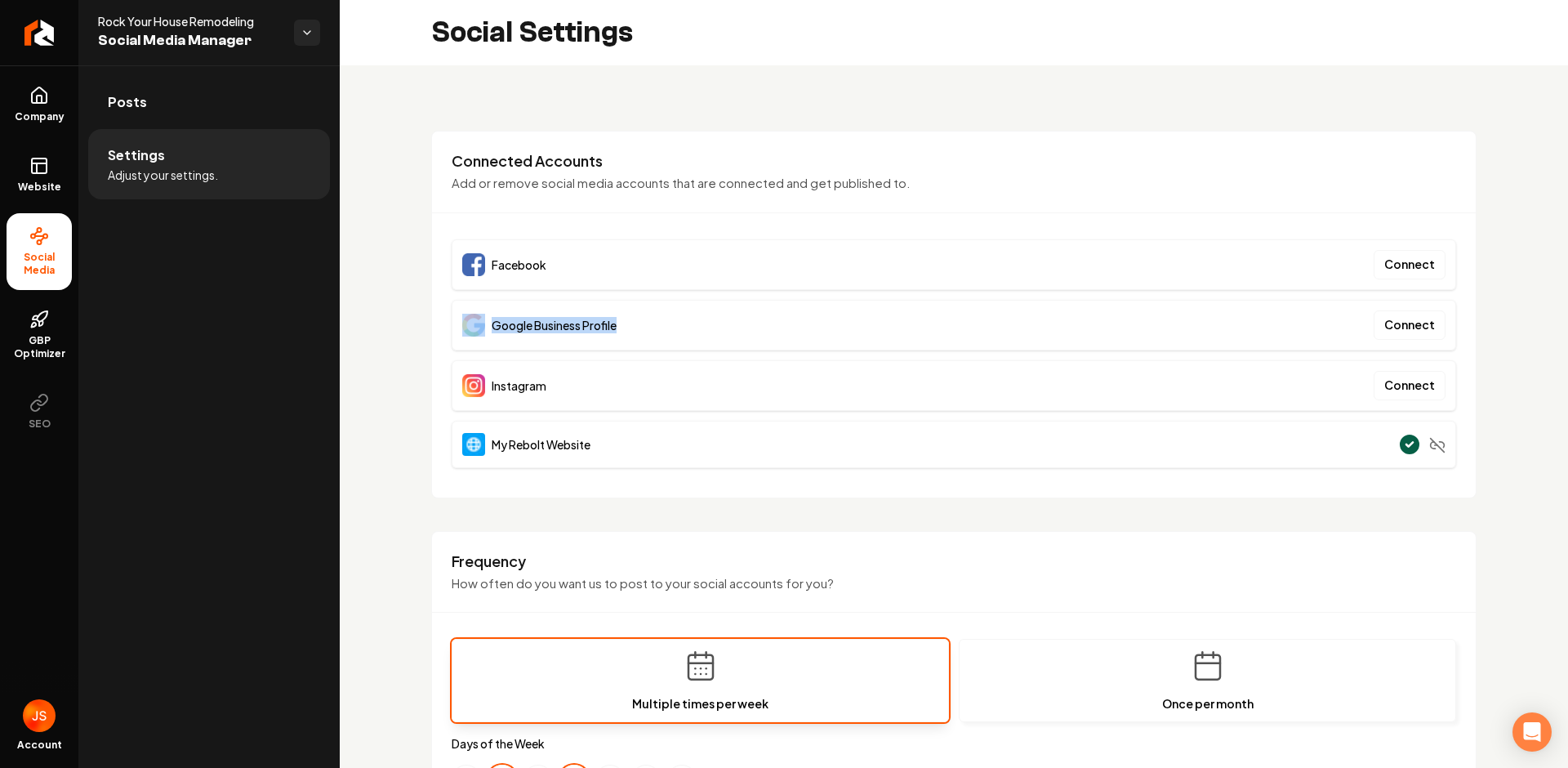
drag, startPoint x: 651, startPoint y: 321, endPoint x: 464, endPoint y: 324, distance: 187.0
click at [464, 324] on div "Google Business Profile Connect" at bounding box center [954, 325] width 1004 height 51
click at [488, 322] on div "Google Business Profile" at bounding box center [540, 325] width 155 height 23
drag, startPoint x: 488, startPoint y: 322, endPoint x: 678, endPoint y: 334, distance: 190.4
click at [678, 334] on div "Google Business Profile Connect" at bounding box center [954, 325] width 1004 height 51
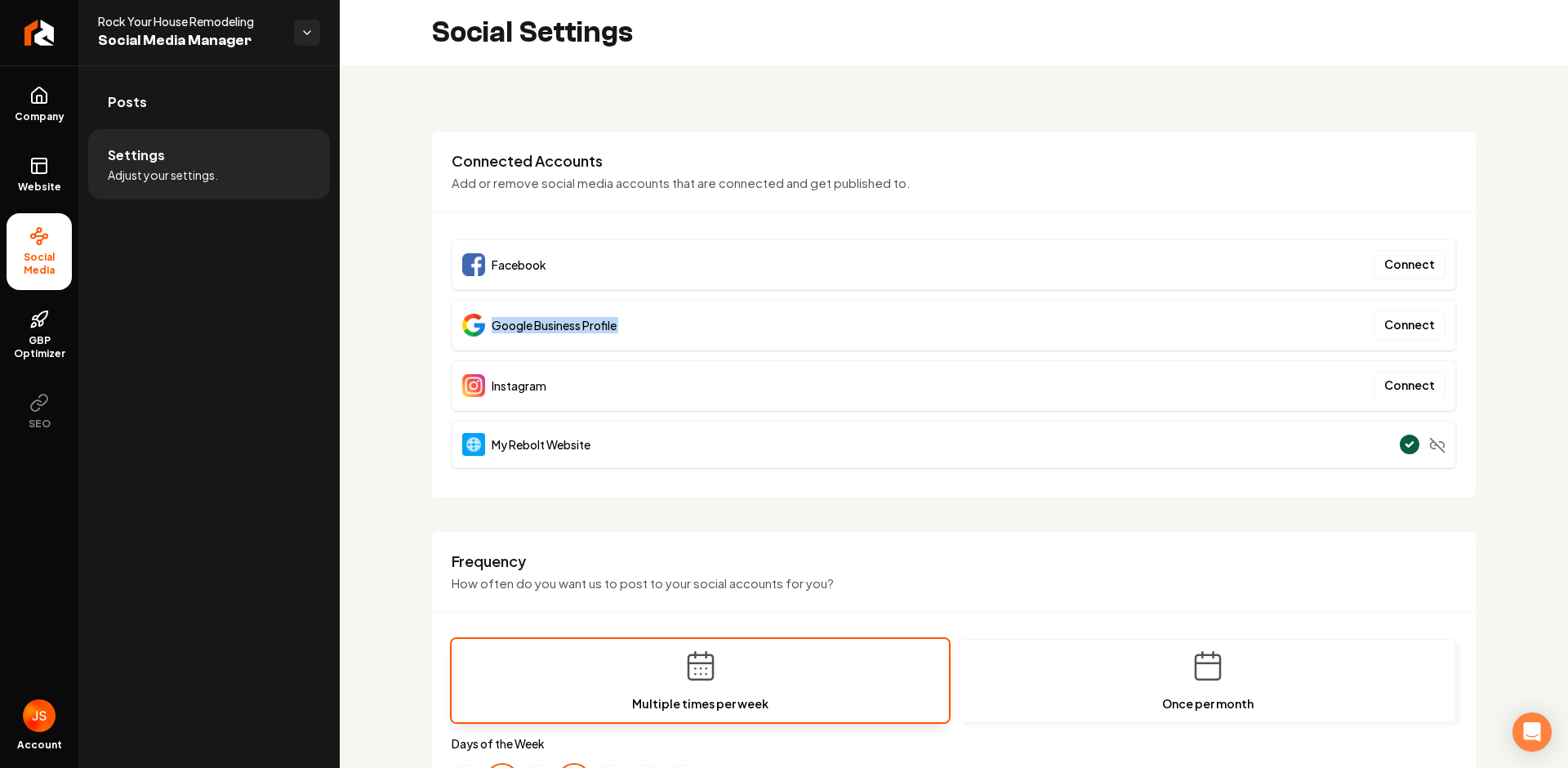
click at [677, 334] on div "Google Business Profile Connect" at bounding box center [954, 325] width 1004 height 51
drag, startPoint x: 663, startPoint y: 323, endPoint x: 471, endPoint y: 302, distance: 193.1
click at [447, 324] on div "Connected Accounts Add or remove social media accounts that are connected and g…" at bounding box center [953, 314] width 1046 height 368
click at [535, 264] on span "Facebook" at bounding box center [519, 264] width 54 height 17
drag, startPoint x: 547, startPoint y: 263, endPoint x: 427, endPoint y: 273, distance: 120.4
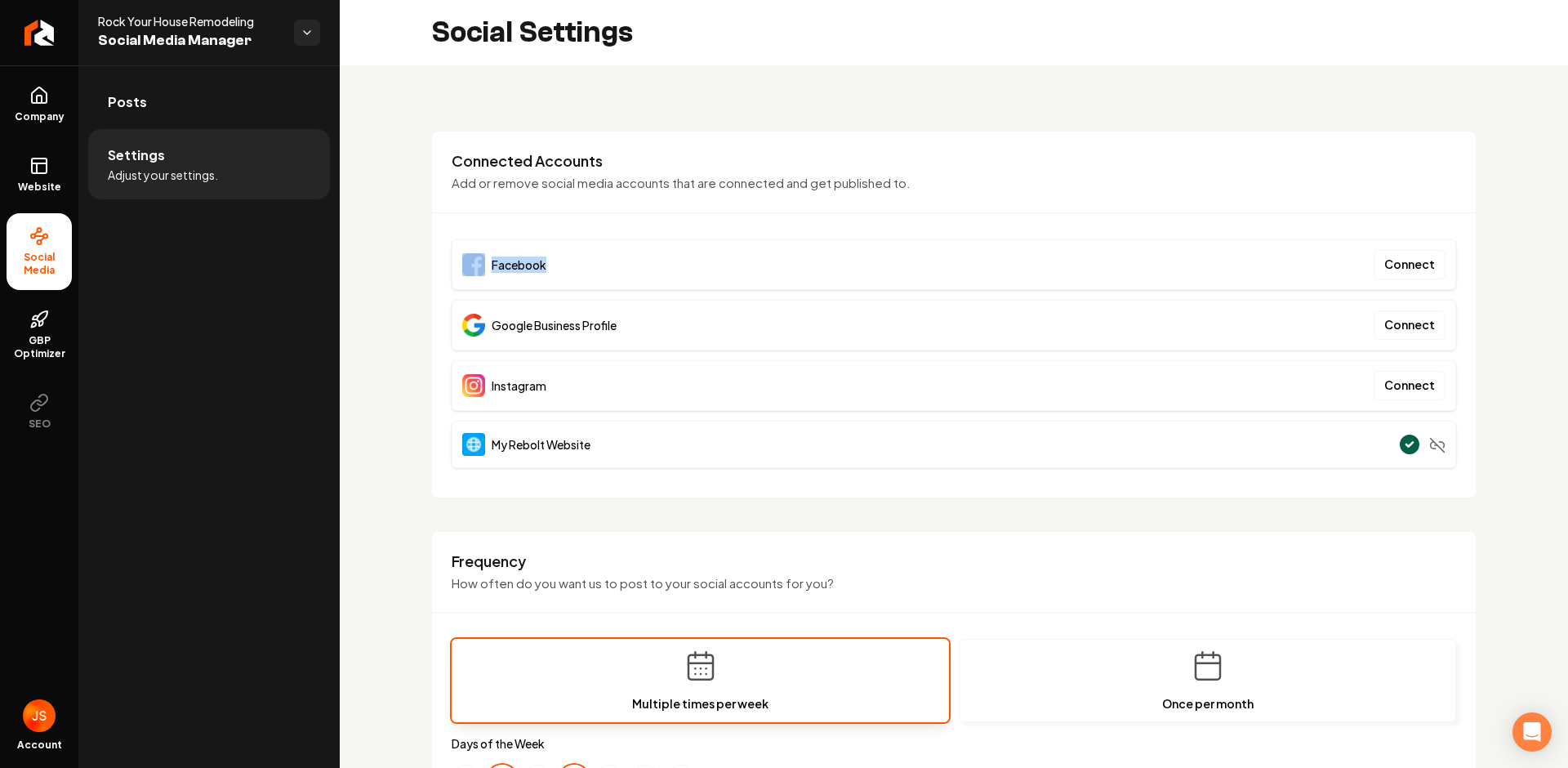
click at [427, 271] on div "**********" at bounding box center [953, 768] width 1228 height 1406
click at [551, 394] on div "Instagram Connect" at bounding box center [954, 385] width 1004 height 51
drag, startPoint x: 476, startPoint y: 384, endPoint x: 457, endPoint y: 380, distance: 19.4
click at [456, 381] on div "Instagram Connect" at bounding box center [954, 385] width 1004 height 51
click at [589, 313] on div "Google Business Profile" at bounding box center [540, 325] width 155 height 23
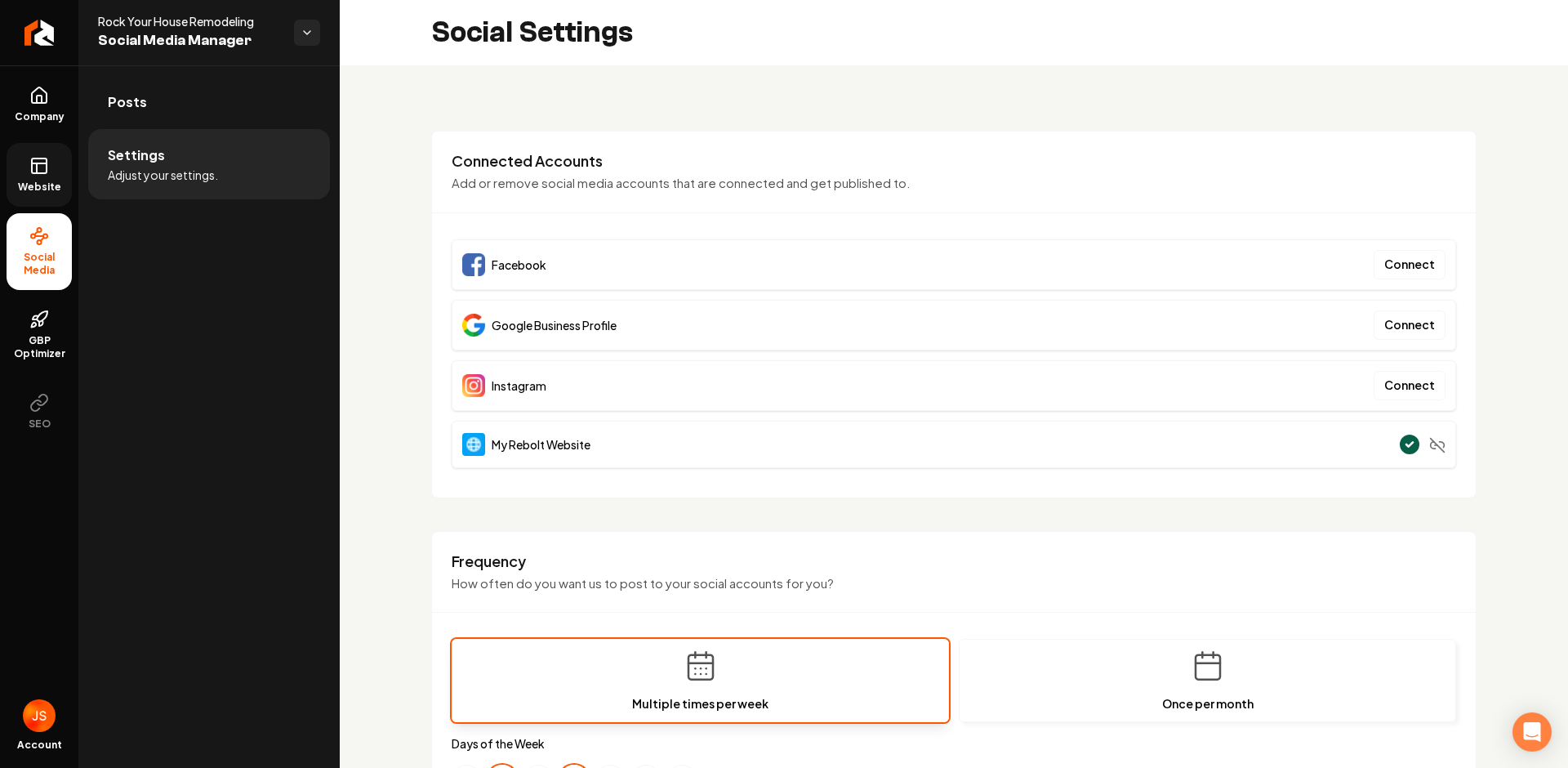
click at [35, 182] on span "Website" at bounding box center [40, 187] width 56 height 13
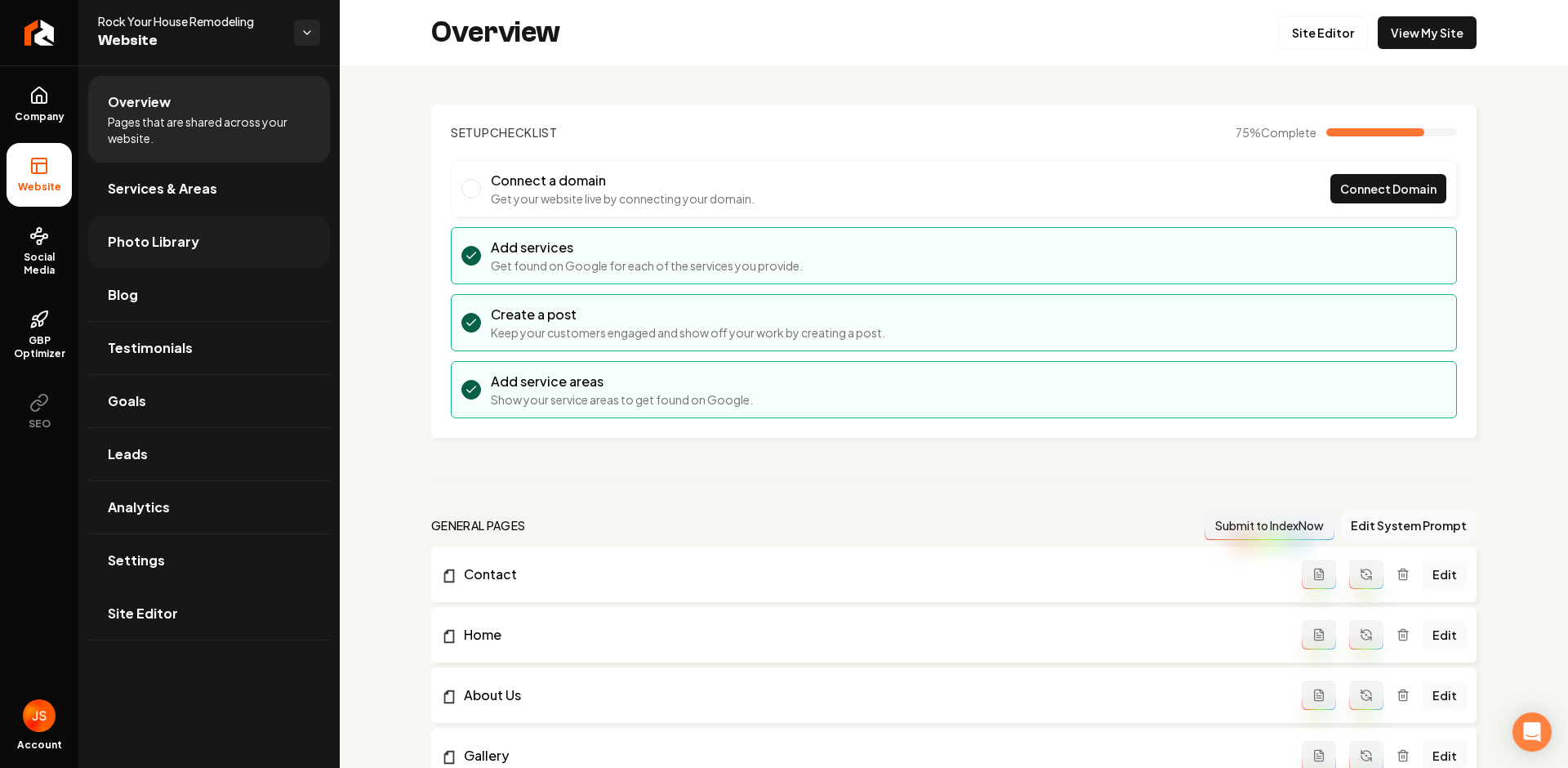
click at [113, 241] on span "Photo Library" at bounding box center [154, 241] width 91 height 19
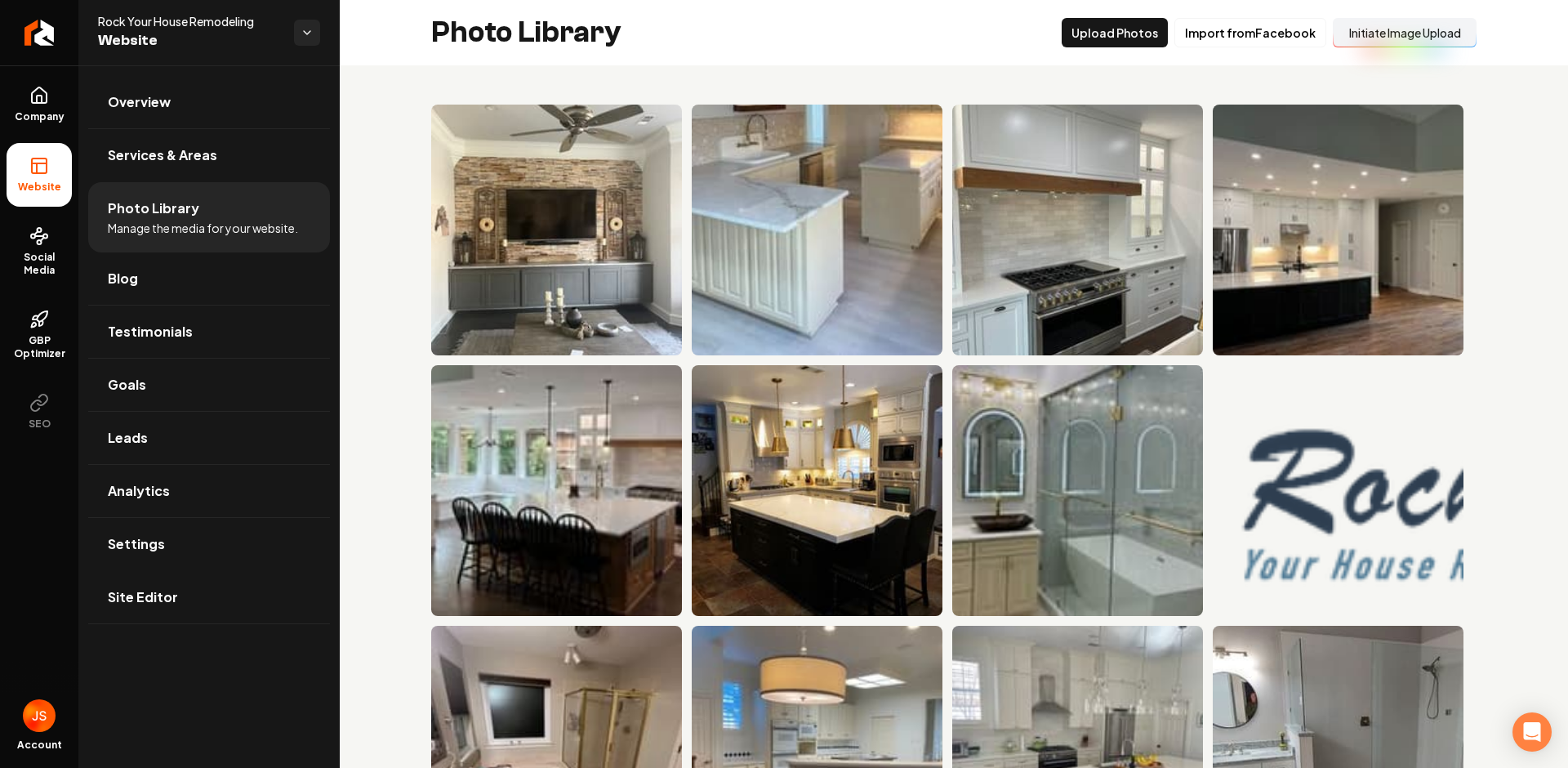
click at [1376, 38] on button "Initiate Image Upload" at bounding box center [1405, 32] width 144 height 29
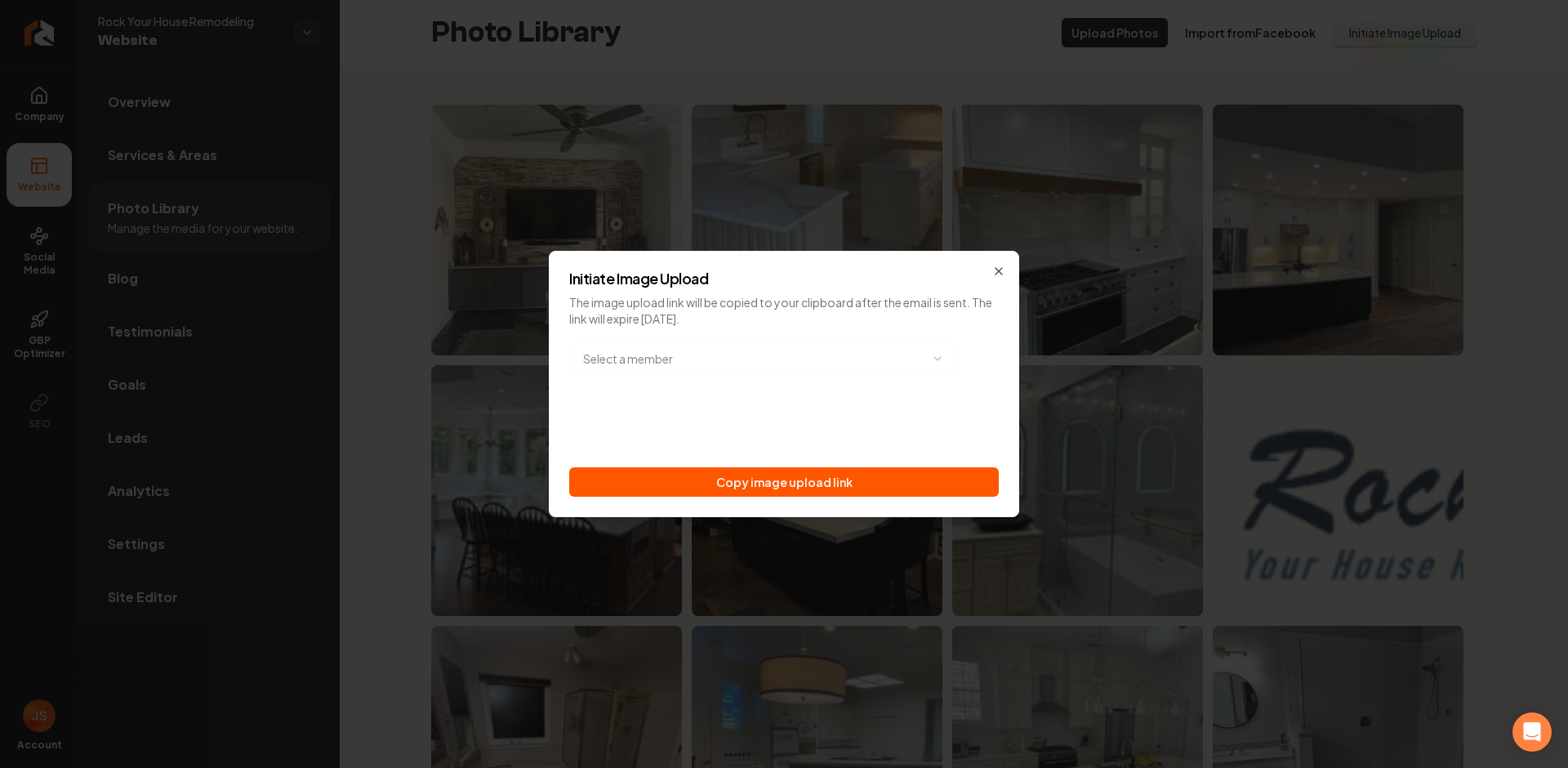
click at [1007, 470] on div "Initiate Image Upload The image upload link will be copied to your clipboard af…" at bounding box center [784, 384] width 471 height 266
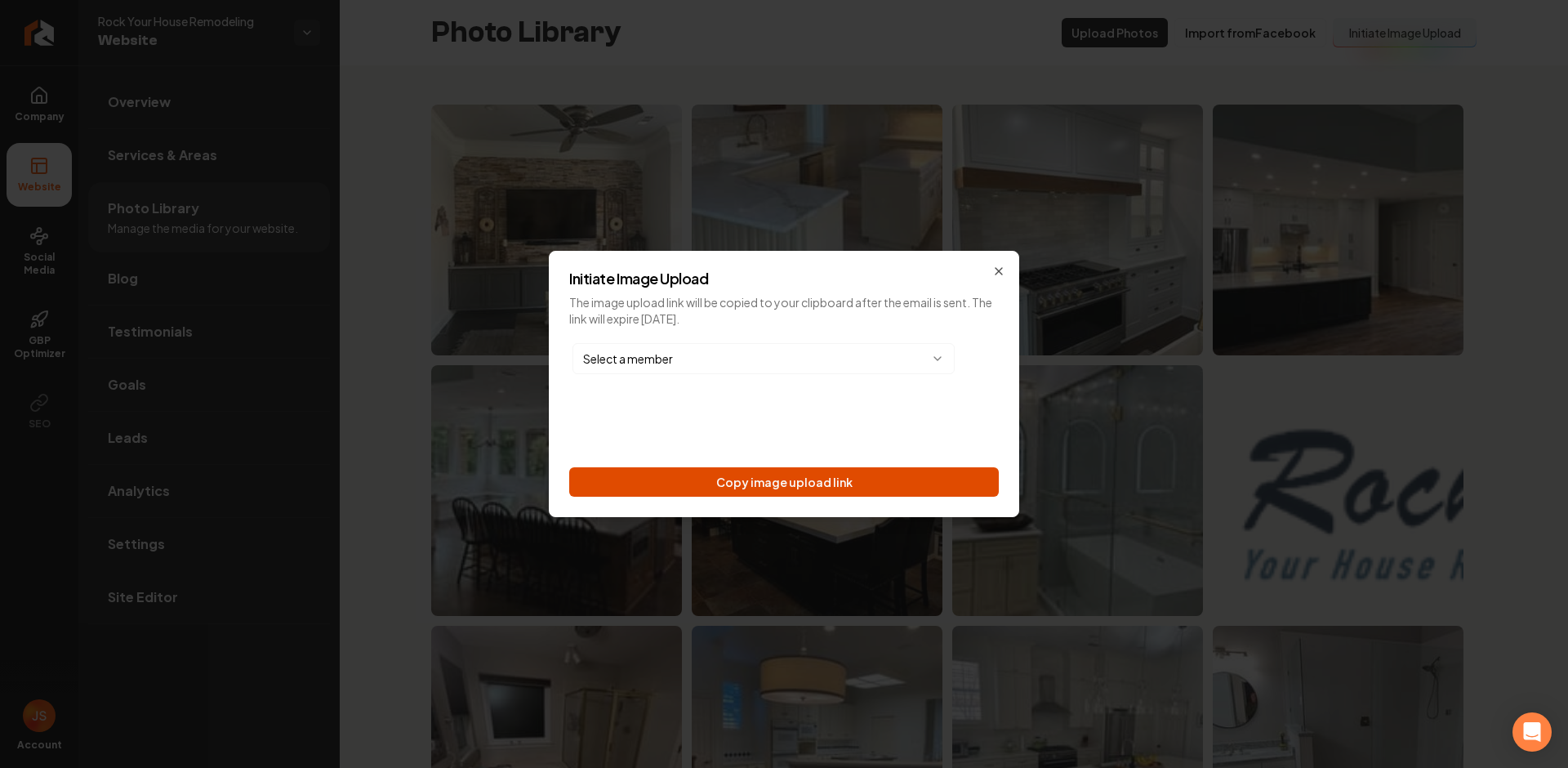
click at [961, 488] on button "Copy image upload link" at bounding box center [784, 481] width 429 height 29
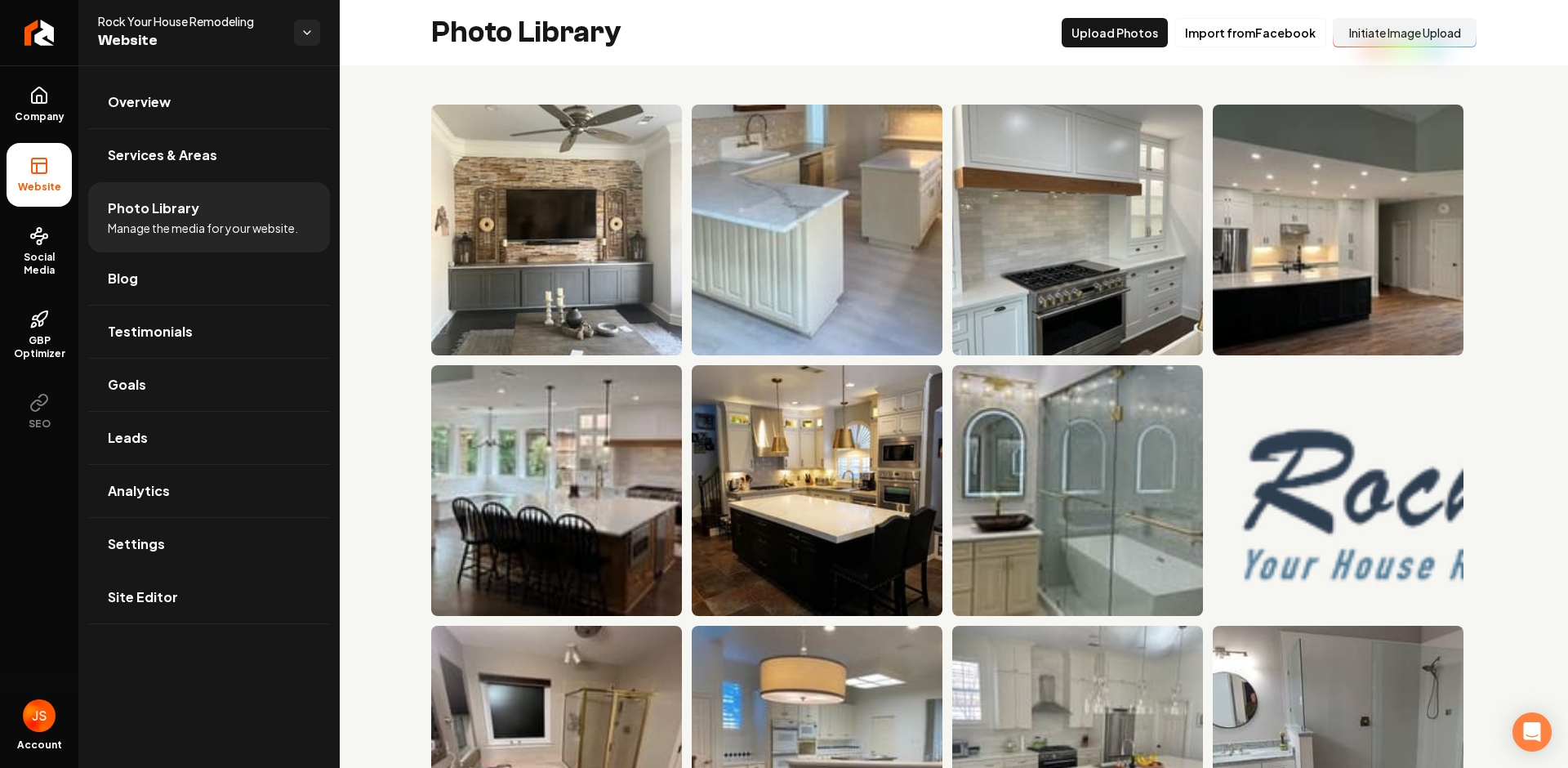
click at [57, 143] on li "Website" at bounding box center [39, 175] width 65 height 64
click at [63, 103] on link "Company" at bounding box center [39, 104] width 65 height 64
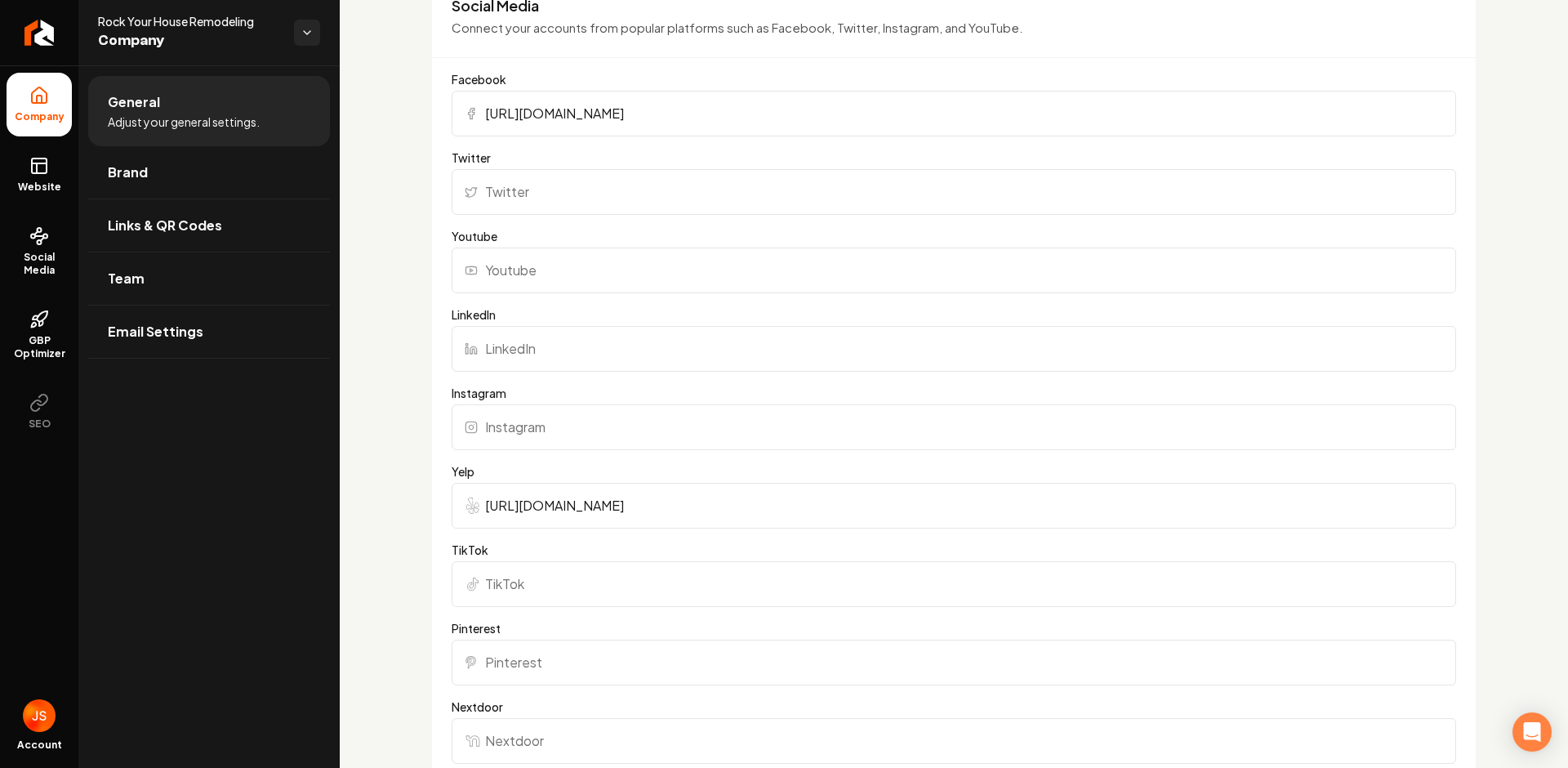
scroll to position [1883, 0]
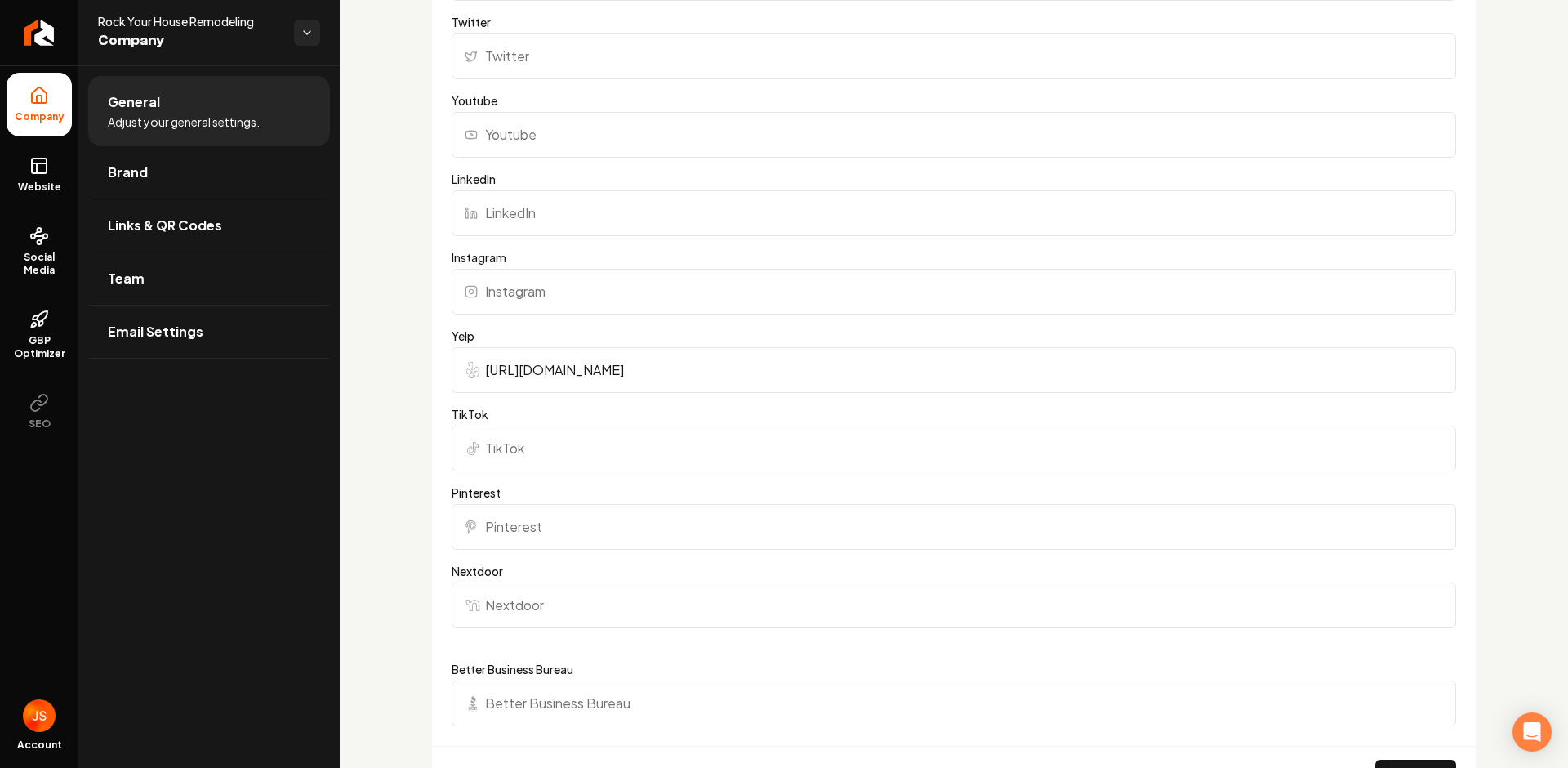
scroll to position [2035, 0]
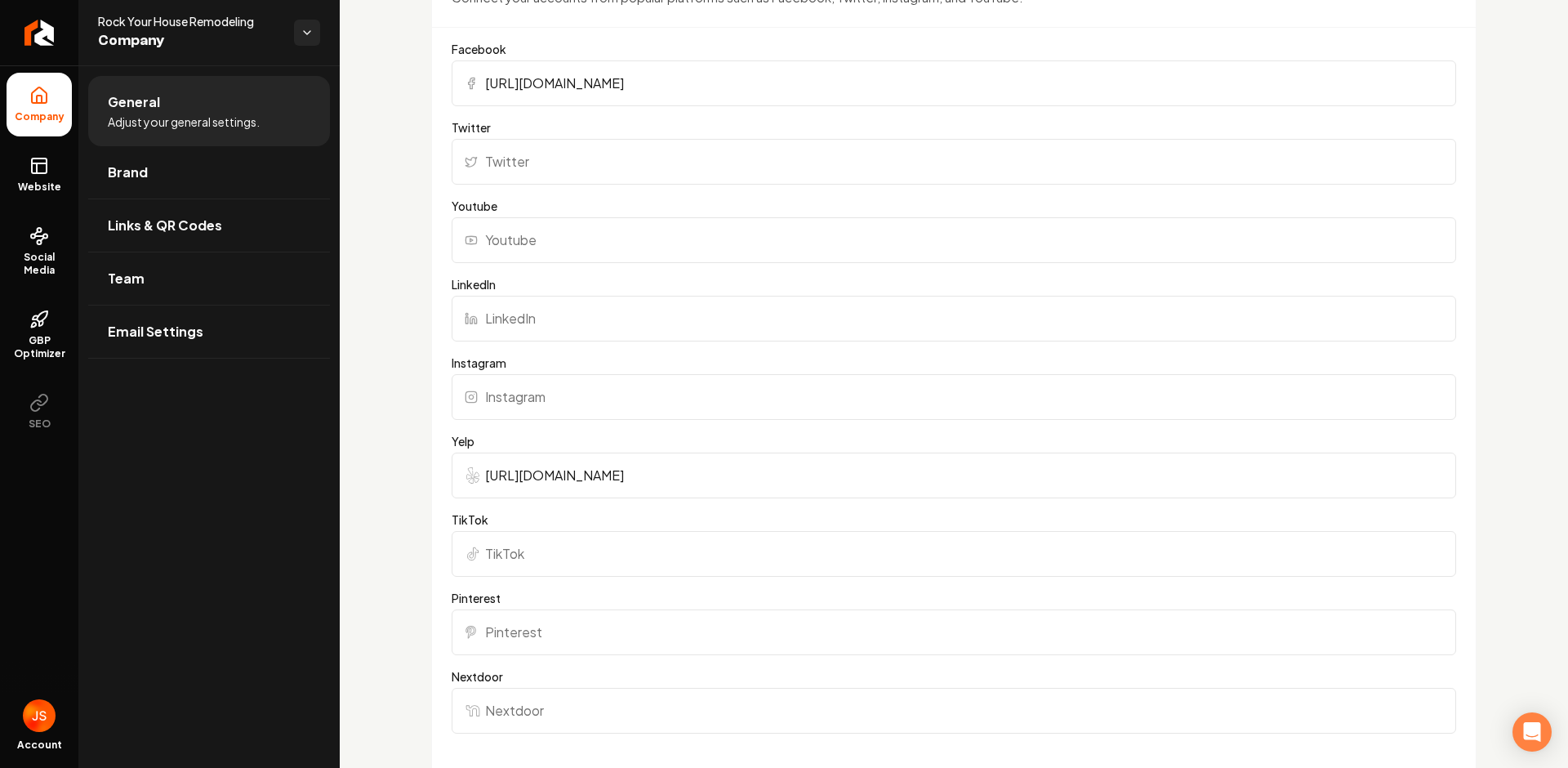
scroll to position [1923, 0]
click at [20, 234] on link "Social Media" at bounding box center [39, 251] width 65 height 76
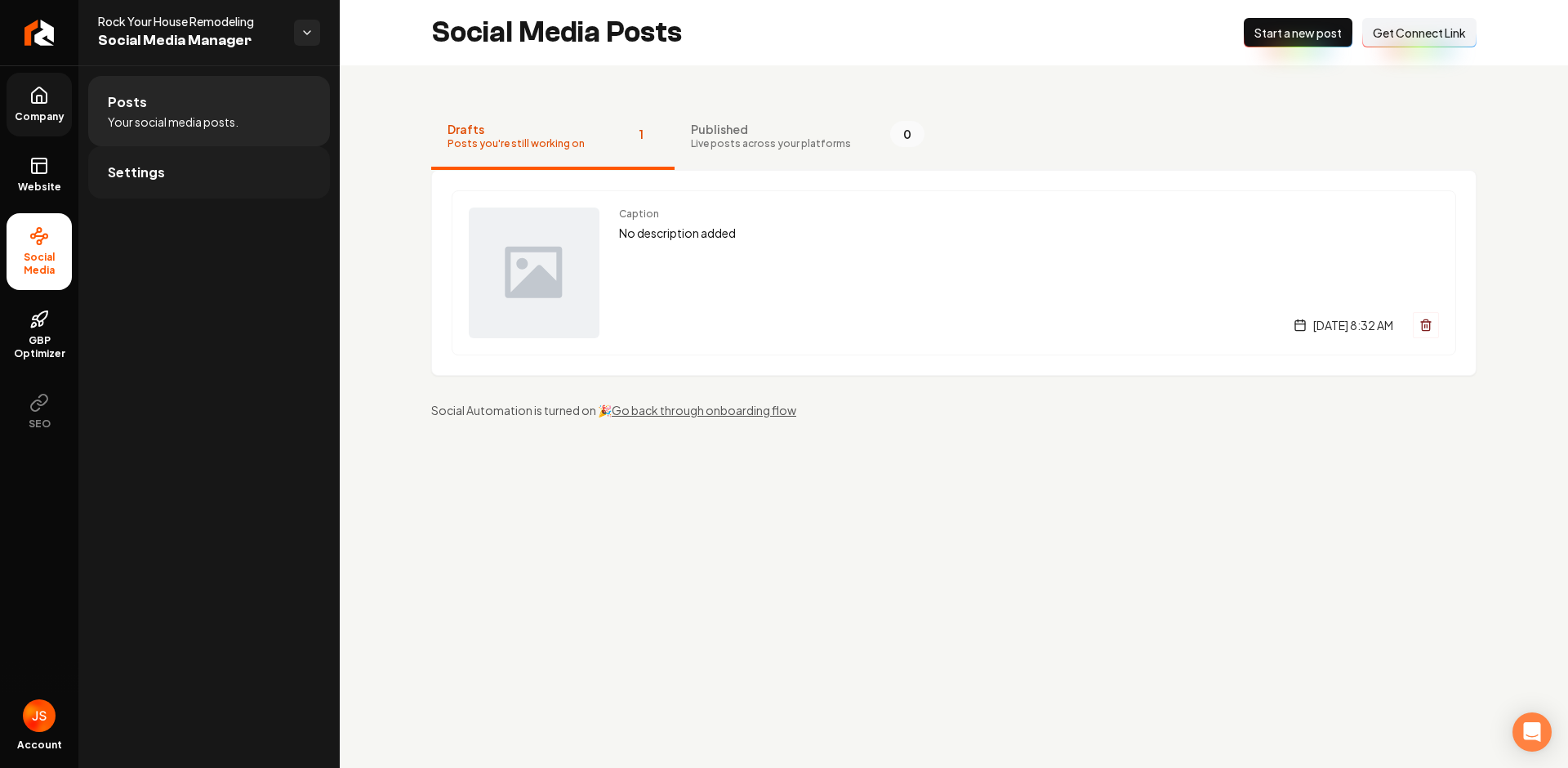
click at [176, 160] on link "Settings" at bounding box center [208, 173] width 241 height 53
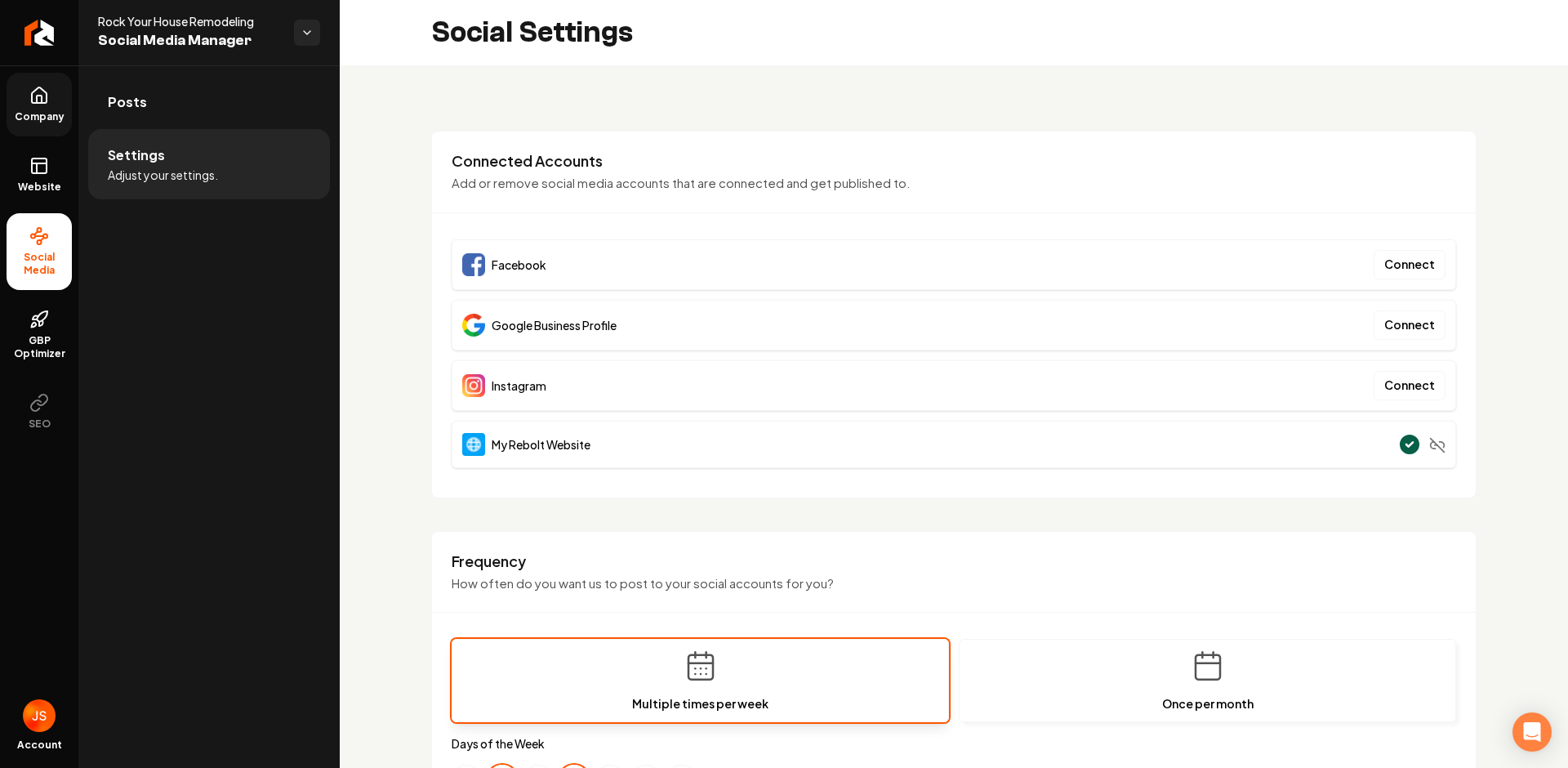
click at [1275, 445] on div "My Rebolt Website" at bounding box center [954, 444] width 1004 height 47
click at [1074, 30] on div "Social Settings" at bounding box center [953, 32] width 1228 height 65
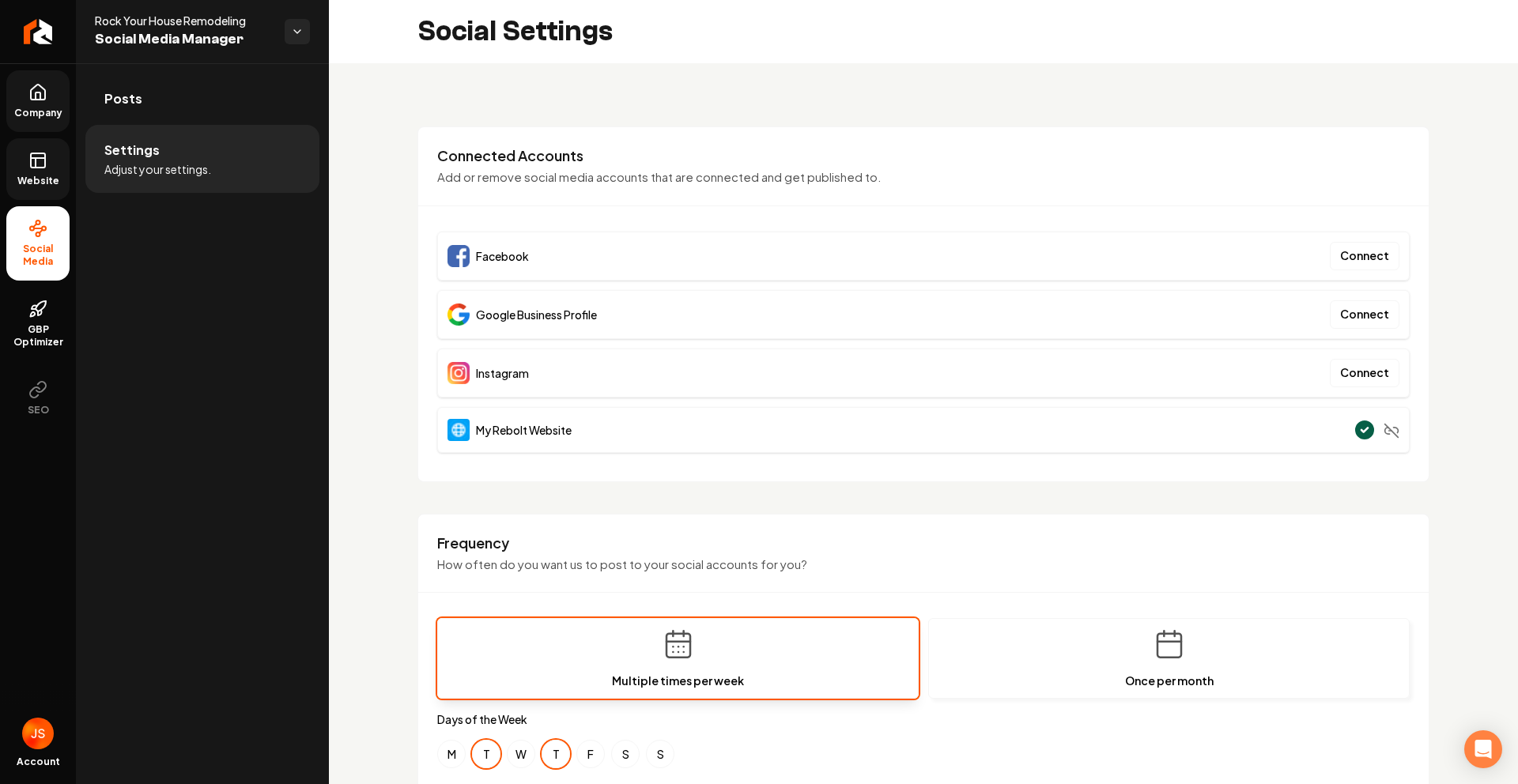
click at [67, 159] on link "Website" at bounding box center [37, 169] width 63 height 62
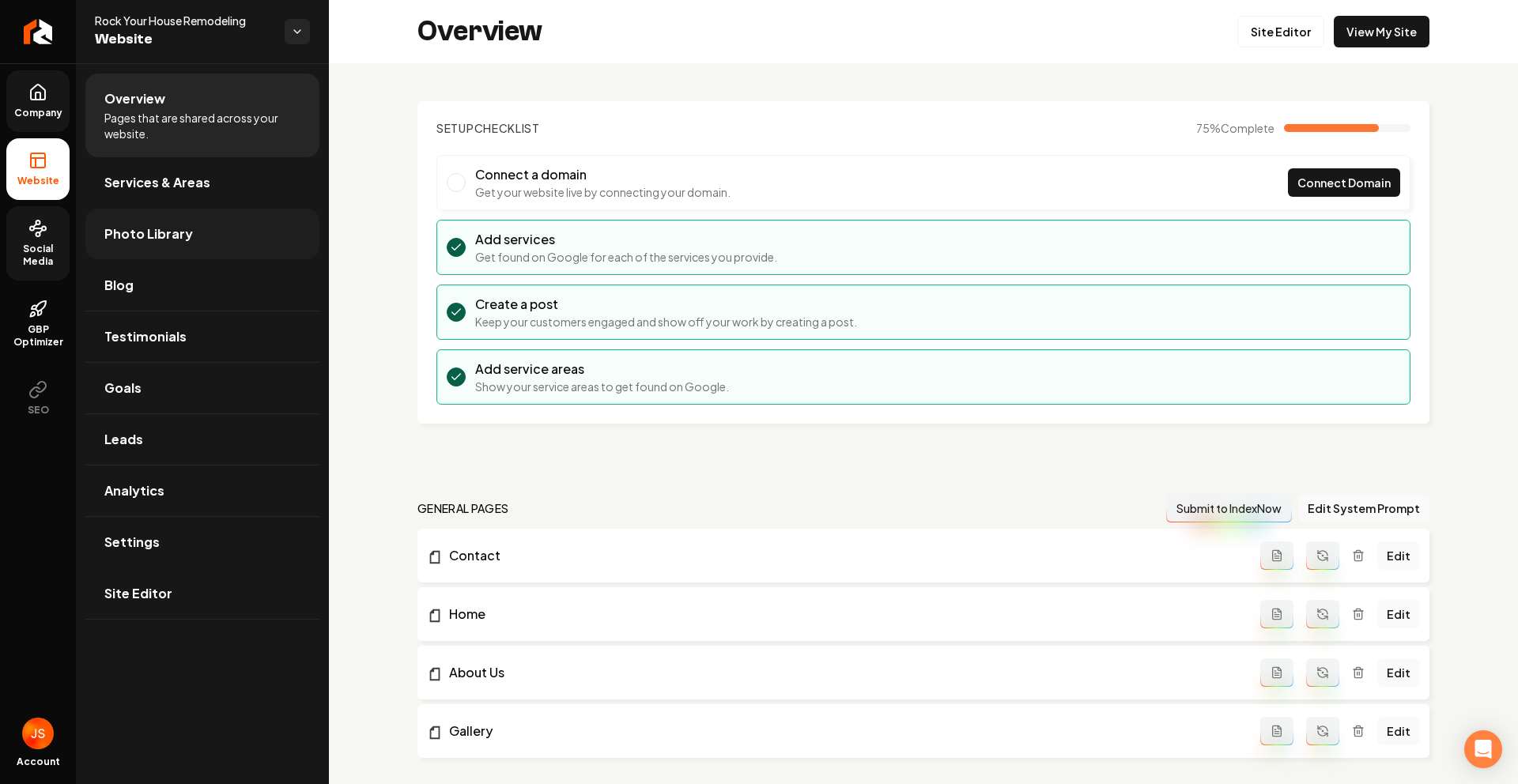
click at [129, 228] on span "Photo Library" at bounding box center [149, 234] width 88 height 19
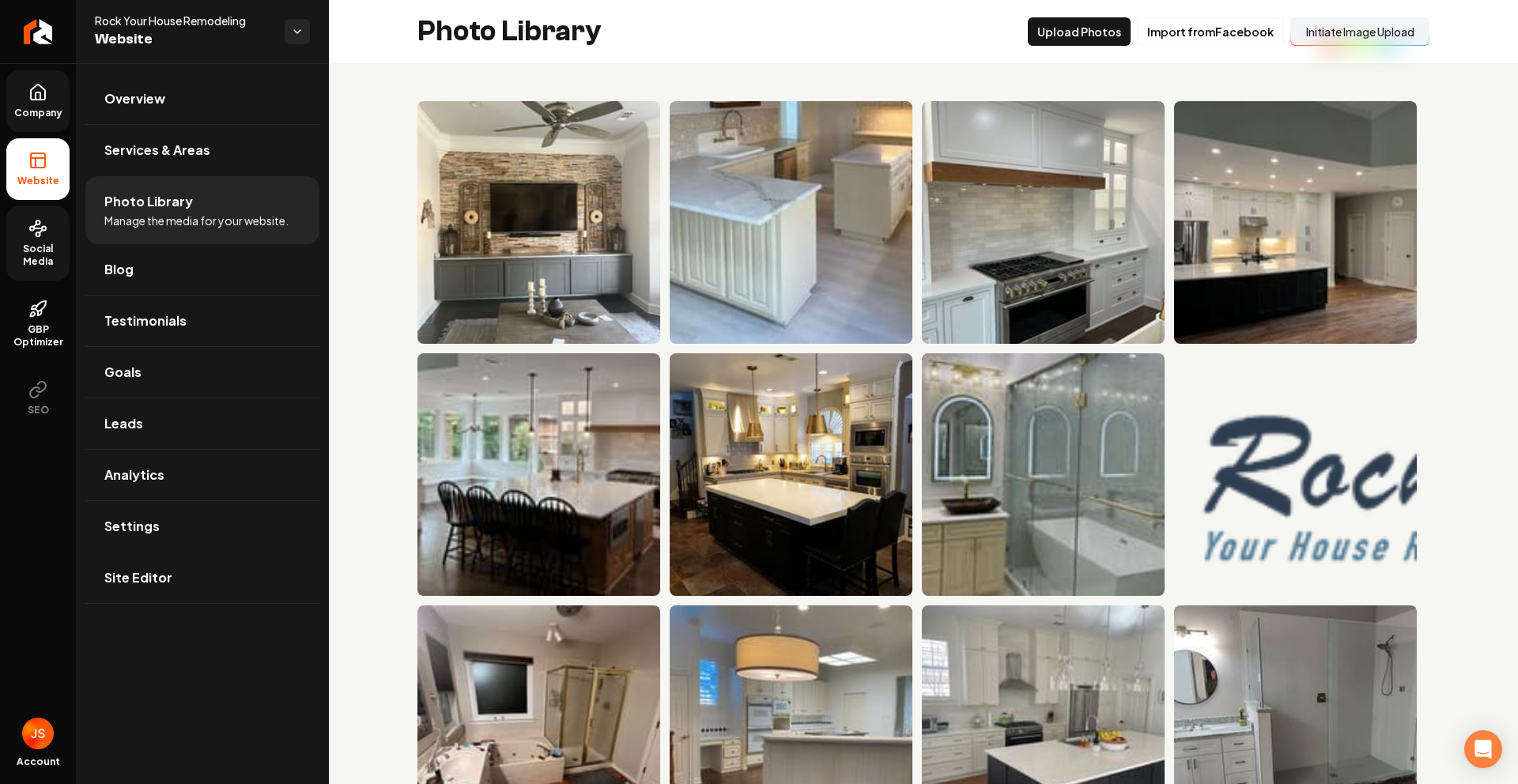
click at [1336, 26] on button "Initiate Image Upload" at bounding box center [1360, 31] width 139 height 28
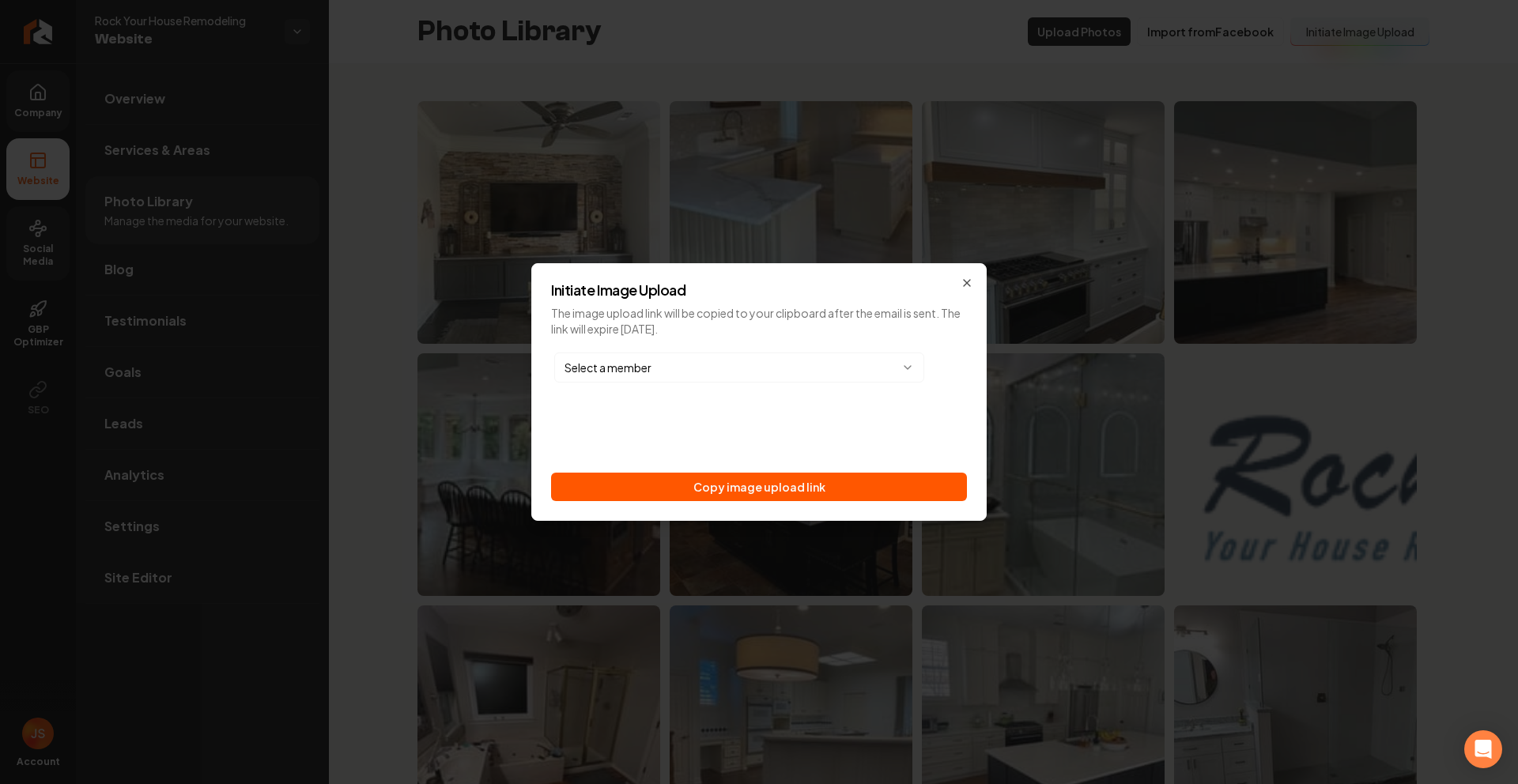
click at [686, 510] on div "Initiate Image Upload The image upload link will be copied to your clipboard af…" at bounding box center [759, 392] width 456 height 257
click at [692, 490] on button "Copy image upload link" at bounding box center [759, 486] width 416 height 28
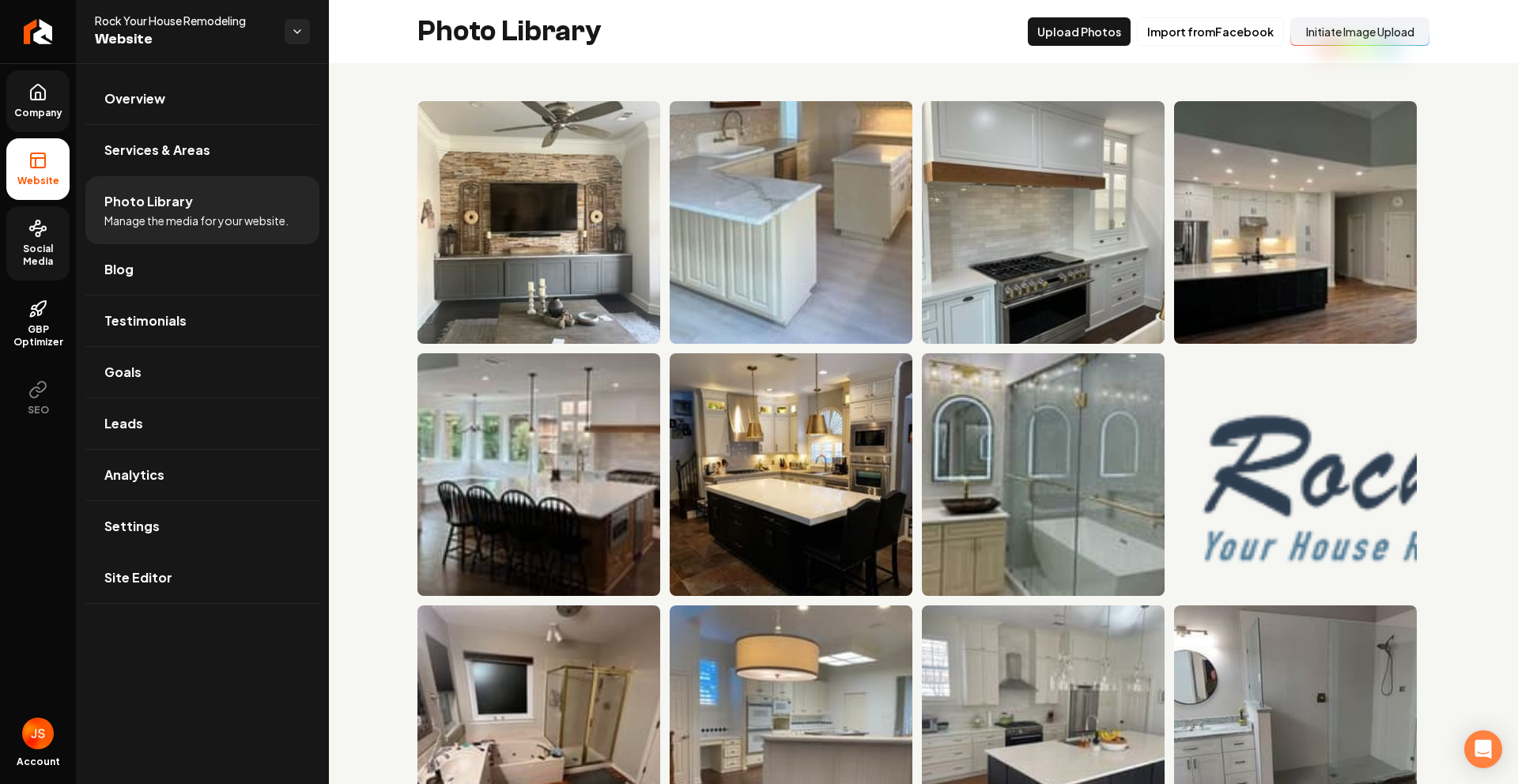
click at [38, 225] on icon at bounding box center [37, 228] width 19 height 19
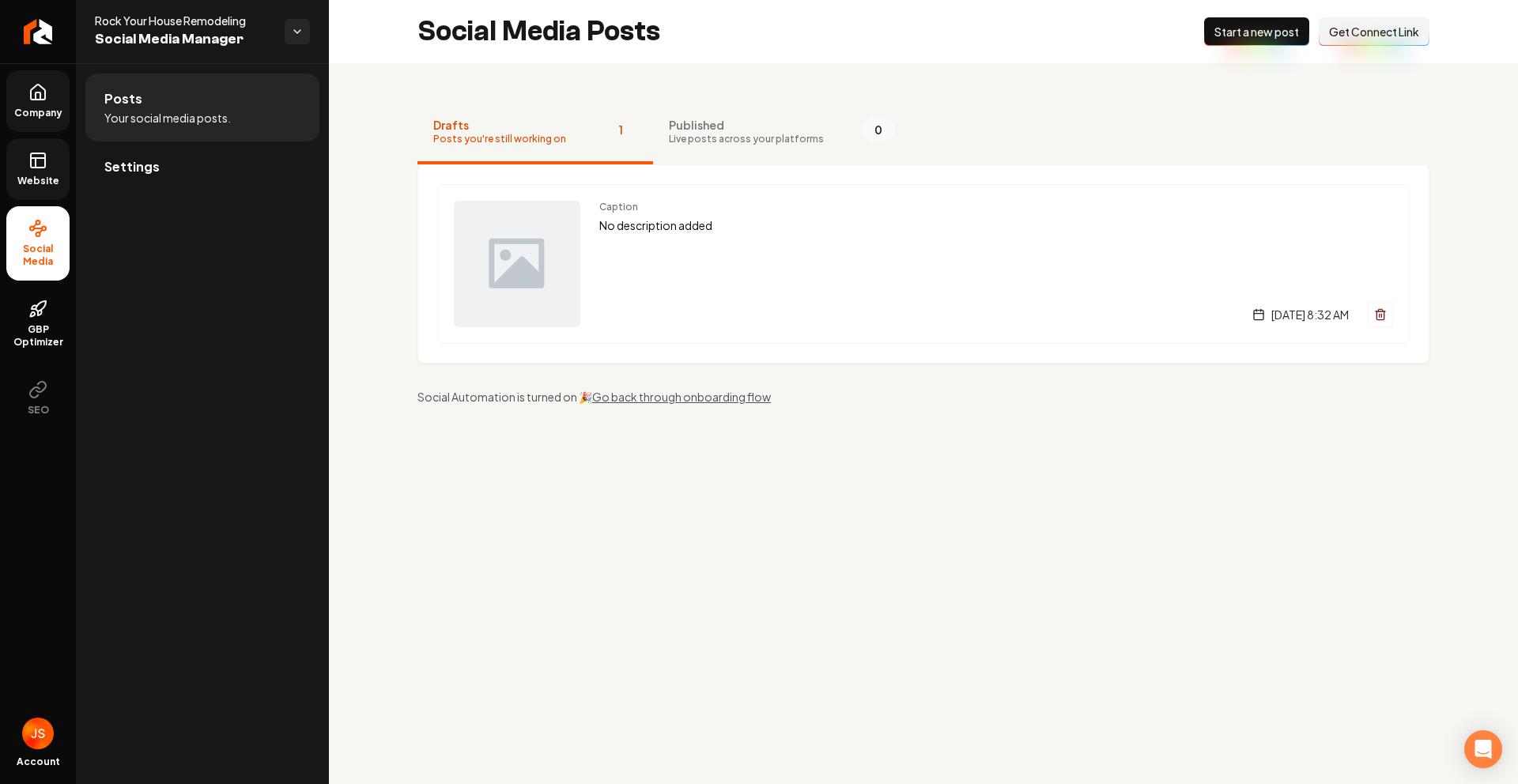
click at [1372, 45] on button "Connect Link Get Connect Link" at bounding box center [1374, 31] width 110 height 28
click at [14, 185] on span "Website" at bounding box center [38, 181] width 54 height 13
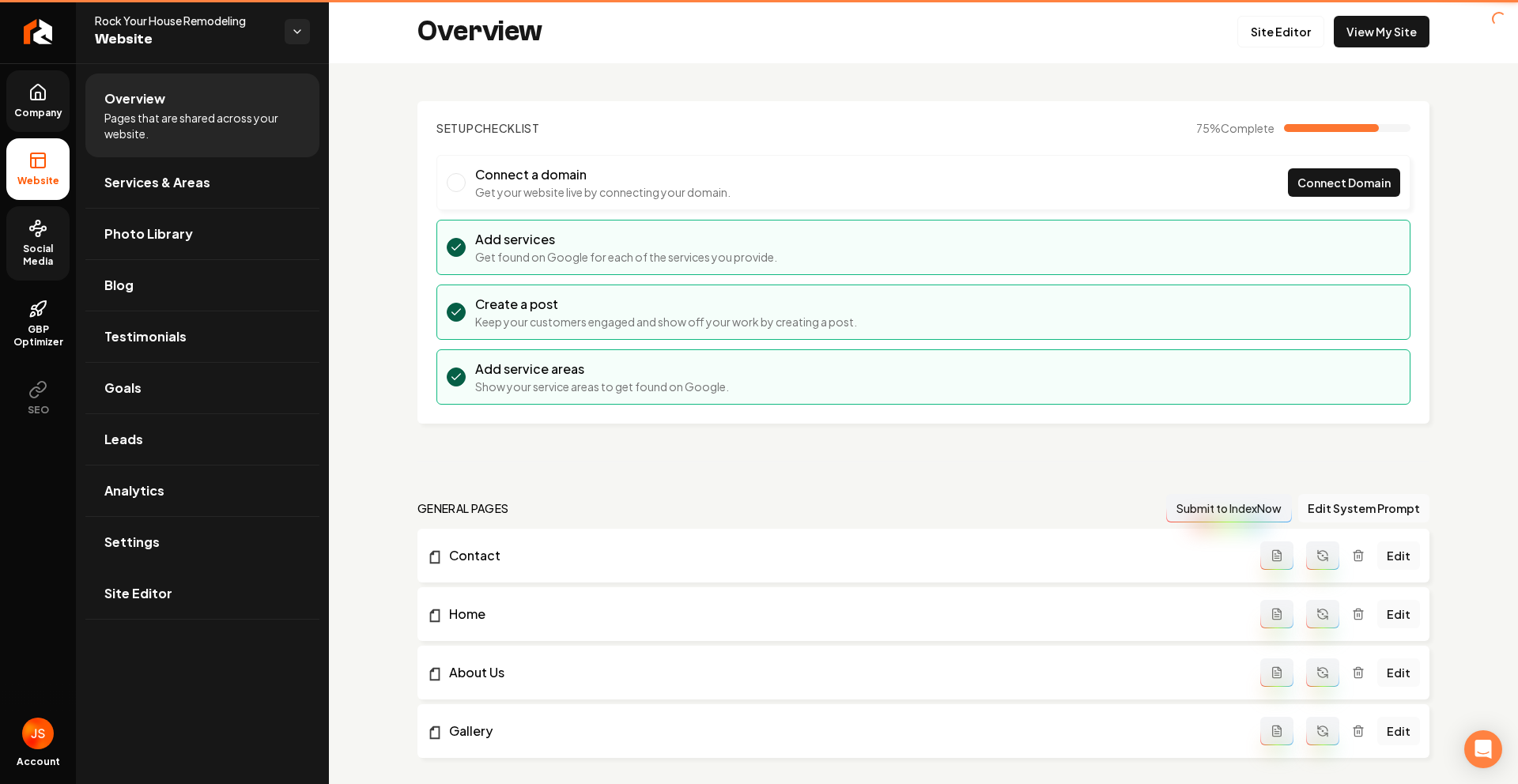
click at [28, 165] on li "Website" at bounding box center [37, 169] width 63 height 62
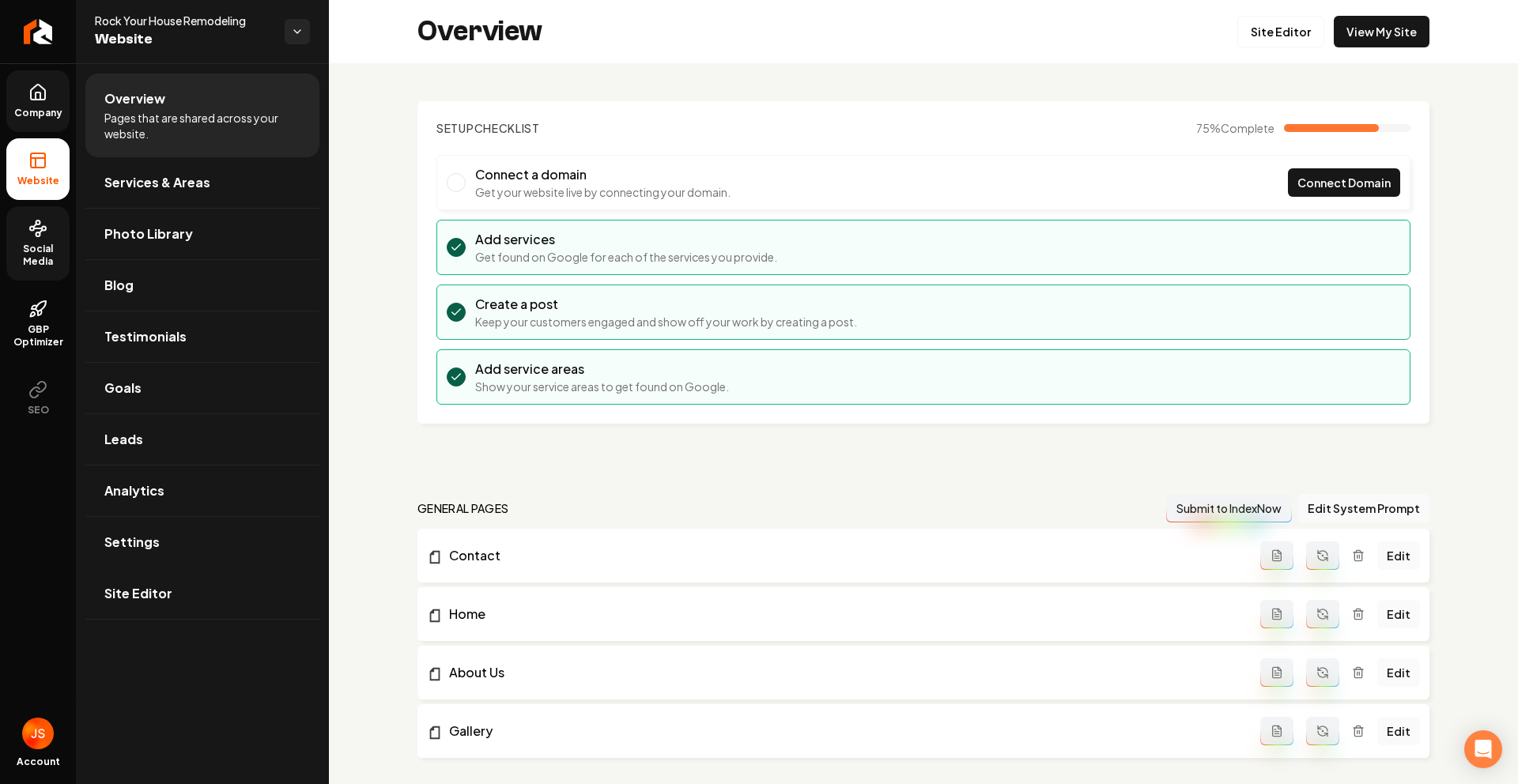
click at [57, 91] on link "Company" at bounding box center [37, 101] width 63 height 62
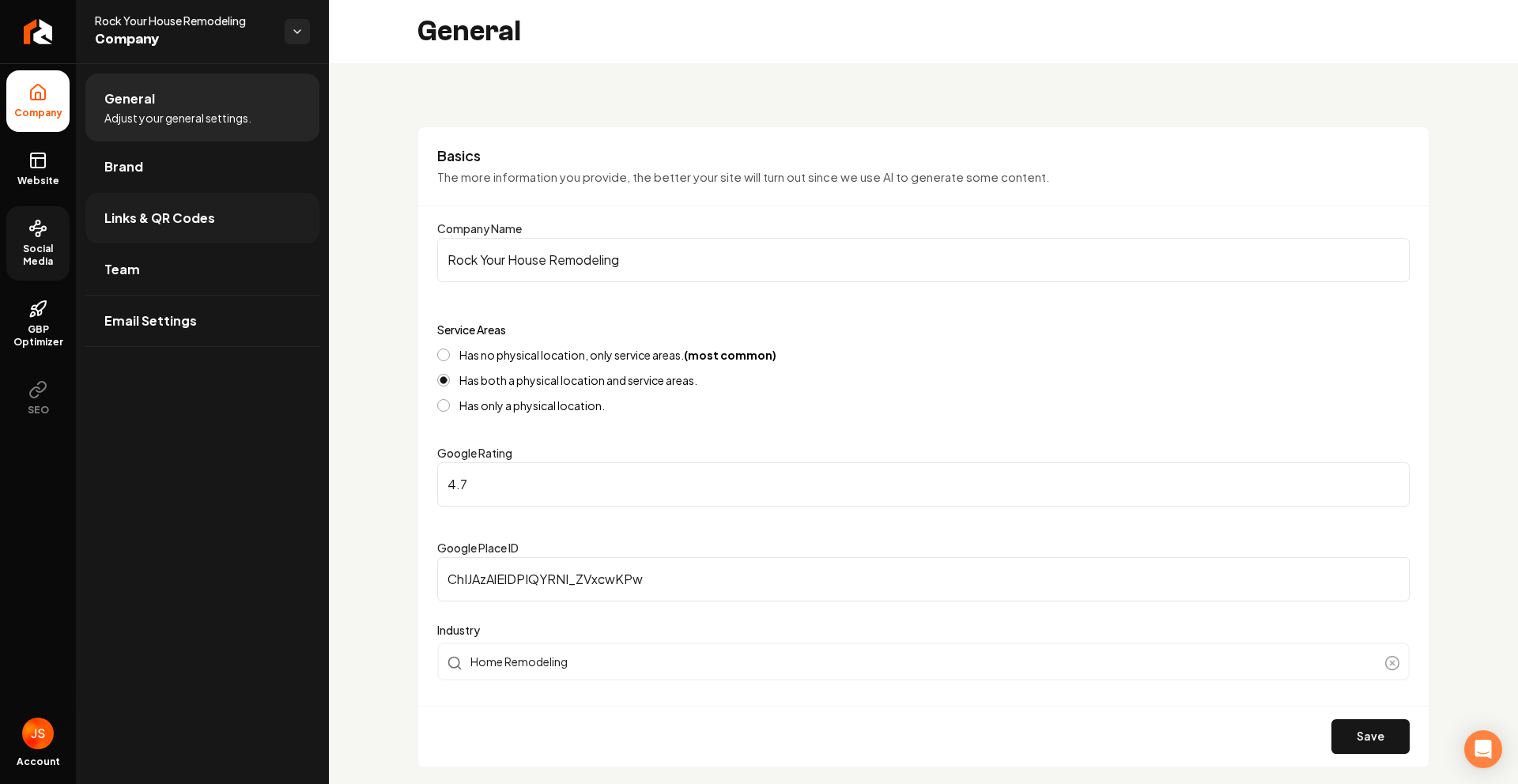
click at [140, 229] on link "Links & QR Codes" at bounding box center [201, 218] width 234 height 51
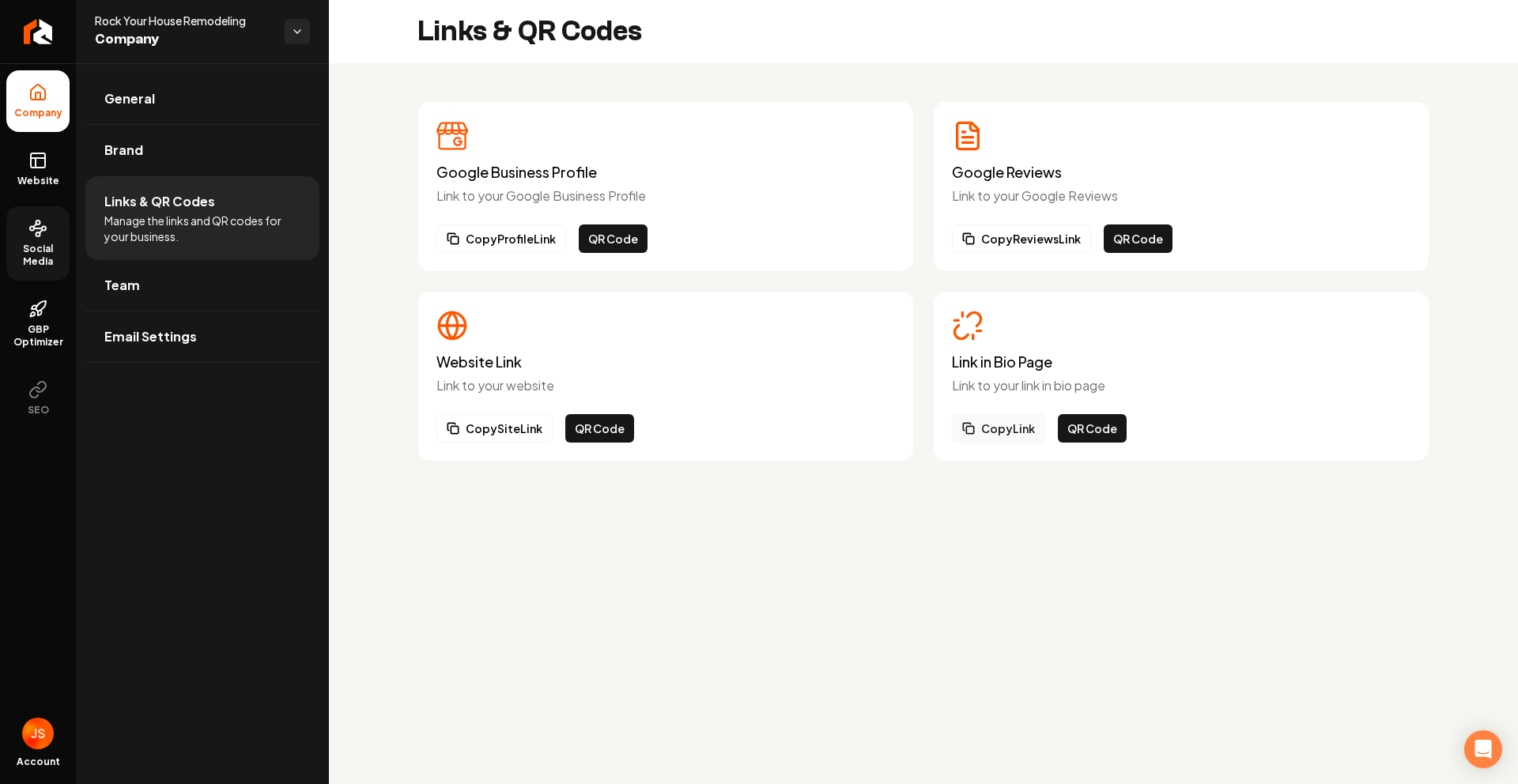
click at [969, 415] on button "Copy Link" at bounding box center [999, 428] width 93 height 28
